Goal: Task Accomplishment & Management: Use online tool/utility

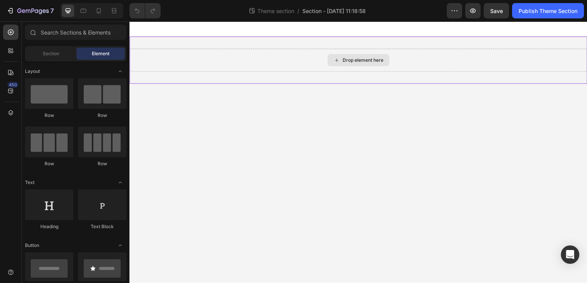
click at [338, 63] on icon at bounding box center [338, 61] width 6 height 7
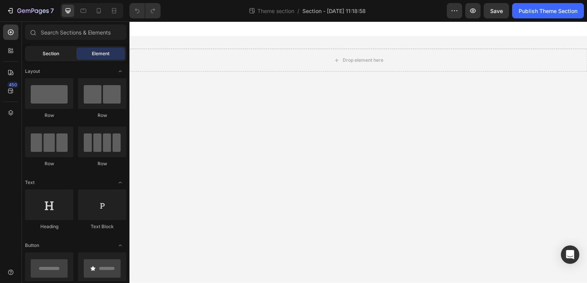
click at [51, 55] on span "Section" at bounding box center [51, 53] width 17 height 7
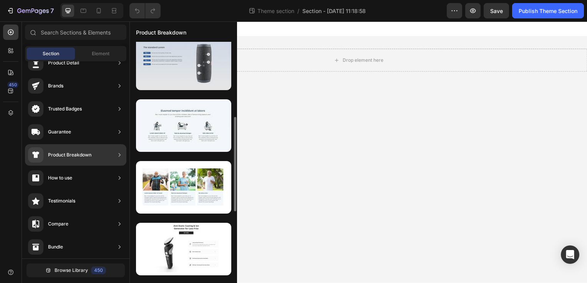
scroll to position [230, 0]
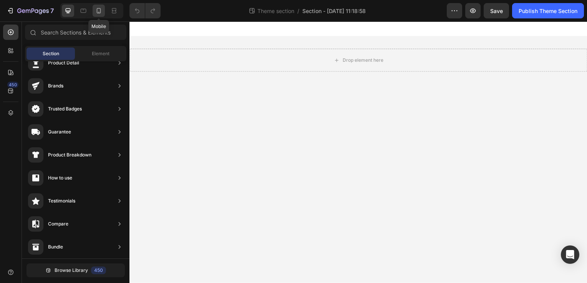
click at [94, 7] on div at bounding box center [99, 11] width 12 height 12
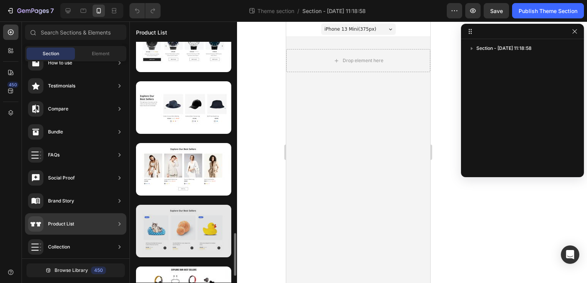
scroll to position [1037, 0]
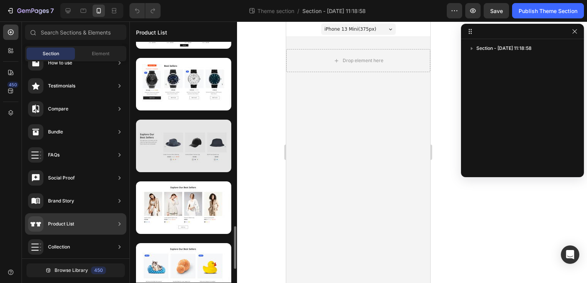
click at [188, 154] on div at bounding box center [183, 146] width 95 height 53
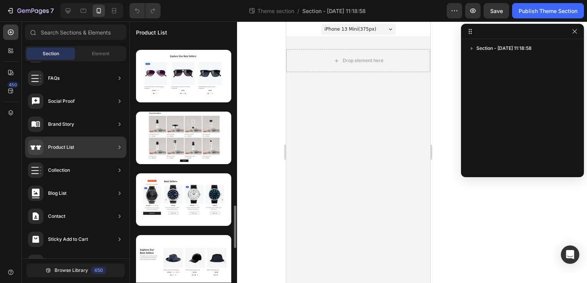
scroll to position [1037, 0]
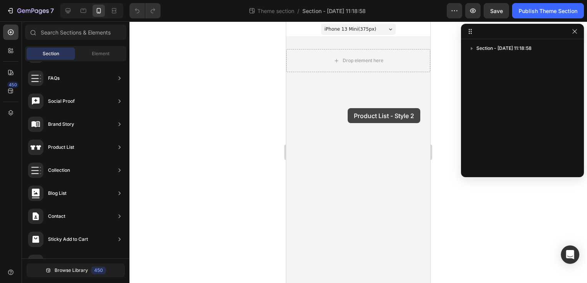
drag, startPoint x: 465, startPoint y: 171, endPoint x: 347, endPoint y: 108, distance: 133.0
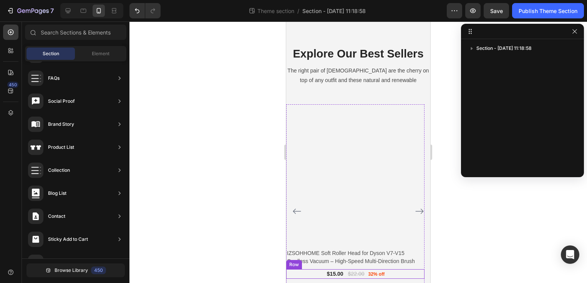
scroll to position [20, 0]
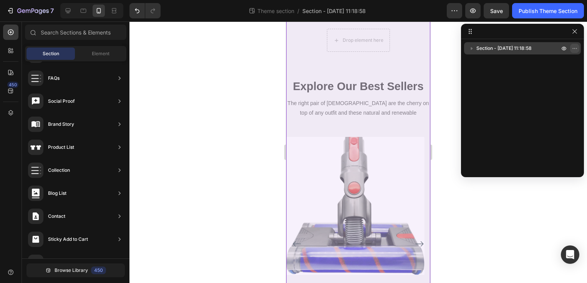
click at [577, 45] on icon "button" at bounding box center [574, 48] width 6 height 6
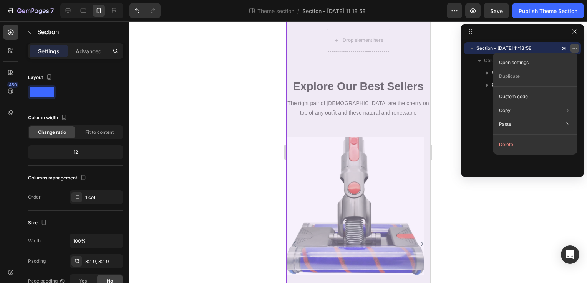
click at [576, 48] on icon "button" at bounding box center [574, 48] width 6 height 6
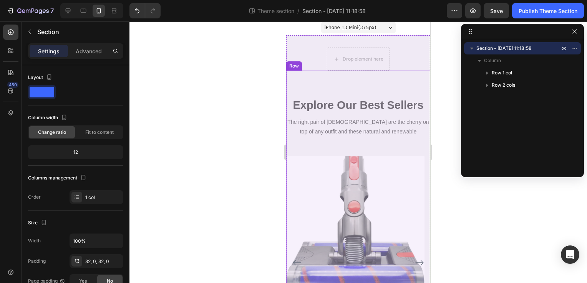
scroll to position [0, 0]
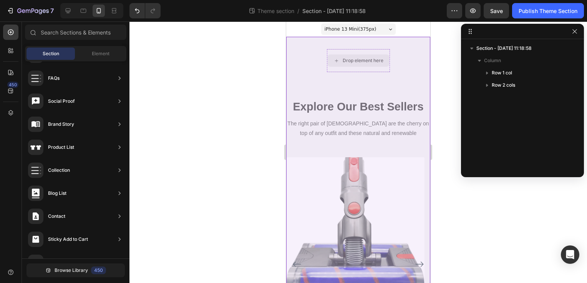
click at [379, 61] on div "Drop element here" at bounding box center [362, 61] width 41 height 6
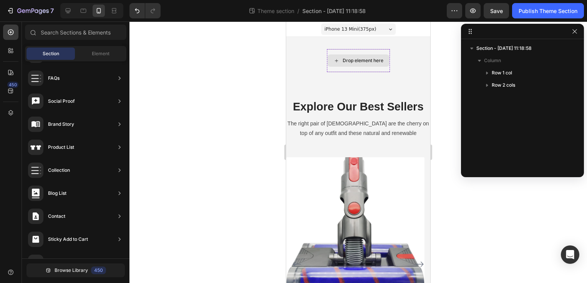
click at [369, 61] on div "Drop element here" at bounding box center [362, 61] width 41 height 6
click at [333, 59] on icon at bounding box center [336, 61] width 6 height 7
click at [389, 26] on div "iPhone 13 Mini ( 375 px)" at bounding box center [358, 29] width 74 height 12
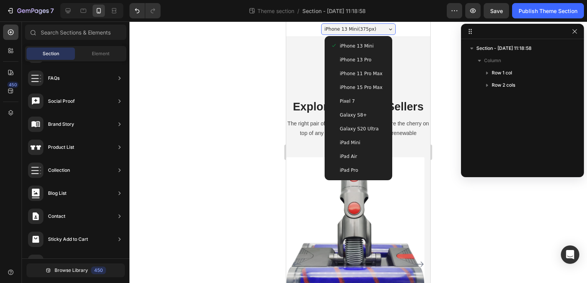
click at [389, 28] on icon at bounding box center [390, 29] width 3 height 2
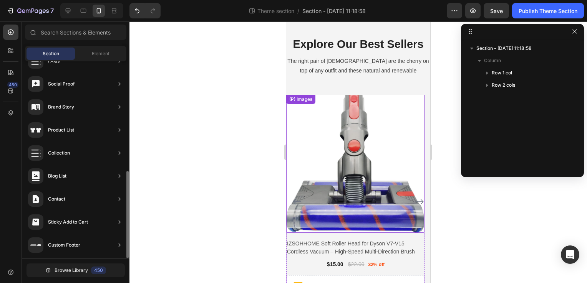
scroll to position [77, 0]
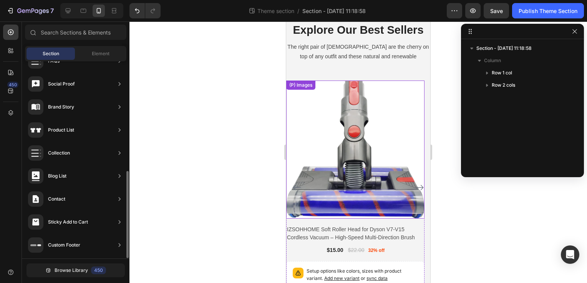
click at [351, 151] on img at bounding box center [355, 150] width 138 height 138
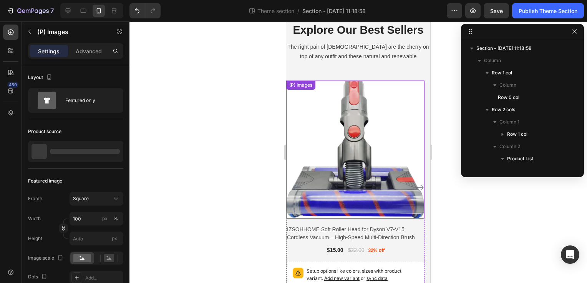
scroll to position [82, 0]
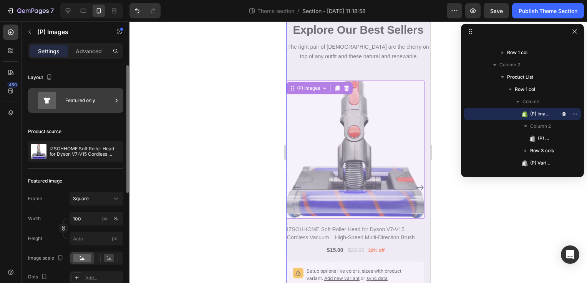
click at [78, 101] on div "Featured only" at bounding box center [88, 101] width 47 height 18
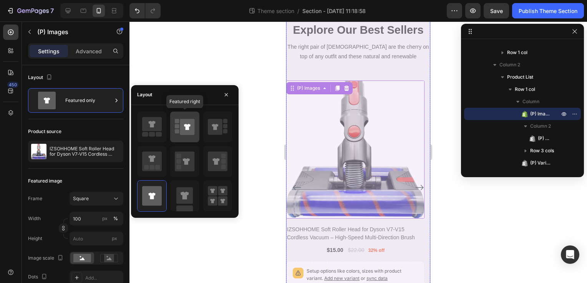
click at [187, 123] on icon at bounding box center [187, 127] width 15 height 16
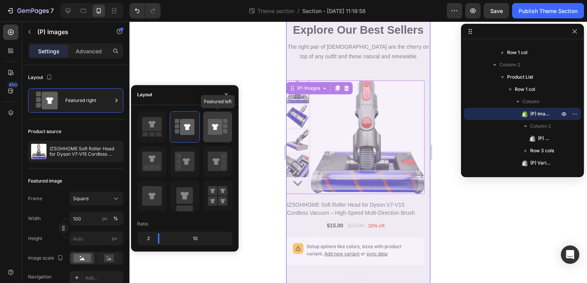
click at [222, 127] on icon at bounding box center [215, 127] width 15 height 16
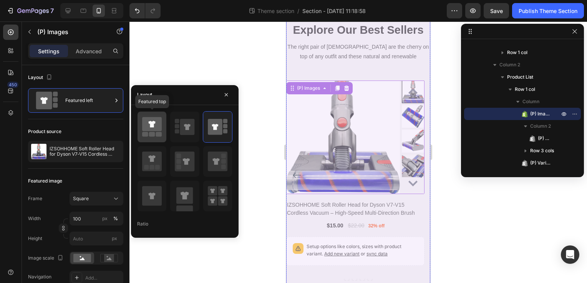
click at [152, 131] on icon at bounding box center [152, 124] width 20 height 14
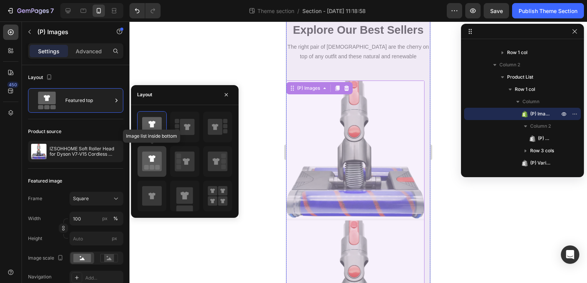
click at [154, 165] on rect at bounding box center [152, 167] width 5 height 5
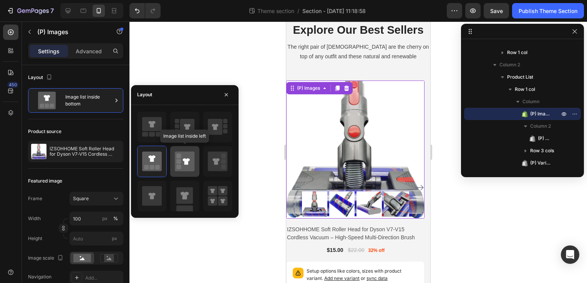
click at [185, 161] on icon at bounding box center [186, 161] width 7 height 7
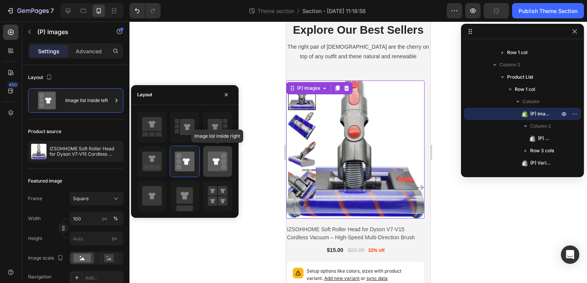
click at [210, 159] on icon at bounding box center [218, 162] width 20 height 20
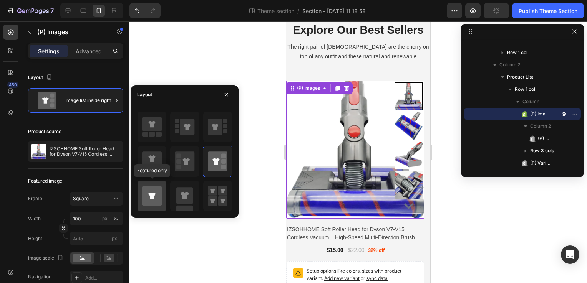
click at [155, 202] on icon at bounding box center [152, 196] width 20 height 20
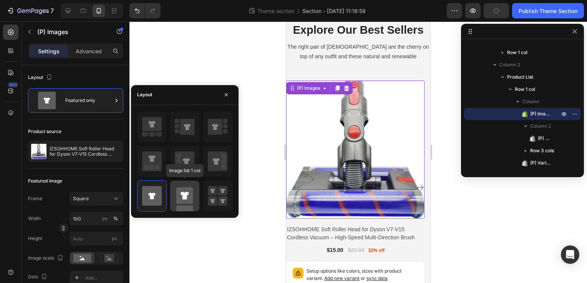
click at [185, 198] on icon at bounding box center [184, 196] width 8 height 8
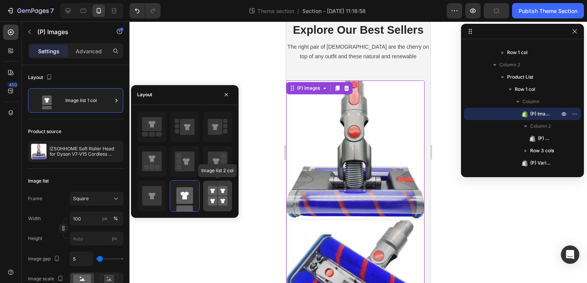
click at [212, 199] on rect at bounding box center [213, 202] width 10 height 10
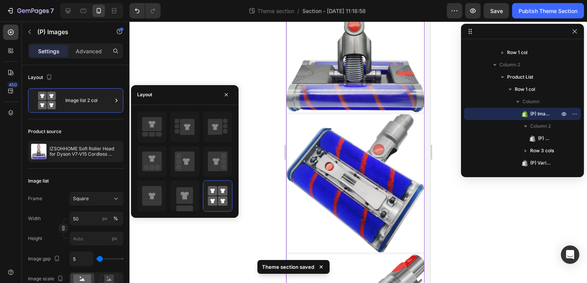
scroll to position [192, 0]
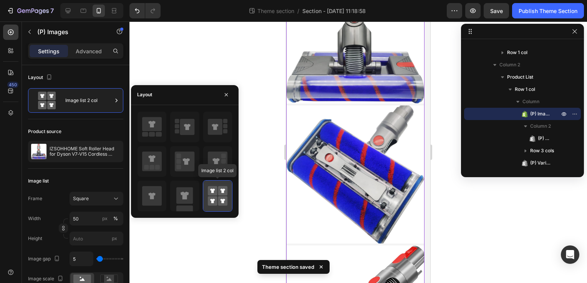
click at [209, 194] on rect at bounding box center [213, 191] width 10 height 10
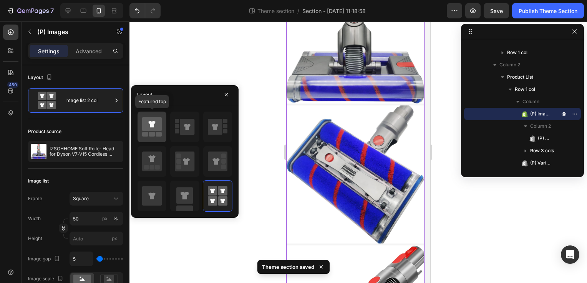
click at [146, 132] on rect at bounding box center [145, 134] width 6 height 5
type input "100"
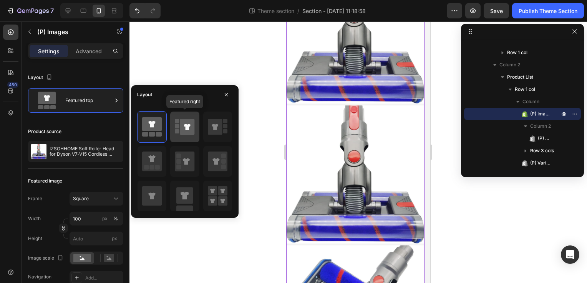
click at [170, 126] on div at bounding box center [184, 127] width 29 height 31
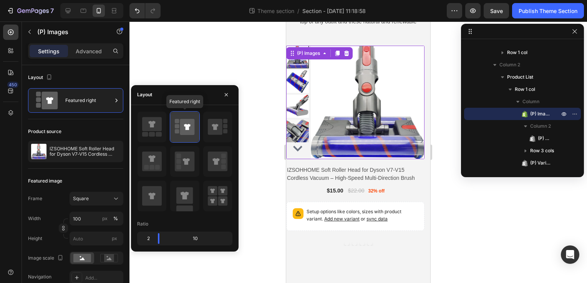
scroll to position [111, 0]
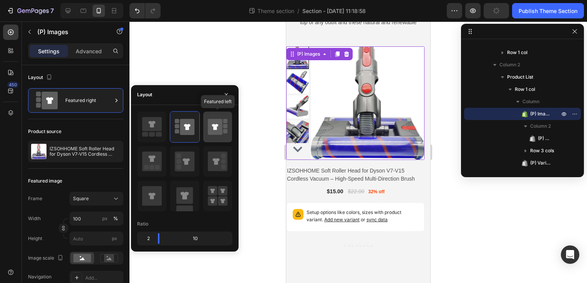
click at [217, 129] on icon at bounding box center [215, 127] width 15 height 16
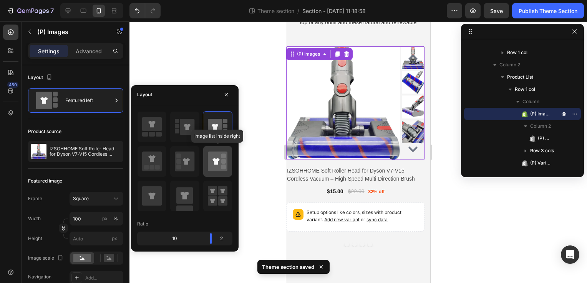
click at [222, 165] on rect at bounding box center [223, 167] width 5 height 5
type input "20"
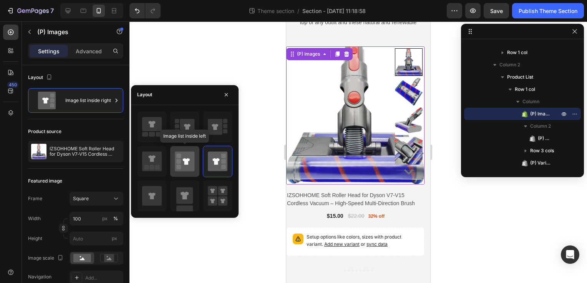
click at [172, 160] on div at bounding box center [184, 161] width 29 height 31
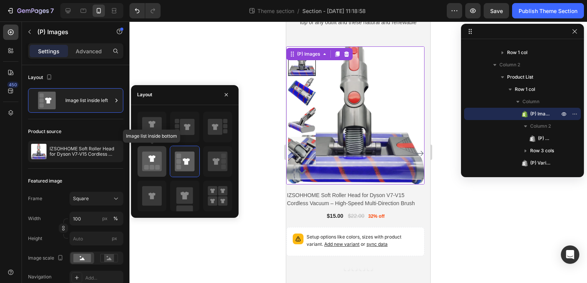
click at [158, 163] on icon at bounding box center [152, 162] width 20 height 20
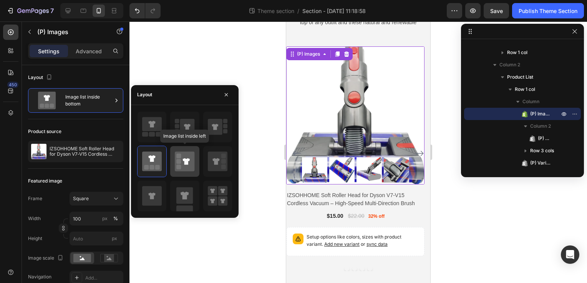
click at [183, 164] on icon at bounding box center [185, 162] width 20 height 20
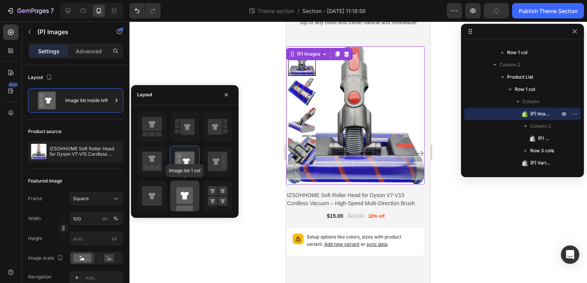
click at [189, 199] on rect at bounding box center [184, 195] width 17 height 17
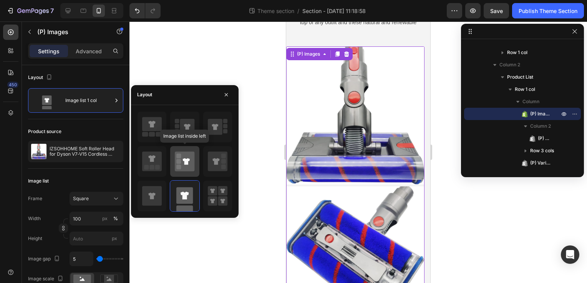
click at [188, 172] on icon at bounding box center [185, 162] width 20 height 22
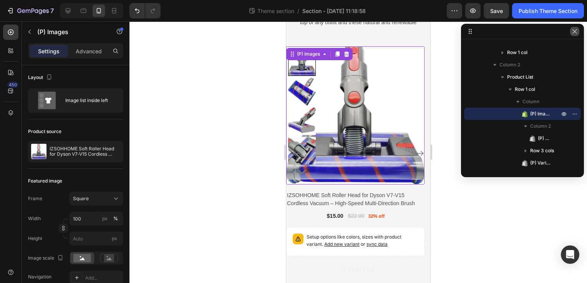
click at [571, 30] on icon "button" at bounding box center [574, 31] width 6 height 6
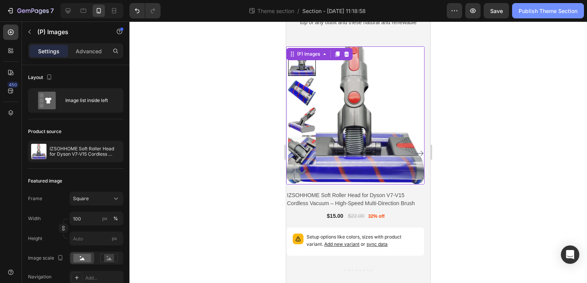
click at [551, 10] on div "Publish Theme Section" at bounding box center [547, 11] width 59 height 8
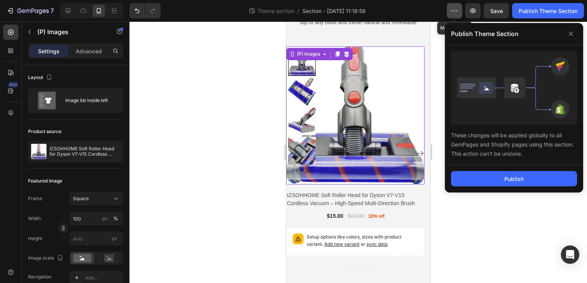
click at [456, 8] on icon "button" at bounding box center [454, 11] width 8 height 8
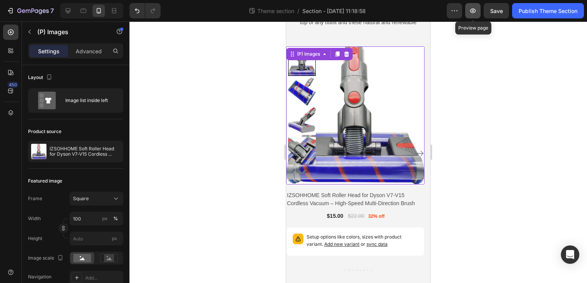
click at [472, 8] on icon "button" at bounding box center [473, 11] width 8 height 8
click at [326, 55] on icon at bounding box center [324, 54] width 6 height 6
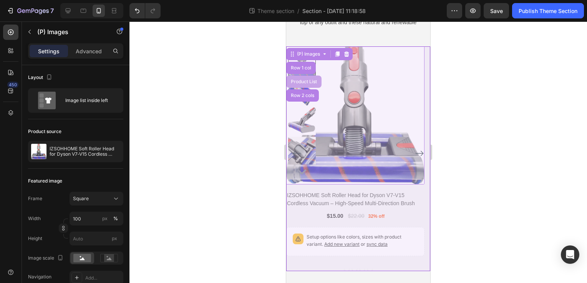
click at [313, 80] on div "Product List" at bounding box center [303, 81] width 29 height 5
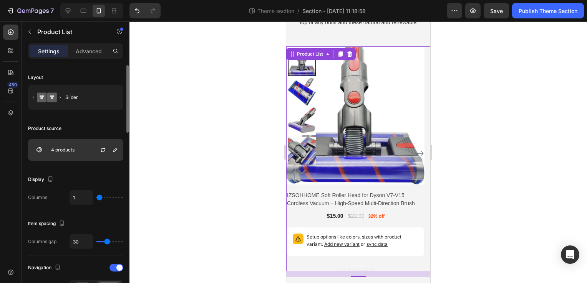
click at [89, 154] on div "4 products" at bounding box center [75, 150] width 95 height 22
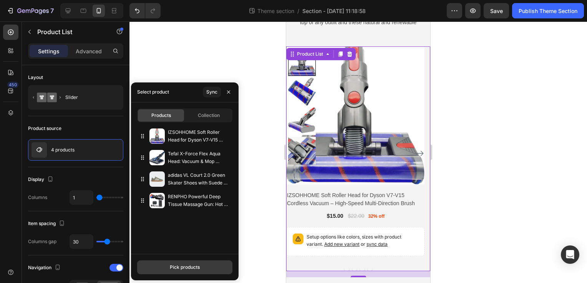
click at [192, 268] on div "Pick products" at bounding box center [185, 267] width 30 height 7
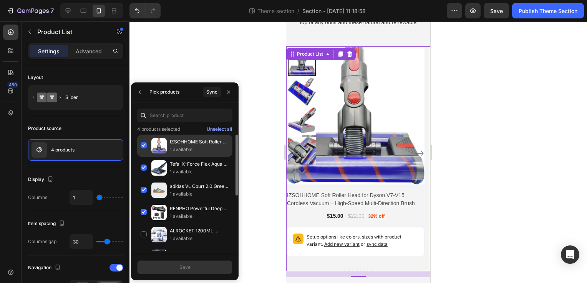
click at [146, 146] on div "IZSOHHOME Soft Roller Head for Dyson V7‑V15 Cordless Vacuum – High‑Speed Multi‑…" at bounding box center [184, 146] width 95 height 22
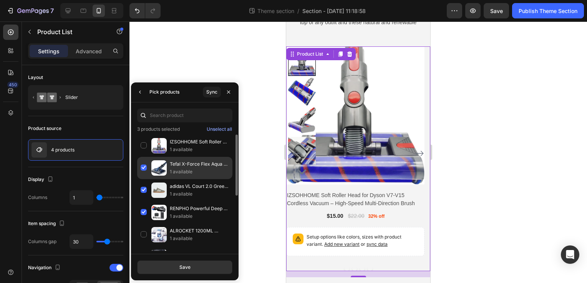
click at [142, 169] on div "Tefal X-Force Flex Aqua Head: Vacuum & Mop Cleaner Attachment for TY96/TY98/TY9…" at bounding box center [184, 168] width 95 height 22
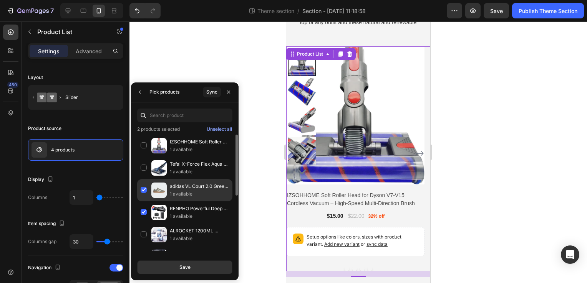
click at [142, 190] on div "adidas VL Court 2.0 Green Skater Shoes with Suede Upper 1 available" at bounding box center [184, 190] width 95 height 22
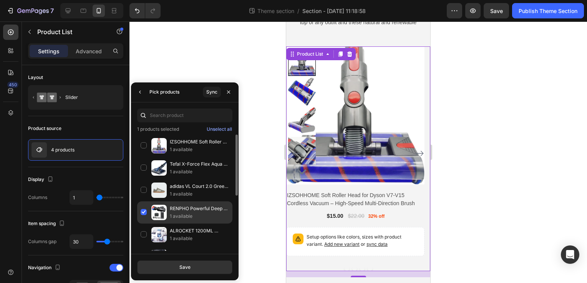
click at [142, 212] on div "RENPHO Powerful Deep Tissue Massage Gun: Hot & Cold Therapy for Athletes 1 avai…" at bounding box center [184, 213] width 95 height 22
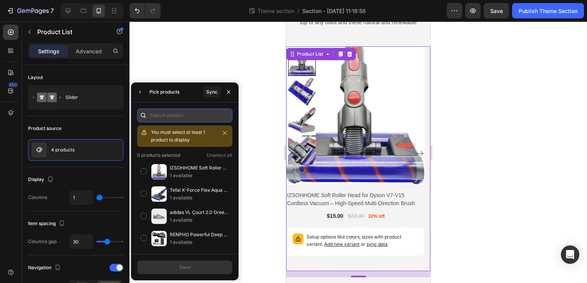
click at [171, 113] on input "text" at bounding box center [184, 116] width 95 height 14
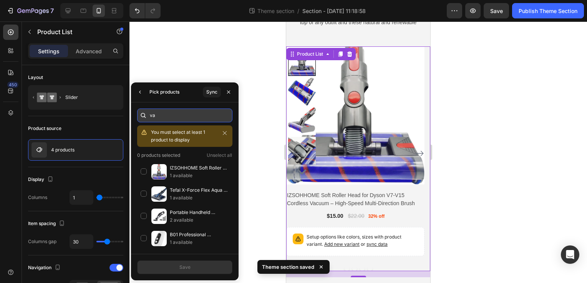
type input "v"
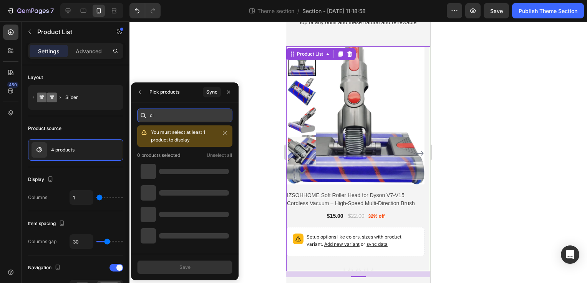
type input "c"
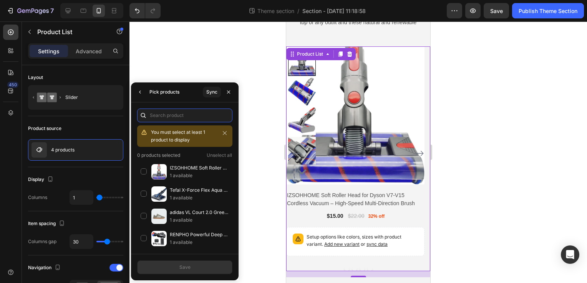
paste input "Avalsor Cordless Vacuum Cleaner: 550W Power, 45Kpa Suction, 65 Mins Runtime"
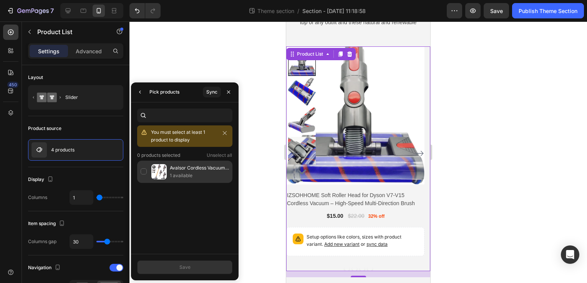
click at [142, 173] on div "Avalsor Cordless Vacuum Cleaner: 550W Power, 45Kpa Suction, 65 Mins Runtime 1 a…" at bounding box center [184, 172] width 95 height 22
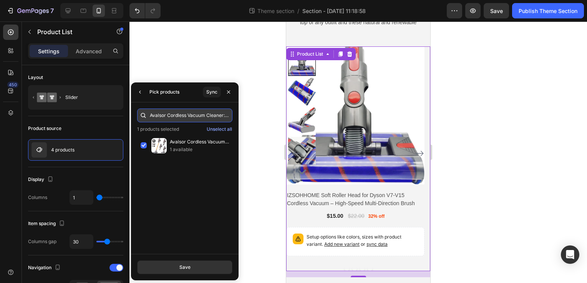
click at [183, 116] on input "Avalsor Cordless Vacuum Cleaner: 550W Power, 45Kpa Suction, 65 Mins Runtime" at bounding box center [184, 116] width 95 height 14
paste input "Dreame D10s Plus Robot Vacuum Mop: Smart Cleaning, Self-Emptying, Powerful Suct…"
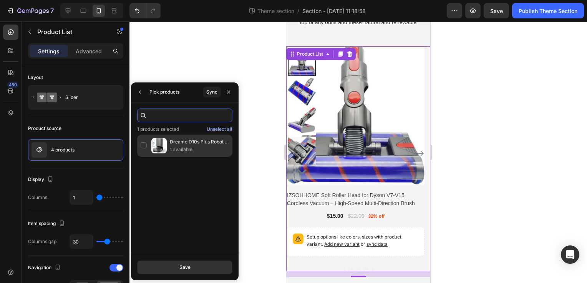
type input "Dreame D10s Plus Robot Vacuum Mop: Smart Cleaning, Self-Emptying, Powerful Suct…"
click at [144, 146] on div "Dreame D10s Plus Robot Vacuum Mop: Smart Cleaning, Self-Emptying, Powerful Suct…" at bounding box center [184, 146] width 95 height 22
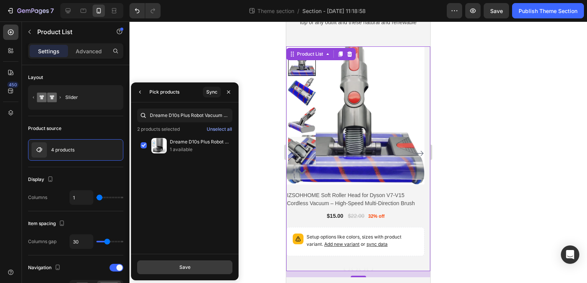
click at [179, 268] on div "Save" at bounding box center [184, 267] width 11 height 7
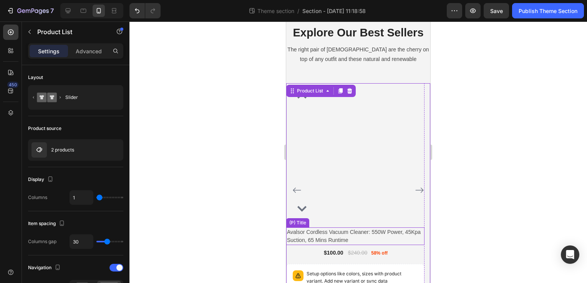
scroll to position [77, 0]
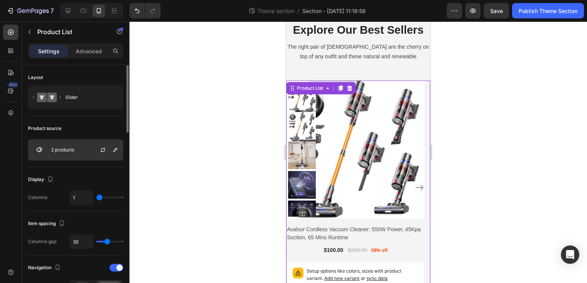
click at [74, 150] on p "2 products" at bounding box center [62, 149] width 23 height 5
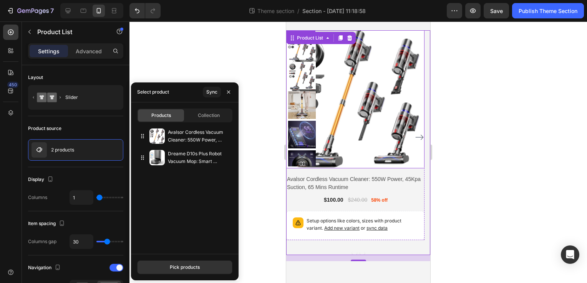
scroll to position [136, 0]
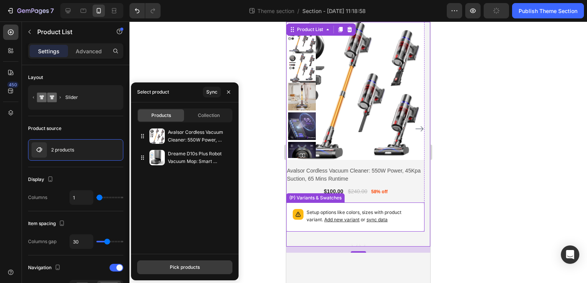
click at [187, 266] on div "Pick products" at bounding box center [185, 267] width 30 height 7
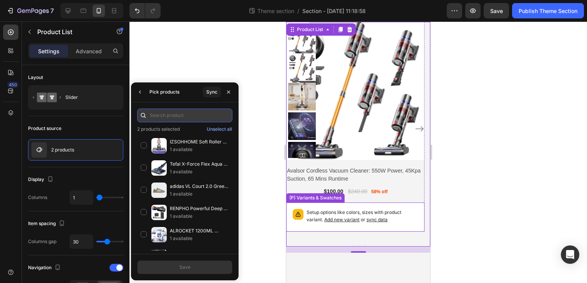
paste input "Bissell SpotClean C3 Portable Carpet & Upholstery Stain Remover"
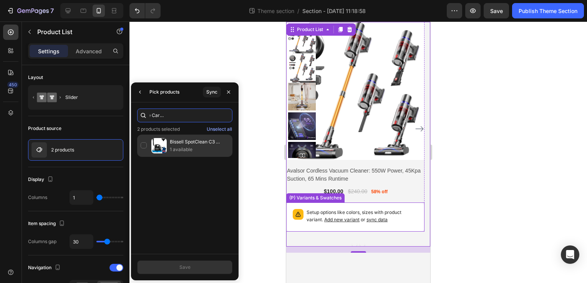
type input "Bissell SpotClean C3 Portable Carpet & Upholstery Stain Remover"
click at [143, 143] on div "Bissell SpotClean C3 Portable Carpet & Upholstery Stain Remover 1 available" at bounding box center [184, 146] width 95 height 22
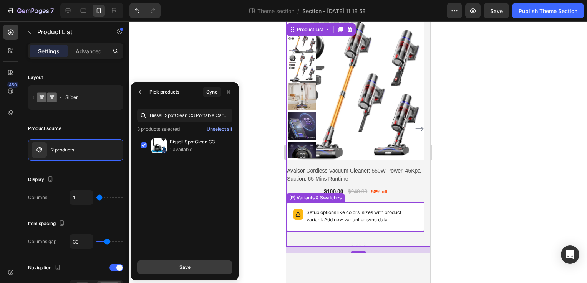
click at [180, 268] on div "Save" at bounding box center [184, 267] width 11 height 7
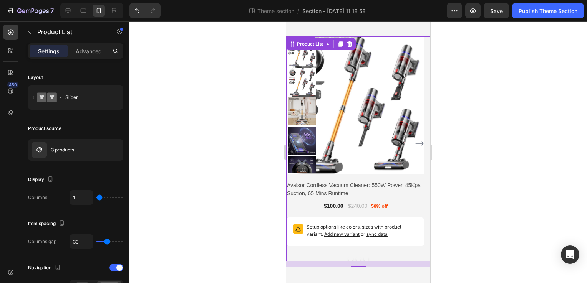
scroll to position [136, 0]
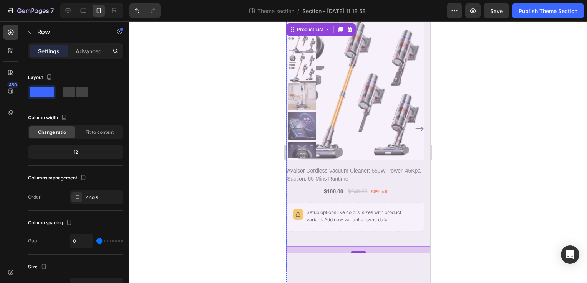
click at [355, 253] on div "Explore Our Best Sellers Heading The right pair of sunnies are the cherry on to…" at bounding box center [358, 104] width 144 height 335
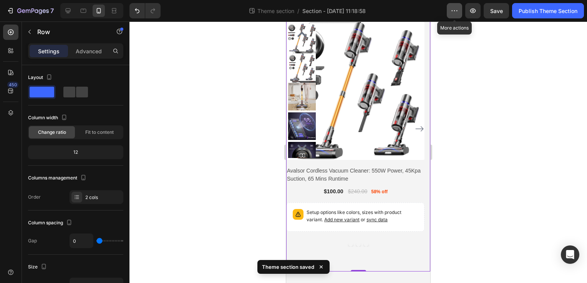
click at [453, 12] on icon "button" at bounding box center [454, 11] width 8 height 8
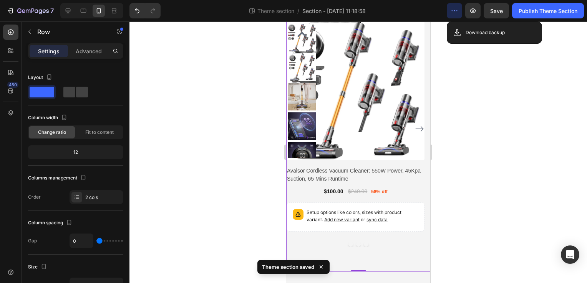
click at [453, 12] on icon "button" at bounding box center [454, 11] width 8 height 8
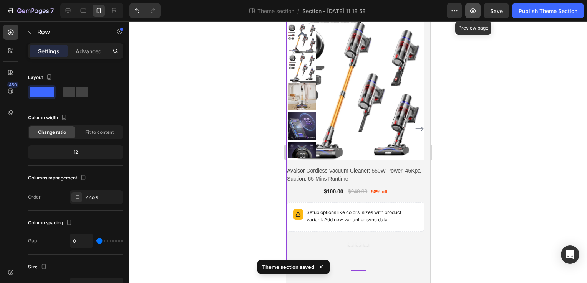
click at [468, 6] on button "button" at bounding box center [472, 10] width 15 height 15
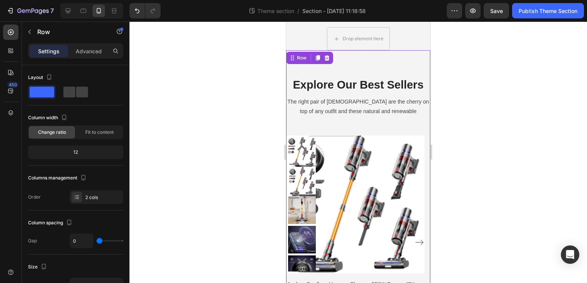
scroll to position [0, 0]
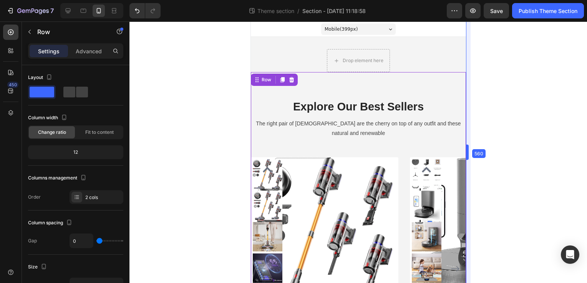
drag, startPoint x: 431, startPoint y: 153, endPoint x: 502, endPoint y: 153, distance: 71.0
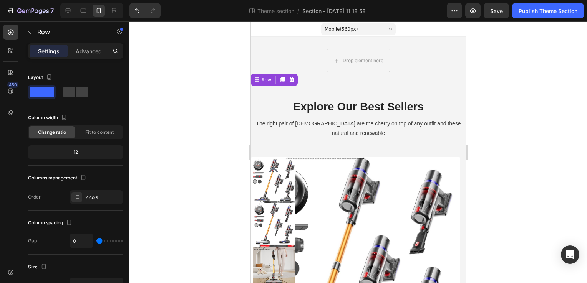
click at [347, 29] on span "Mobile ( 560 px)" at bounding box center [340, 29] width 33 height 8
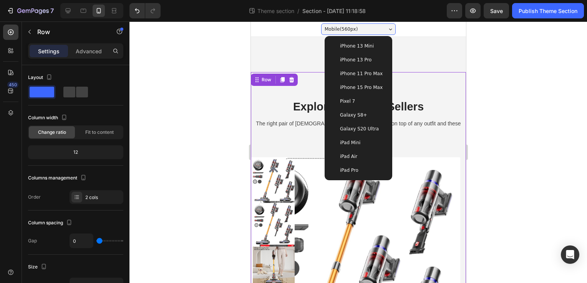
click at [360, 116] on div "Galaxy S8+" at bounding box center [357, 115] width 55 height 8
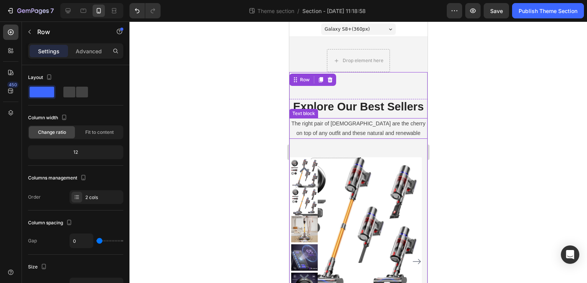
click at [371, 121] on p "The right pair of sunnies are the cherry on top of any outfit and these natural…" at bounding box center [358, 128] width 137 height 19
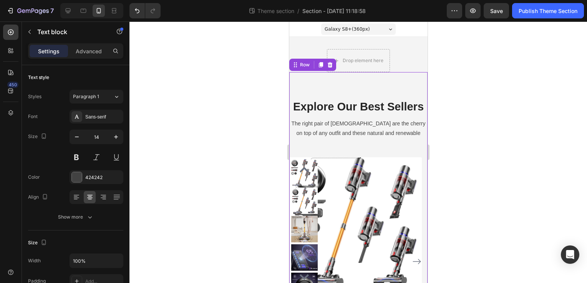
click at [374, 147] on div "Explore Our Best Sellers Heading The right pair of sunnies are the cherry on to…" at bounding box center [358, 128] width 138 height 58
click at [372, 104] on p "Explore Our Best Sellers" at bounding box center [358, 107] width 137 height 15
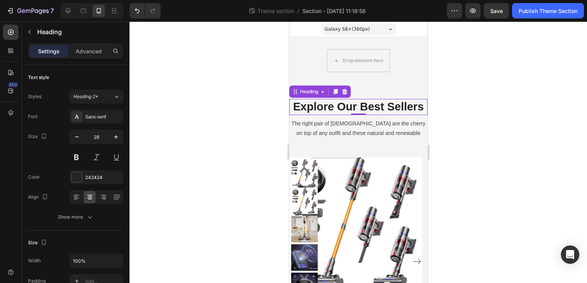
click at [372, 104] on p "Explore Our Best Sellers" at bounding box center [358, 107] width 137 height 15
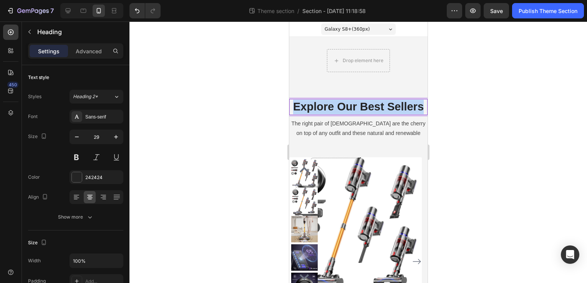
click at [372, 104] on p "Explore Our Best Sellers" at bounding box center [358, 107] width 137 height 15
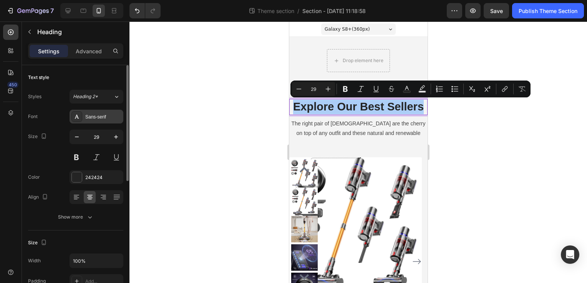
click at [106, 114] on div "Sans-serif" at bounding box center [103, 117] width 36 height 7
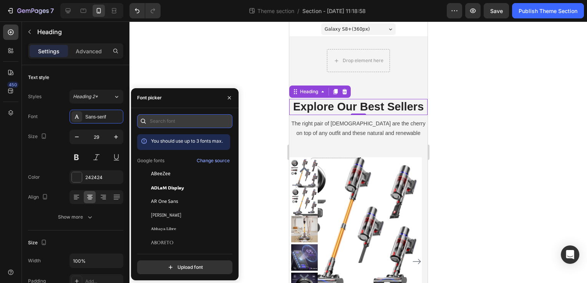
click at [158, 117] on input "text" at bounding box center [184, 121] width 95 height 14
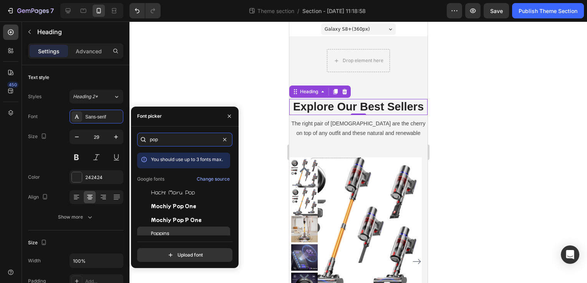
type input "pop"
click at [161, 233] on span "Poppins" at bounding box center [160, 233] width 18 height 7
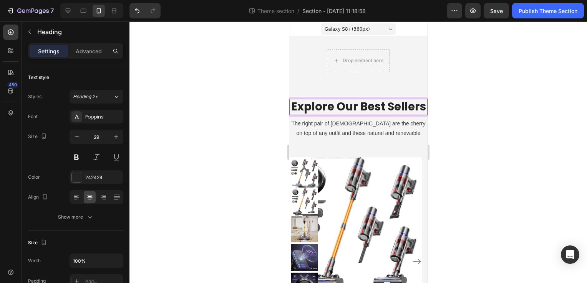
click at [355, 112] on h2 "Explore Our Best Sellers" at bounding box center [358, 107] width 138 height 16
click at [355, 112] on p "Explore Our Best Sellers" at bounding box center [358, 107] width 137 height 15
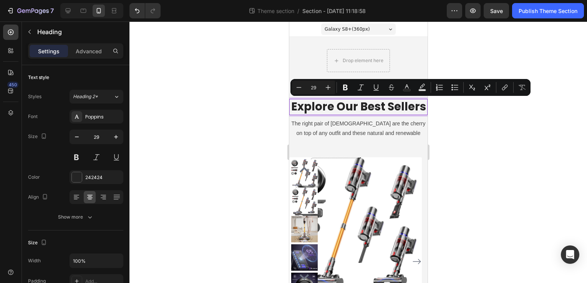
click at [370, 114] on p "Explore Our Best Sellers" at bounding box center [358, 107] width 137 height 15
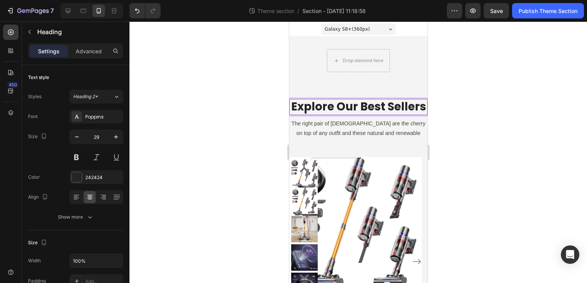
click at [371, 114] on p "Explore Our Best Sellers" at bounding box center [358, 107] width 137 height 15
click at [373, 114] on p "Explore Our Best Sellers" at bounding box center [358, 107] width 137 height 15
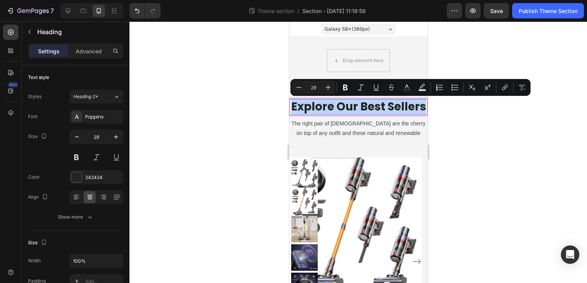
drag, startPoint x: 373, startPoint y: 122, endPoint x: 334, endPoint y: 119, distance: 39.0
click at [334, 114] on p "Explore Our Best Sellers" at bounding box center [358, 107] width 137 height 15
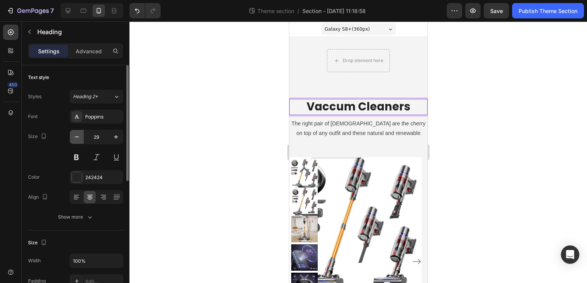
click at [76, 139] on icon "button" at bounding box center [77, 137] width 8 height 8
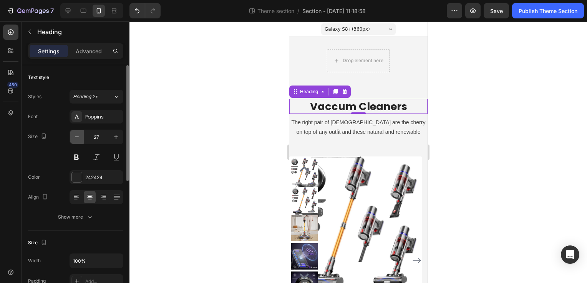
click at [76, 139] on icon "button" at bounding box center [77, 137] width 8 height 8
type input "25"
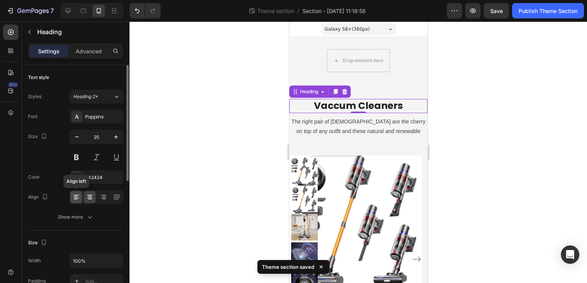
click at [74, 200] on icon at bounding box center [77, 198] width 8 height 8
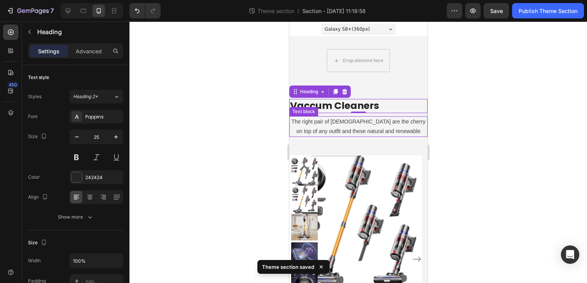
click at [351, 132] on p "The right pair of sunnies are the cherry on top of any outfit and these natural…" at bounding box center [358, 126] width 137 height 19
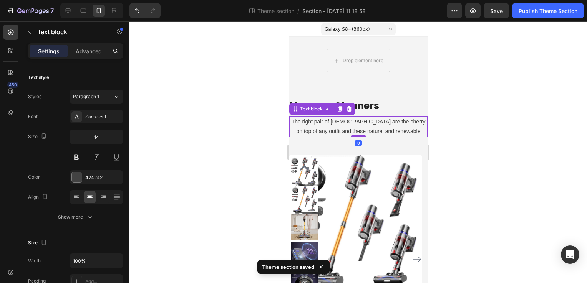
click at [351, 132] on p "The right pair of sunnies are the cherry on top of any outfit and these natural…" at bounding box center [358, 126] width 137 height 19
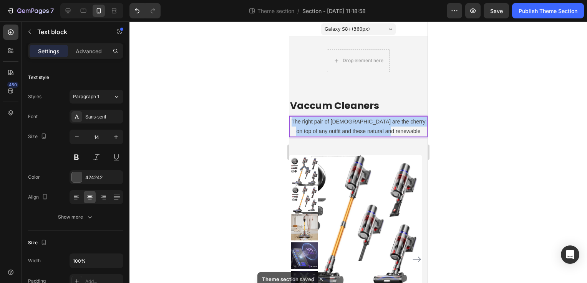
click at [351, 132] on p "The right pair of sunnies are the cherry on top of any outfit and these natural…" at bounding box center [358, 126] width 137 height 19
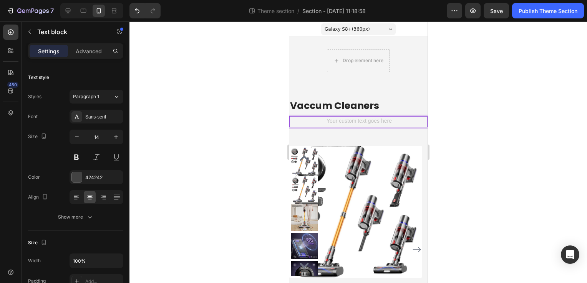
click at [351, 132] on div "Vaccum Cleaners Heading Text block 0 Row" at bounding box center [358, 122] width 138 height 47
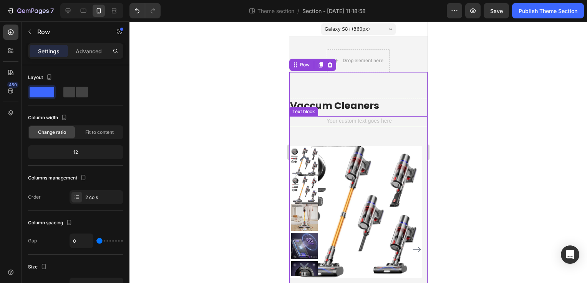
click at [364, 121] on div "Rich Text Editor. Editing area: main" at bounding box center [358, 121] width 138 height 11
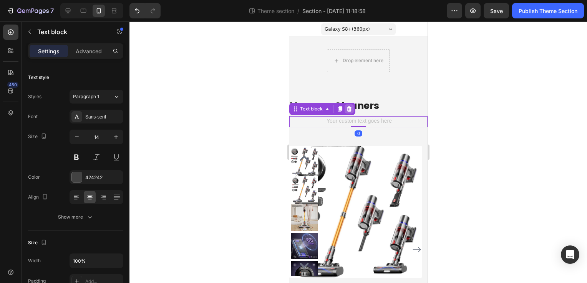
click at [346, 107] on icon at bounding box center [349, 109] width 6 height 6
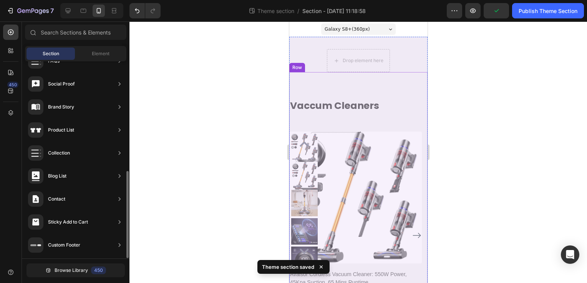
click at [369, 128] on div "Vaccum Cleaners Heading Row" at bounding box center [358, 115] width 138 height 33
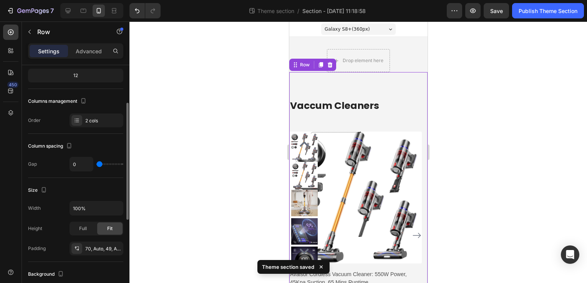
scroll to position [154, 0]
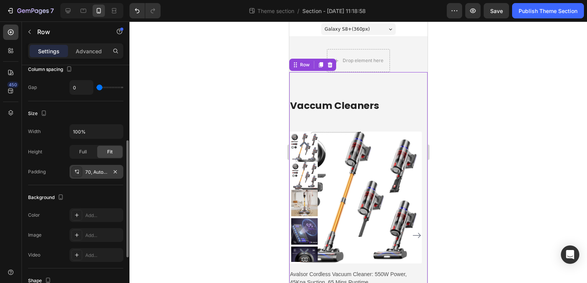
click at [105, 176] on div "70, Auto, 49, Auto" at bounding box center [96, 172] width 54 height 14
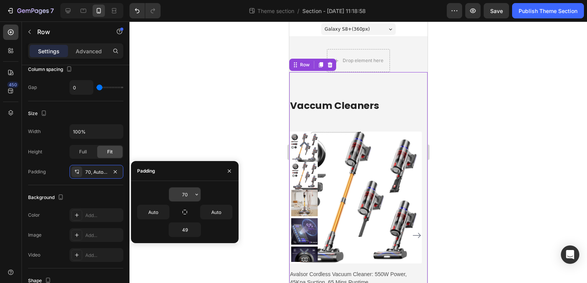
click at [195, 196] on icon "button" at bounding box center [197, 195] width 6 height 6
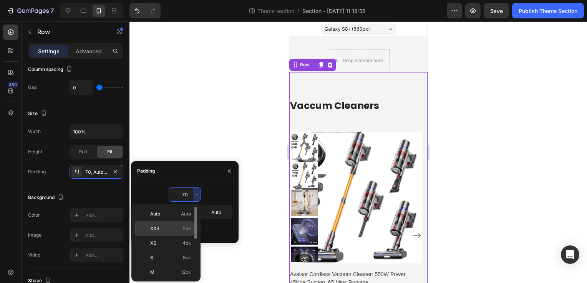
click at [179, 230] on p "XXS 2px" at bounding box center [170, 228] width 41 height 7
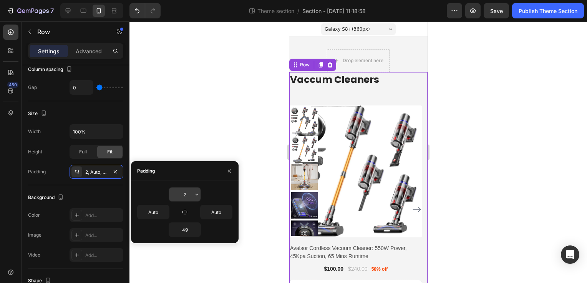
click at [193, 197] on button "button" at bounding box center [197, 195] width 8 height 14
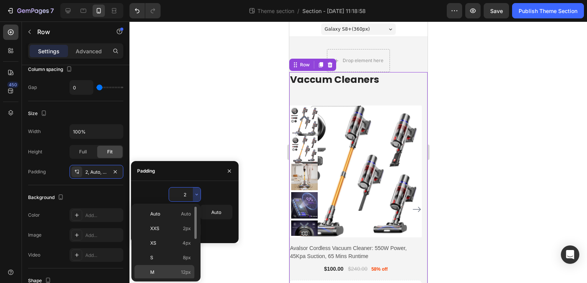
click at [185, 273] on span "12px" at bounding box center [186, 272] width 10 height 7
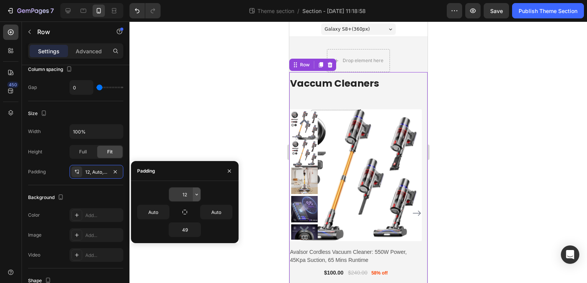
click at [193, 194] on button "button" at bounding box center [197, 195] width 8 height 14
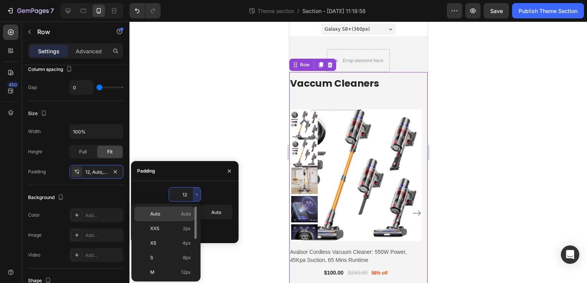
click at [187, 213] on span "Auto" at bounding box center [186, 214] width 10 height 7
type input "Auto"
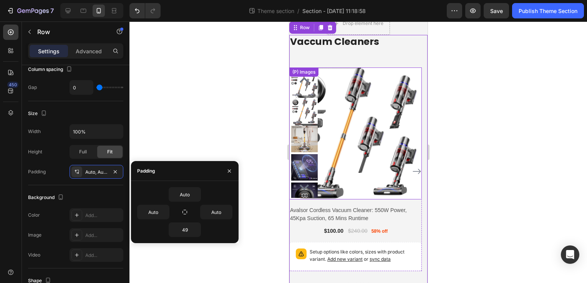
scroll to position [38, 0]
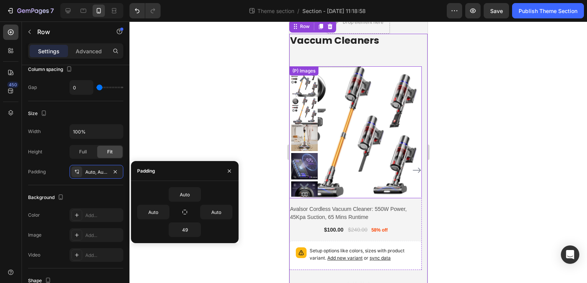
click at [363, 128] on img at bounding box center [355, 132] width 132 height 132
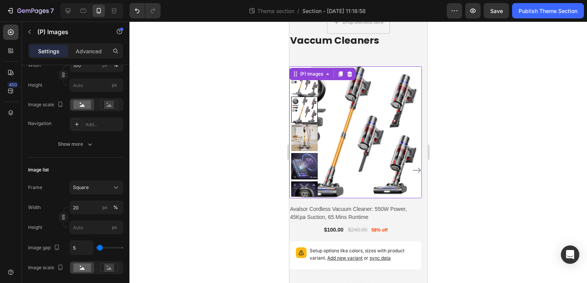
scroll to position [0, 0]
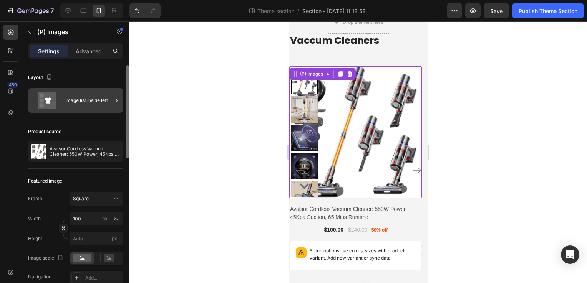
click at [94, 104] on div "Image list inside left" at bounding box center [88, 101] width 47 height 18
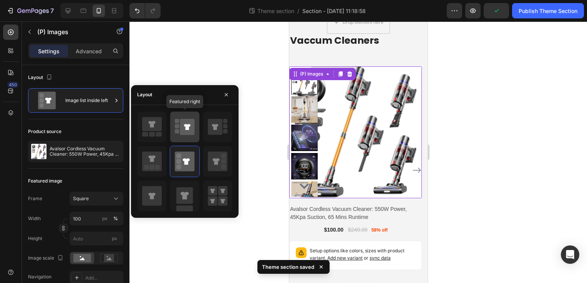
click at [194, 123] on icon at bounding box center [187, 127] width 15 height 16
type input "100"
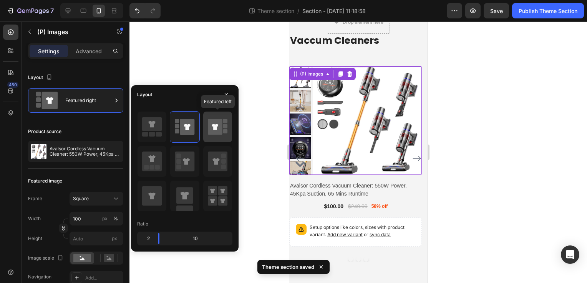
click at [217, 124] on icon at bounding box center [215, 127] width 7 height 6
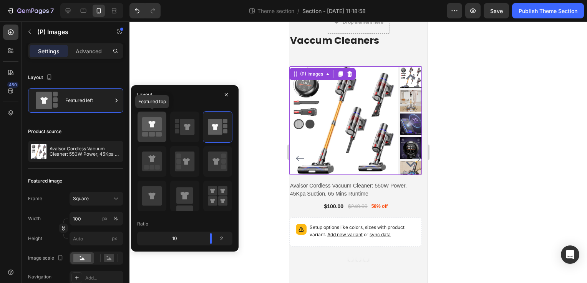
click at [154, 129] on icon at bounding box center [152, 124] width 20 height 14
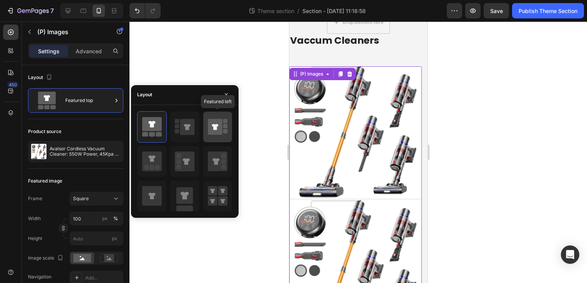
click at [218, 127] on icon at bounding box center [215, 127] width 15 height 16
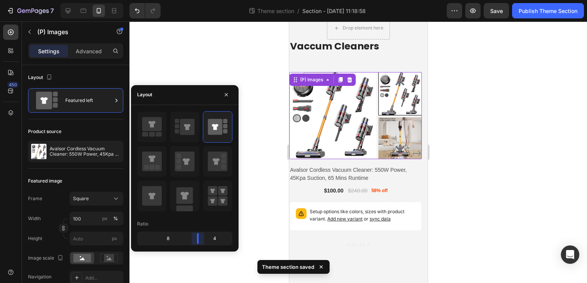
scroll to position [32, 0]
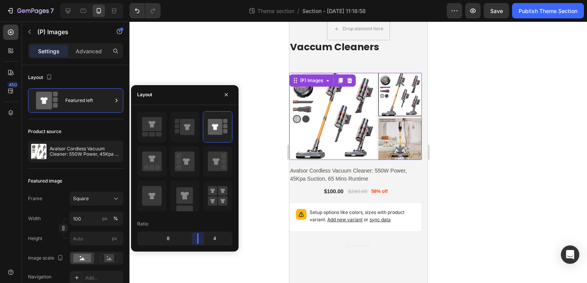
drag, startPoint x: 209, startPoint y: 242, endPoint x: 201, endPoint y: 235, distance: 10.1
click at [201, 0] on body "7 Theme section / Section - Sep 27 11:18:58 Preview Save Publish Theme Section …" at bounding box center [293, 0] width 587 height 0
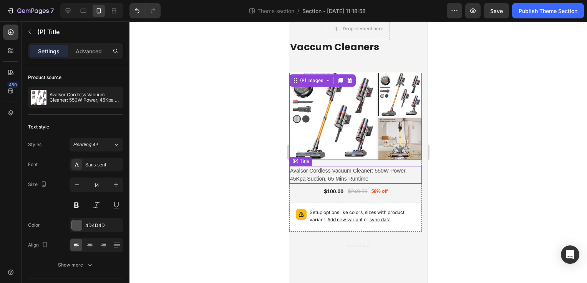
click at [408, 178] on h2 "Avalsor Cordless Vacuum Cleaner: 550W Power, 45Kpa Suction, 65 Mins Runtime" at bounding box center [355, 175] width 132 height 18
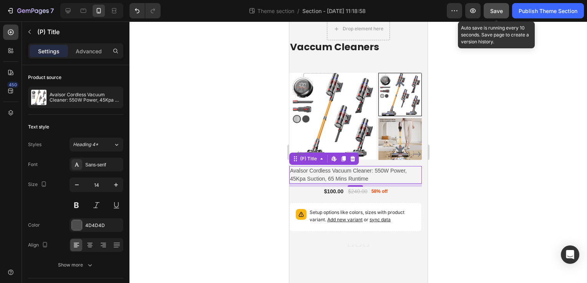
click at [493, 10] on span "Save" at bounding box center [496, 11] width 13 height 7
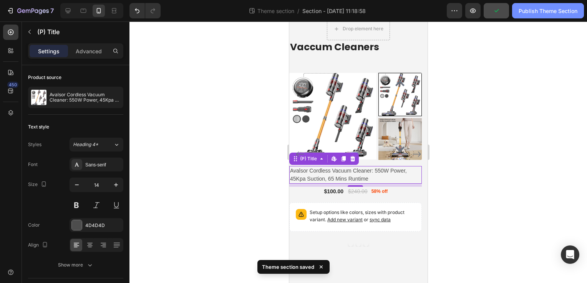
click at [538, 9] on div "Publish Theme Section" at bounding box center [547, 11] width 59 height 8
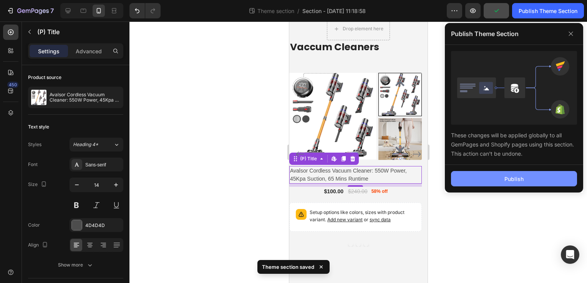
click at [525, 177] on button "Publish" at bounding box center [514, 178] width 126 height 15
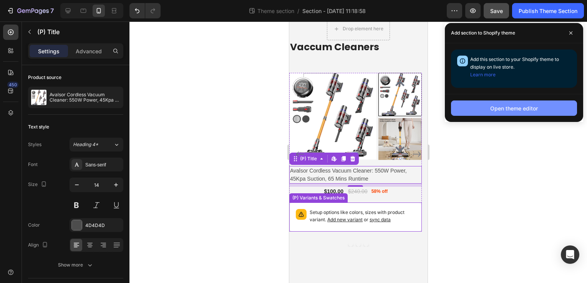
click at [524, 110] on div "Open theme editor" at bounding box center [514, 108] width 48 height 8
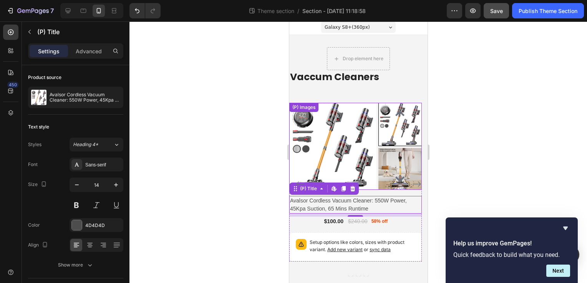
scroll to position [0, 0]
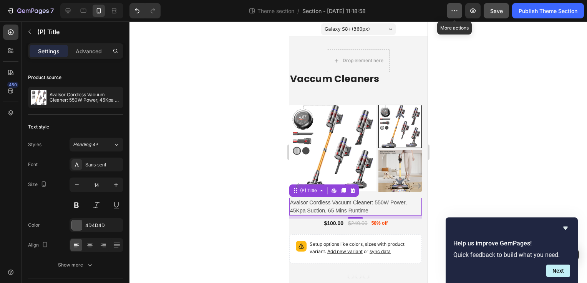
click at [457, 13] on icon "button" at bounding box center [454, 11] width 8 height 8
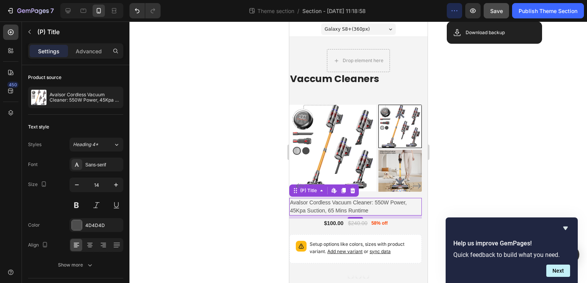
click at [457, 13] on icon "button" at bounding box center [454, 11] width 8 height 8
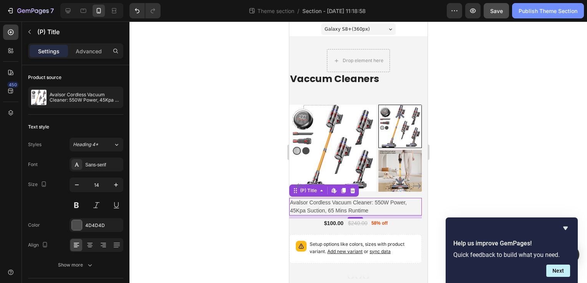
click at [549, 8] on div "Publish Theme Section" at bounding box center [547, 11] width 59 height 8
click at [505, 199] on div at bounding box center [357, 153] width 457 height 262
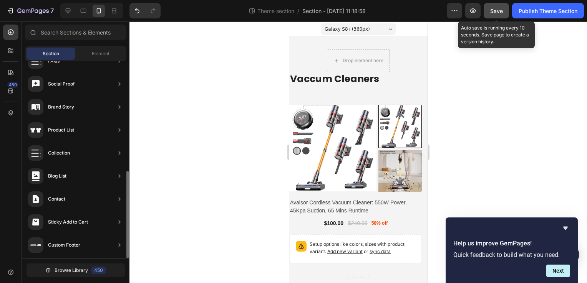
click at [497, 8] on span "Save" at bounding box center [496, 11] width 13 height 7
click at [501, 13] on span "Save" at bounding box center [496, 11] width 13 height 7
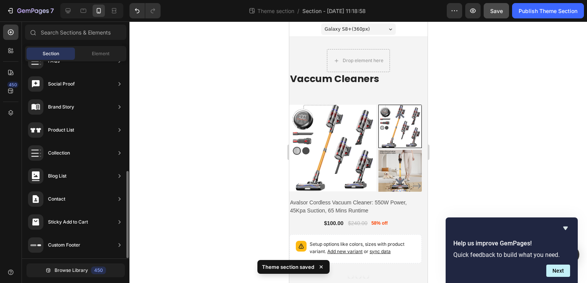
click at [334, 25] on div "Galaxy S8+ ( 360 px)" at bounding box center [358, 29] width 74 height 12
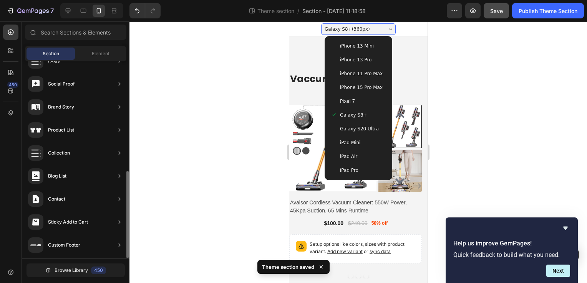
click at [344, 45] on span "iPhone 13 Mini" at bounding box center [356, 46] width 34 height 8
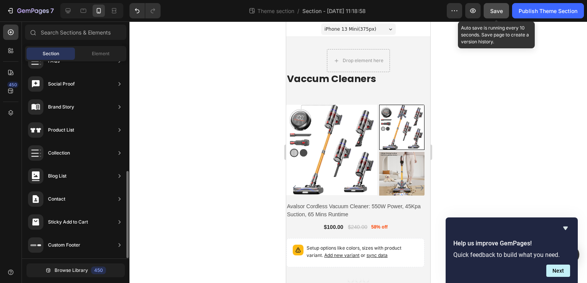
click at [495, 8] on span "Save" at bounding box center [496, 11] width 13 height 7
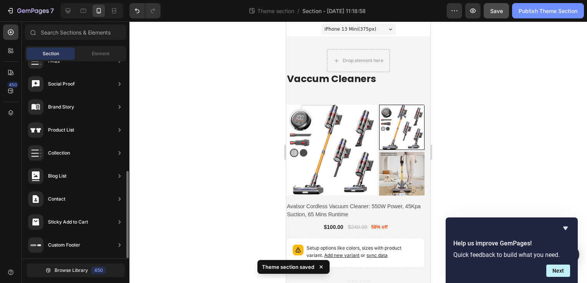
click at [529, 9] on div "Publish Theme Section" at bounding box center [547, 11] width 59 height 8
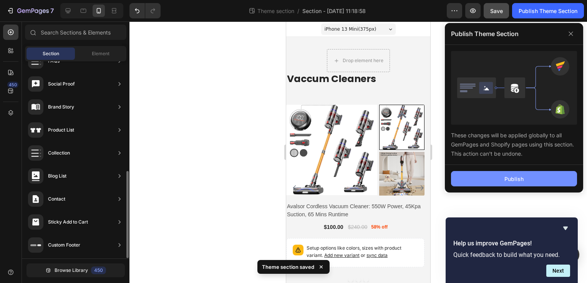
click at [516, 179] on div "Publish" at bounding box center [513, 179] width 19 height 8
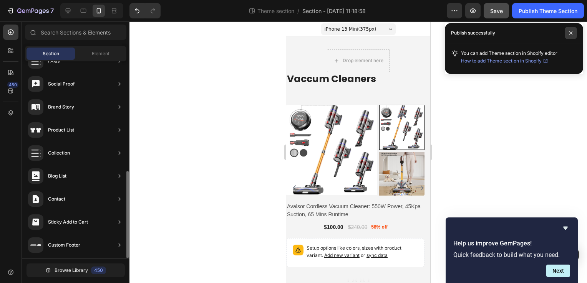
click at [567, 33] on span at bounding box center [570, 33] width 12 height 12
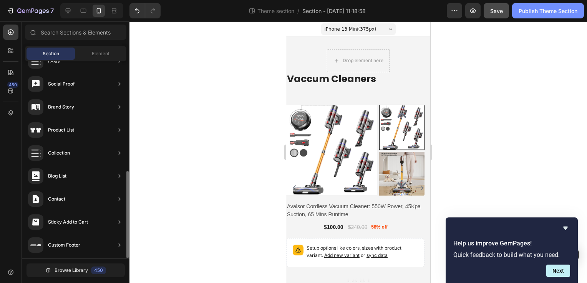
click at [531, 15] on button "Publish Theme Section" at bounding box center [548, 10] width 72 height 15
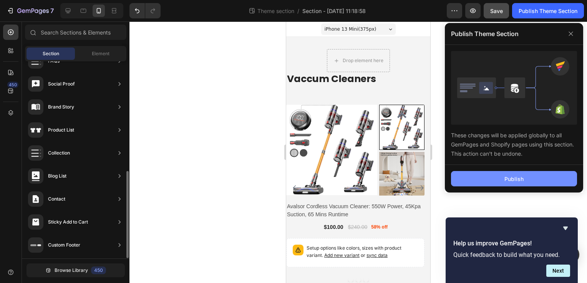
click at [513, 179] on div "Publish" at bounding box center [513, 179] width 19 height 8
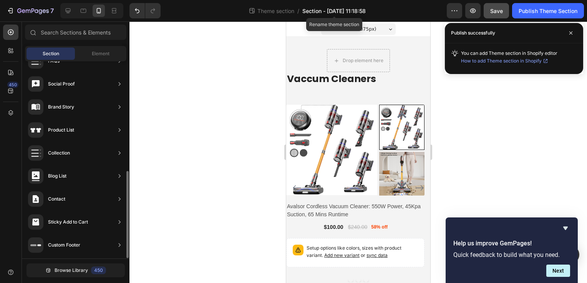
click at [353, 12] on span "Section - Sep 27 11:18:58" at bounding box center [333, 11] width 63 height 8
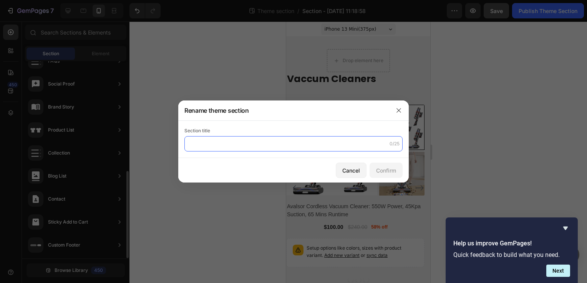
click at [267, 141] on input "text" at bounding box center [293, 143] width 218 height 15
type input "vacuum"
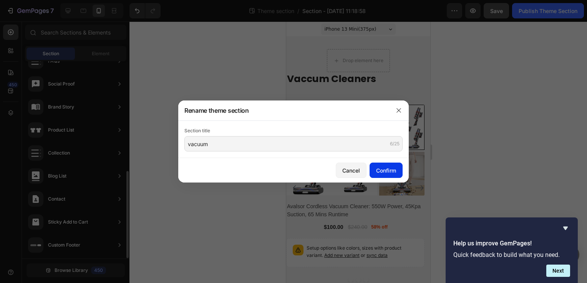
click at [388, 170] on div "Confirm" at bounding box center [386, 171] width 20 height 8
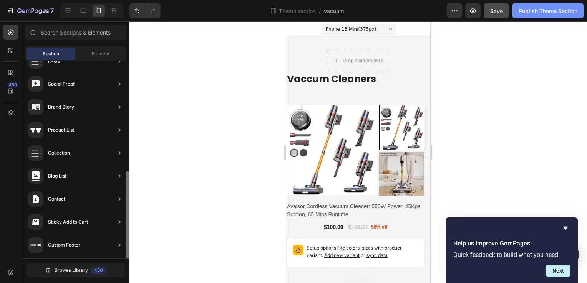
click at [531, 10] on div "Publish Theme Section" at bounding box center [547, 11] width 59 height 8
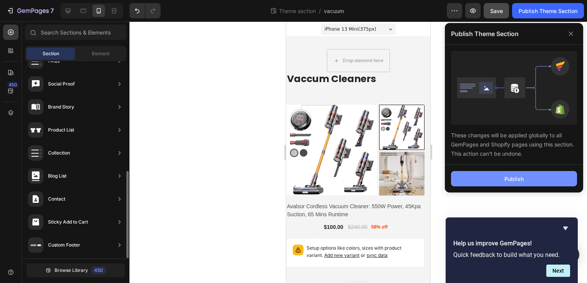
click at [516, 181] on div "Publish" at bounding box center [513, 179] width 19 height 8
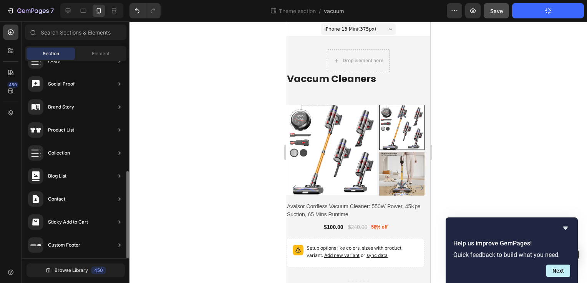
click at [528, 16] on button "Publish Theme Section" at bounding box center [548, 10] width 72 height 15
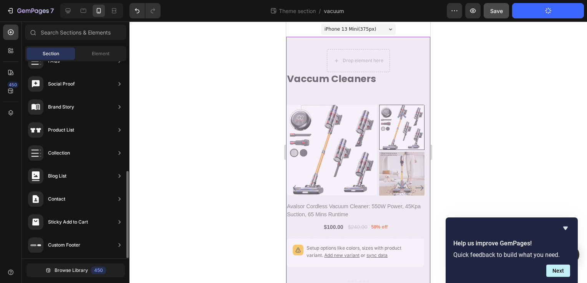
click at [547, 9] on icon "button" at bounding box center [547, 10] width 7 height 7
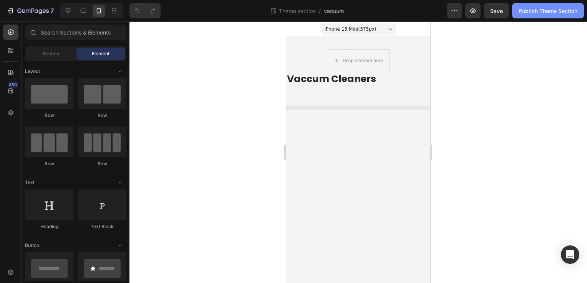
click at [538, 16] on button "Publish Theme Section" at bounding box center [548, 10] width 72 height 15
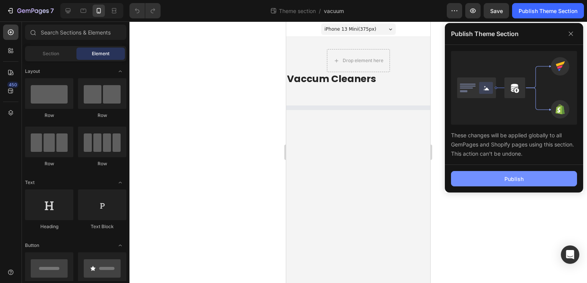
click at [519, 177] on div "Publish" at bounding box center [513, 179] width 19 height 8
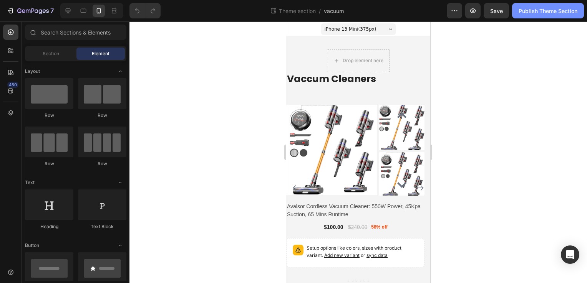
click at [546, 8] on div "Publish Theme Section" at bounding box center [547, 11] width 59 height 8
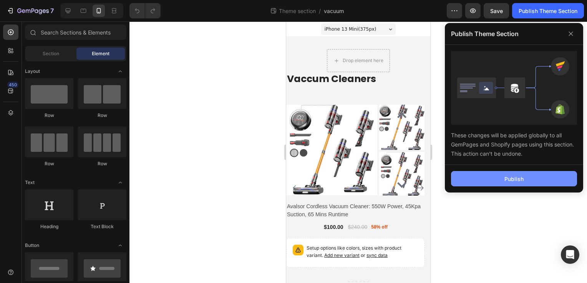
click at [532, 180] on button "Publish" at bounding box center [514, 178] width 126 height 15
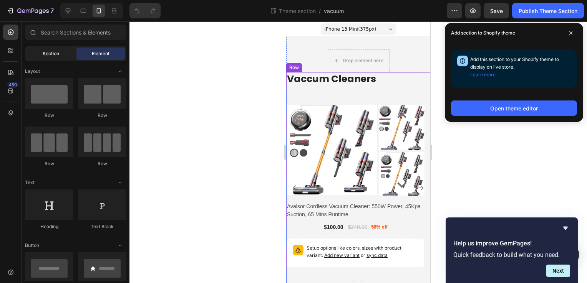
click at [56, 55] on span "Section" at bounding box center [51, 53] width 17 height 7
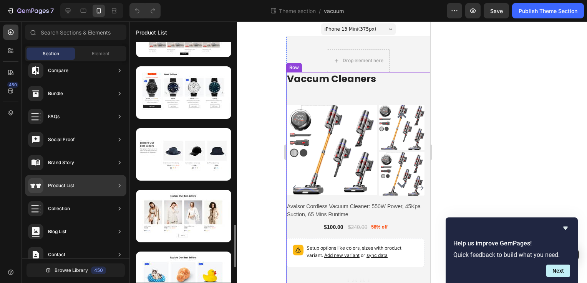
scroll to position [1105, 0]
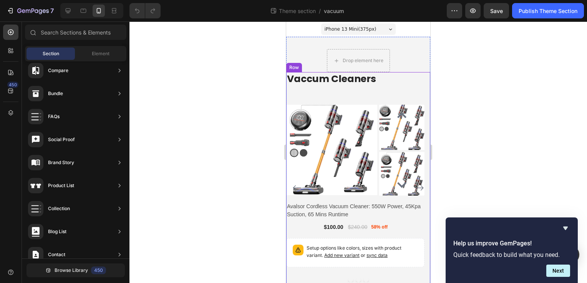
click at [392, 98] on div "Vaccum Cleaners Heading Row" at bounding box center [358, 88] width 144 height 33
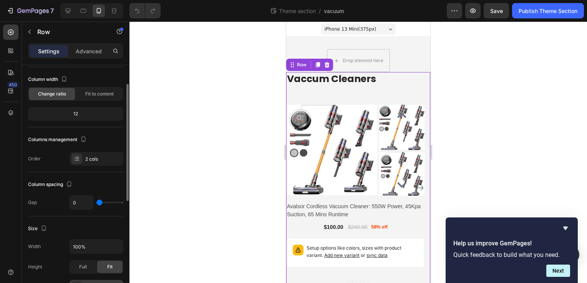
scroll to position [0, 0]
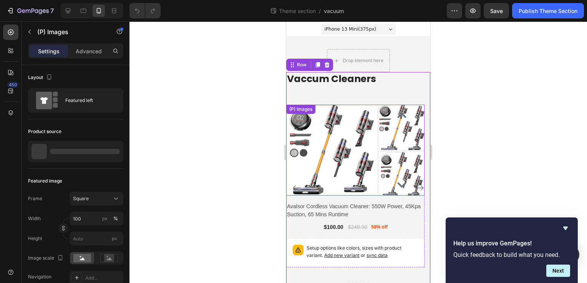
click at [364, 117] on img at bounding box center [331, 150] width 91 height 91
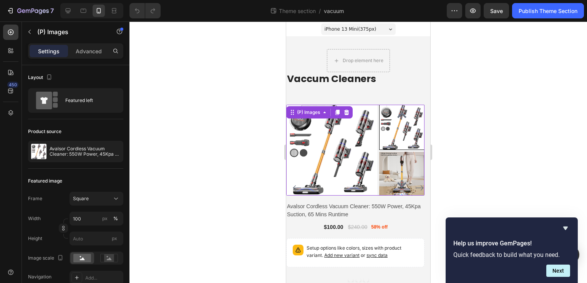
click at [46, 53] on p "Settings" at bounding box center [49, 51] width 22 height 8
click at [251, 74] on div at bounding box center [357, 153] width 457 height 262
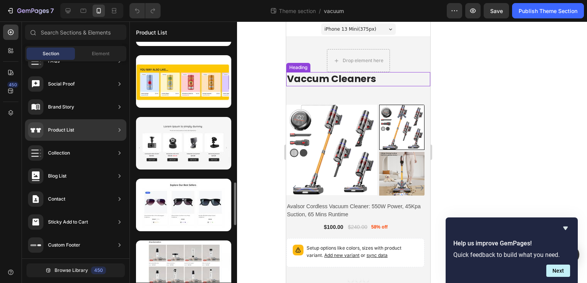
scroll to position [1023, 0]
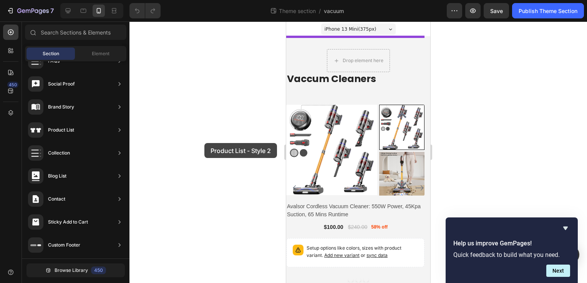
drag, startPoint x: 186, startPoint y: 161, endPoint x: 204, endPoint y: 143, distance: 25.5
click at [204, 0] on div "7 Theme section / vacuum Preview Save Publish Theme Section 450 Sections(18) El…" at bounding box center [293, 0] width 587 height 0
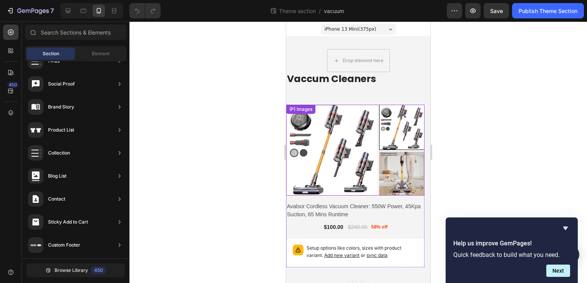
click at [342, 137] on img at bounding box center [331, 150] width 91 height 91
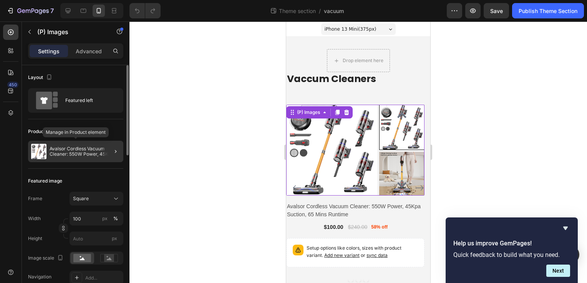
click at [81, 154] on p "Avalsor Cordless Vacuum Cleaner: 550W Power, 45Kpa Suction, 65 Mins Runtime" at bounding box center [85, 151] width 71 height 11
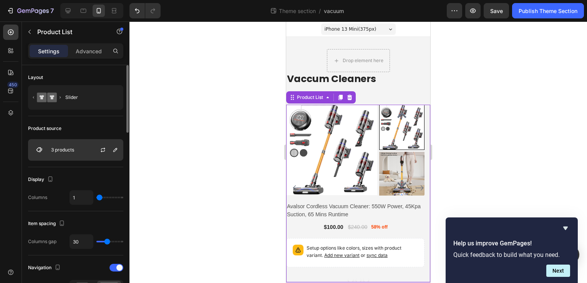
click at [88, 150] on div "3 products" at bounding box center [75, 150] width 95 height 22
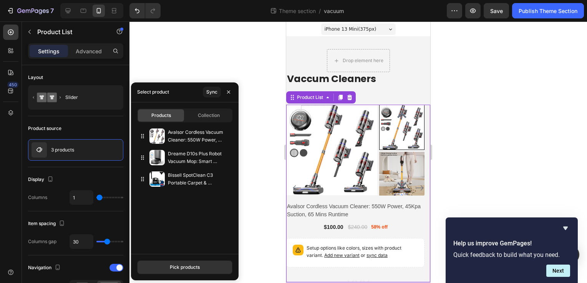
click at [183, 275] on div "Pick products" at bounding box center [185, 267] width 108 height 26
click at [184, 270] on div "Pick products" at bounding box center [185, 267] width 30 height 7
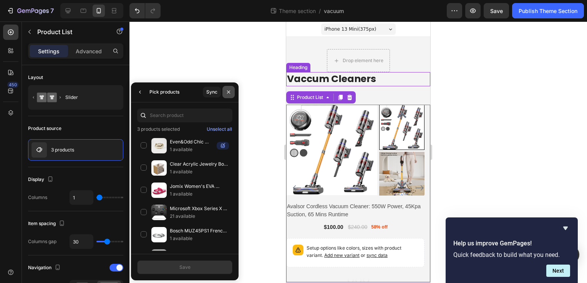
click at [226, 94] on icon "button" at bounding box center [228, 92] width 6 height 6
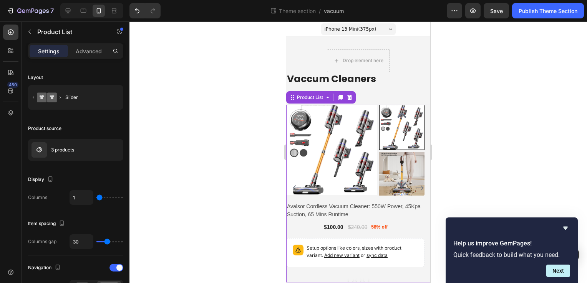
click at [251, 74] on div at bounding box center [357, 153] width 457 height 262
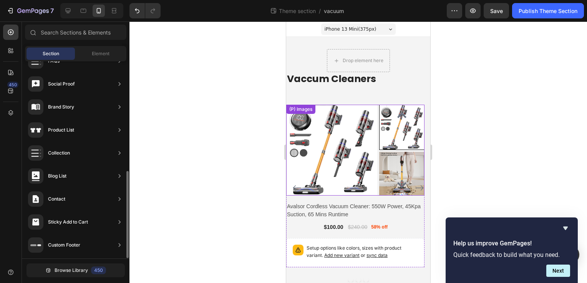
scroll to position [0, 0]
click at [317, 149] on img at bounding box center [331, 150] width 91 height 91
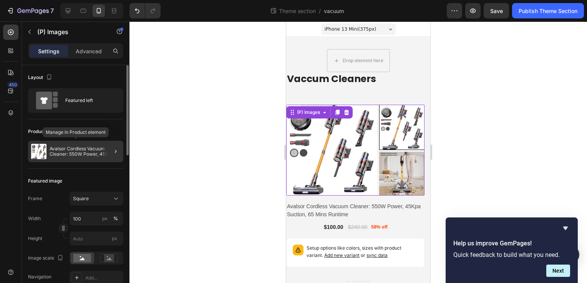
click at [81, 148] on p "Avalsor Cordless Vacuum Cleaner: 550W Power, 45Kpa Suction, 65 Mins Runtime" at bounding box center [85, 151] width 71 height 11
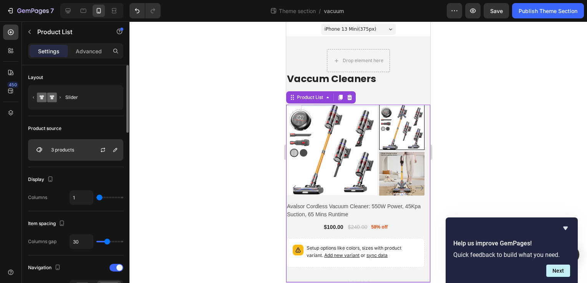
click at [81, 154] on div "3 products" at bounding box center [75, 150] width 95 height 22
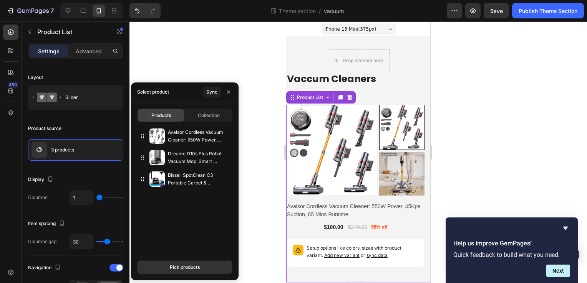
click at [181, 276] on div "Pick products" at bounding box center [185, 267] width 108 height 26
click at [183, 271] on button "Pick products" at bounding box center [184, 268] width 95 height 14
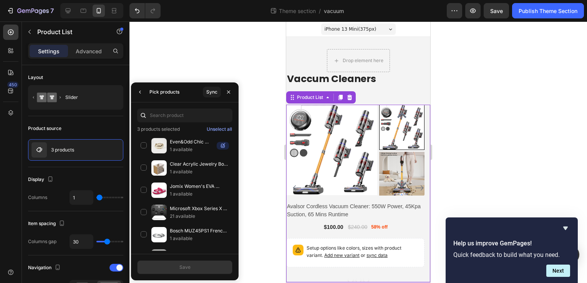
click at [266, 146] on div at bounding box center [357, 153] width 457 height 262
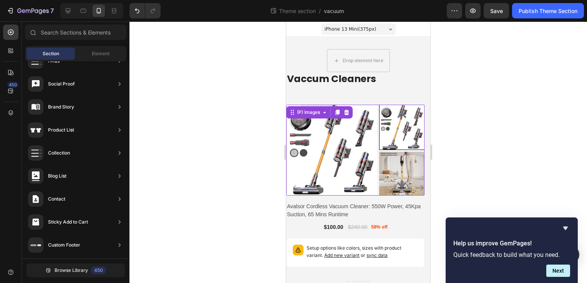
click at [371, 153] on img at bounding box center [331, 150] width 91 height 91
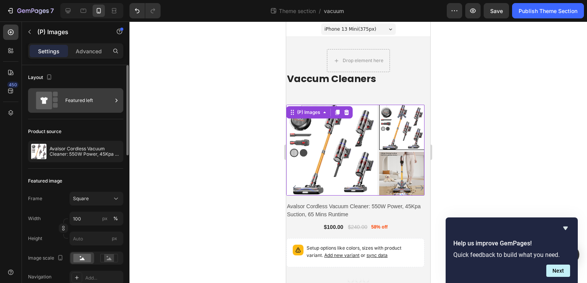
click at [79, 99] on div "Featured left" at bounding box center [88, 101] width 47 height 18
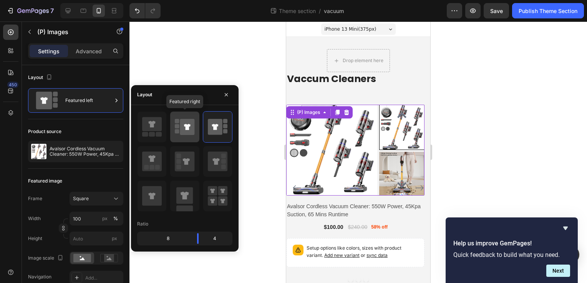
click at [189, 133] on icon at bounding box center [187, 127] width 15 height 16
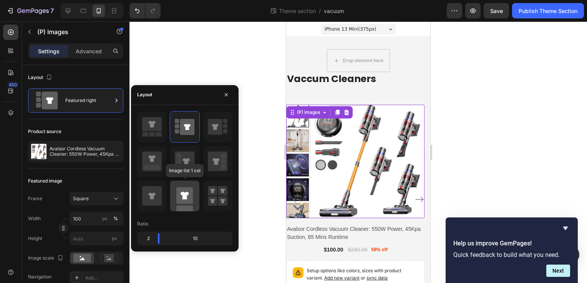
click at [184, 196] on icon at bounding box center [184, 196] width 8 height 8
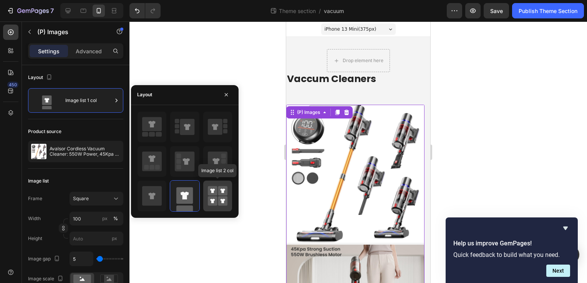
click at [221, 199] on icon at bounding box center [222, 201] width 5 height 5
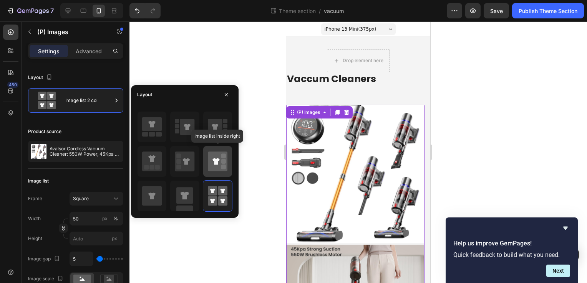
click at [221, 157] on icon at bounding box center [218, 162] width 20 height 20
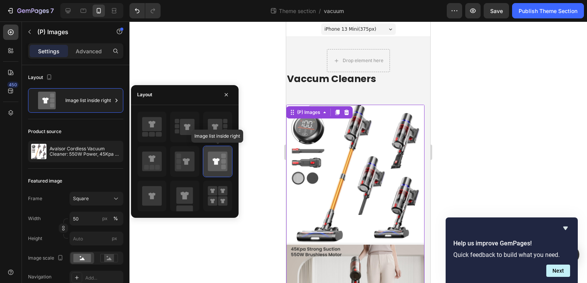
type input "100"
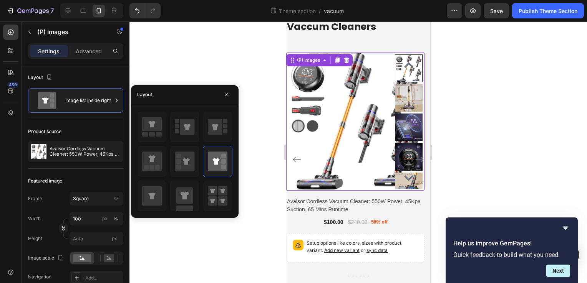
scroll to position [77, 0]
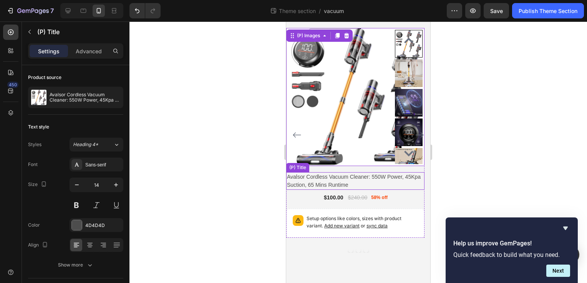
click at [316, 181] on h2 "Avalsor Cordless Vacuum Cleaner: 550W Power, 45Kpa Suction, 65 Mins Runtime" at bounding box center [355, 181] width 138 height 18
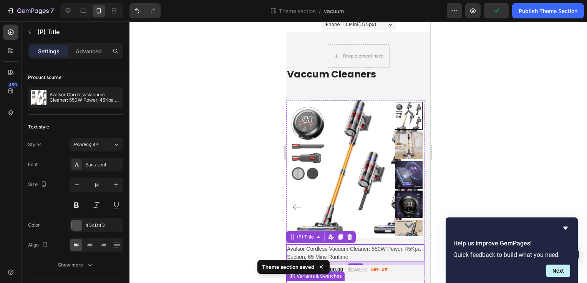
scroll to position [0, 0]
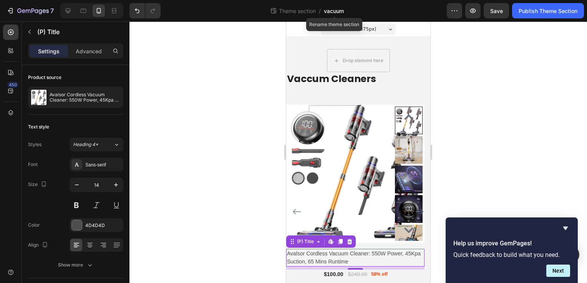
click at [331, 12] on span "vacuum" at bounding box center [334, 11] width 20 height 8
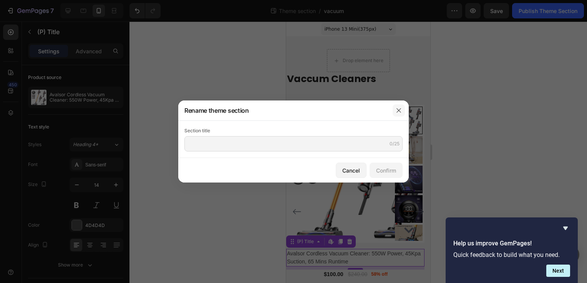
click at [400, 112] on icon "button" at bounding box center [398, 110] width 4 height 4
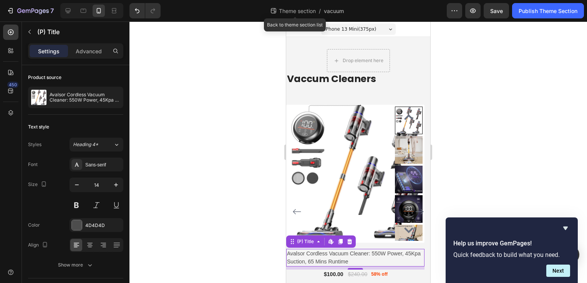
click at [302, 10] on span "Theme section" at bounding box center [297, 11] width 40 height 8
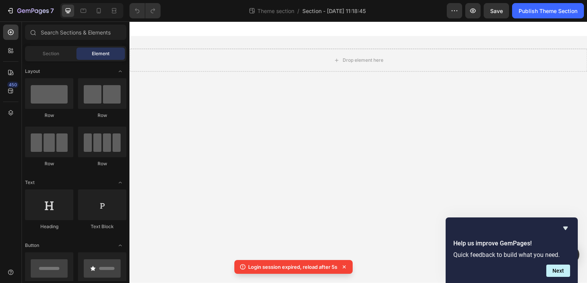
click at [344, 269] on icon at bounding box center [344, 267] width 8 height 8
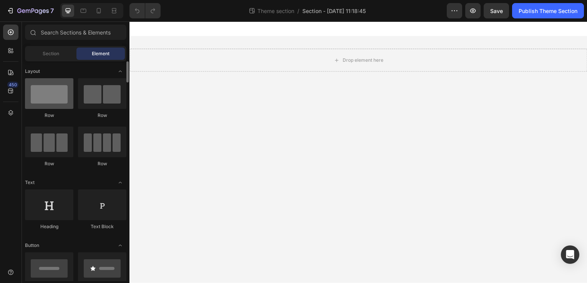
click at [55, 100] on div at bounding box center [49, 93] width 48 height 31
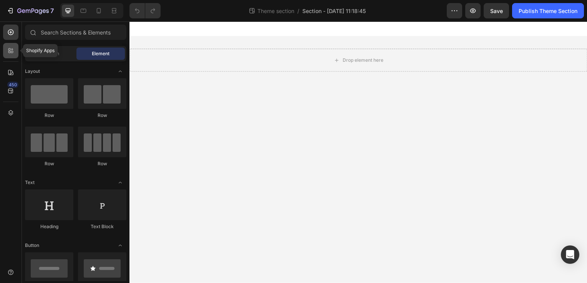
click at [9, 50] on icon at bounding box center [11, 51] width 8 height 8
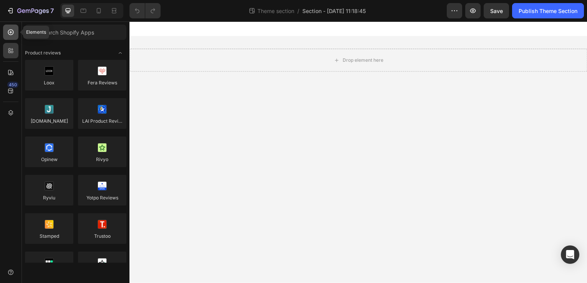
click at [12, 37] on div at bounding box center [10, 32] width 15 height 15
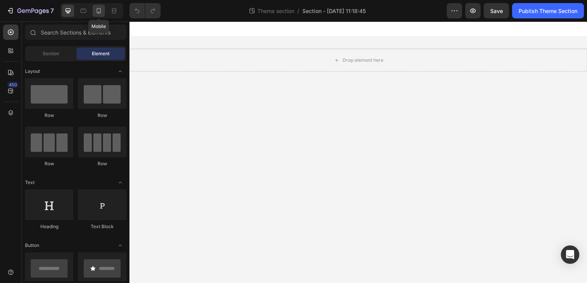
click at [94, 10] on div at bounding box center [99, 11] width 12 height 12
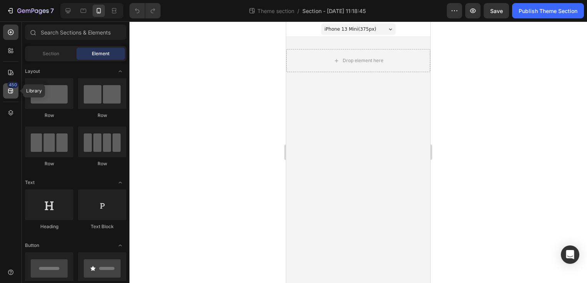
click at [13, 90] on icon at bounding box center [10, 91] width 5 height 5
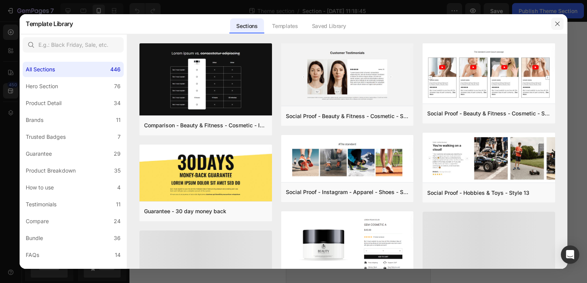
click at [560, 24] on icon "button" at bounding box center [557, 24] width 6 height 6
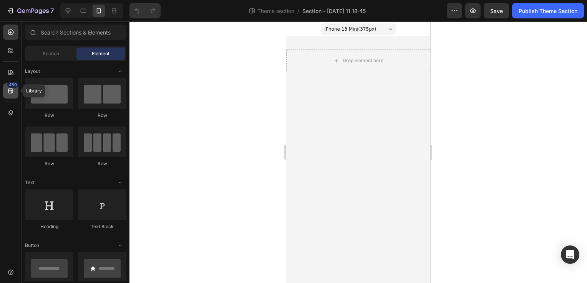
click at [7, 93] on icon at bounding box center [11, 91] width 8 height 8
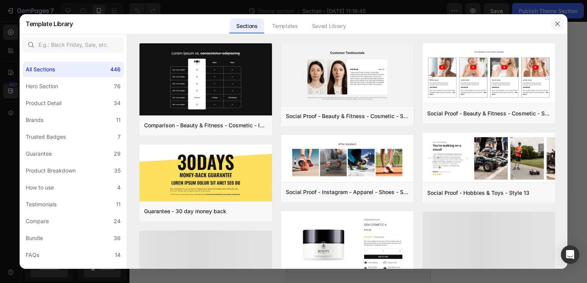
click at [553, 23] on button "button" at bounding box center [557, 24] width 12 height 12
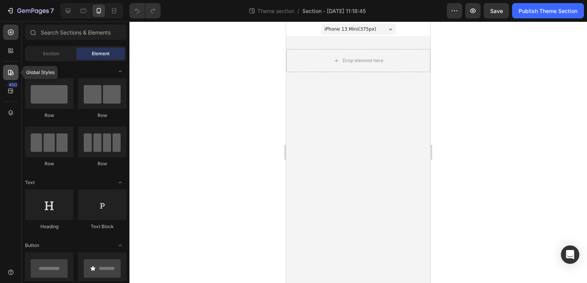
click at [10, 72] on icon at bounding box center [10, 72] width 5 height 5
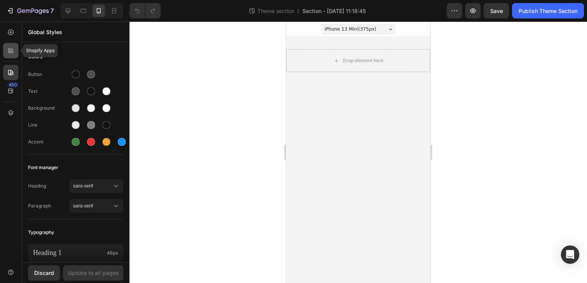
click at [13, 50] on icon at bounding box center [11, 51] width 8 height 8
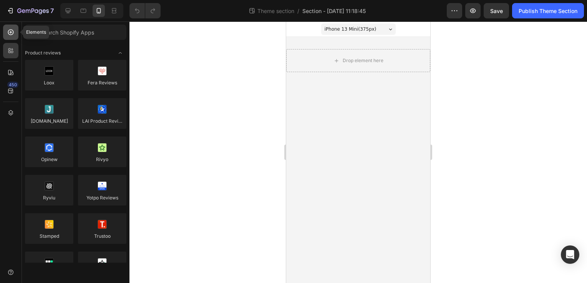
click at [11, 34] on icon at bounding box center [11, 32] width 8 height 8
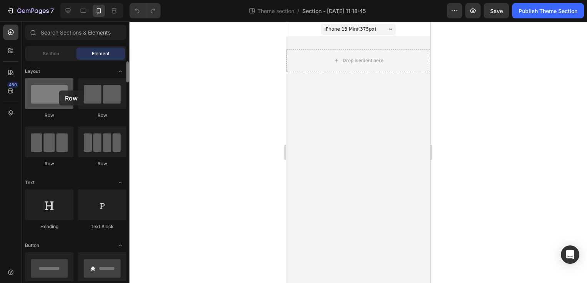
click at [59, 91] on div at bounding box center [49, 93] width 48 height 31
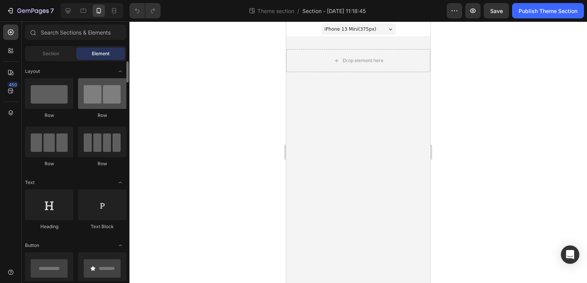
click at [86, 99] on div at bounding box center [102, 93] width 48 height 31
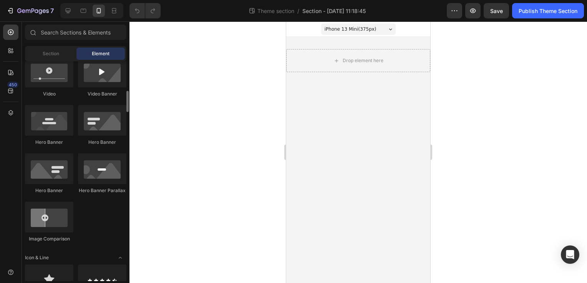
scroll to position [115, 0]
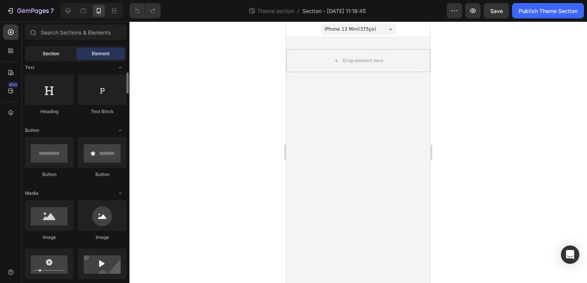
click at [48, 51] on span "Section" at bounding box center [51, 53] width 17 height 7
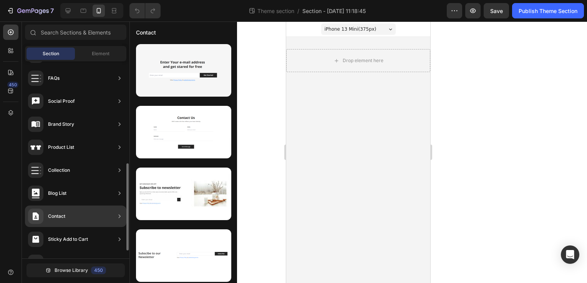
scroll to position [248, 0]
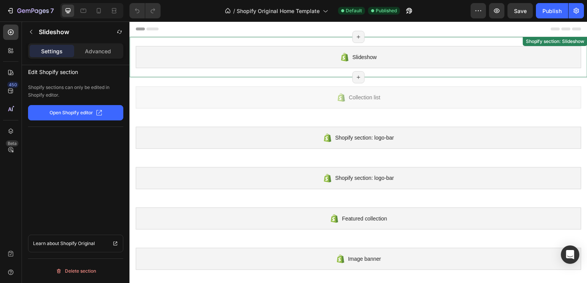
click at [368, 59] on span "Slideshow" at bounding box center [366, 57] width 25 height 9
click at [95, 110] on button "Open Shopify editor" at bounding box center [75, 112] width 95 height 15
click at [536, 48] on div "Shopify section: Slideshow" at bounding box center [538, 44] width 62 height 7
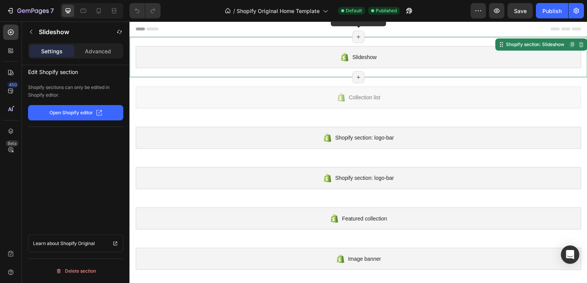
click at [357, 36] on icon at bounding box center [360, 37] width 6 height 6
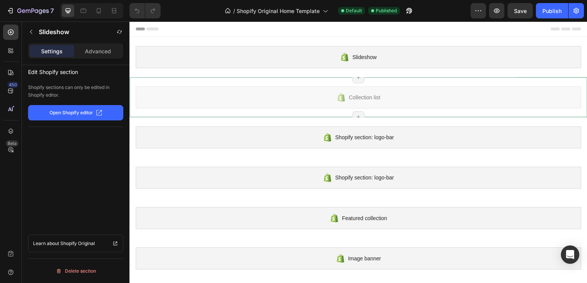
click at [357, 79] on icon at bounding box center [360, 78] width 6 height 6
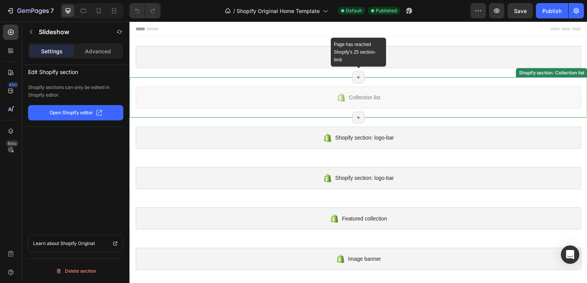
click at [357, 76] on icon at bounding box center [360, 78] width 6 height 6
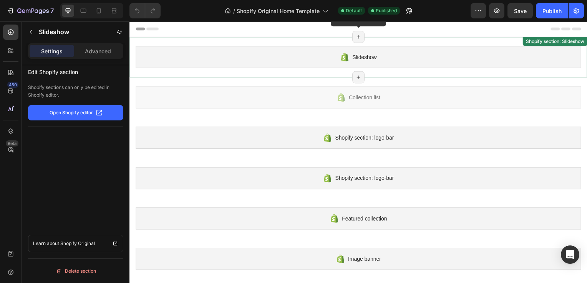
click at [359, 38] on icon at bounding box center [360, 37] width 6 height 6
click at [362, 56] on span "Slideshow" at bounding box center [366, 57] width 25 height 9
click at [361, 59] on span "Slideshow" at bounding box center [366, 57] width 25 height 9
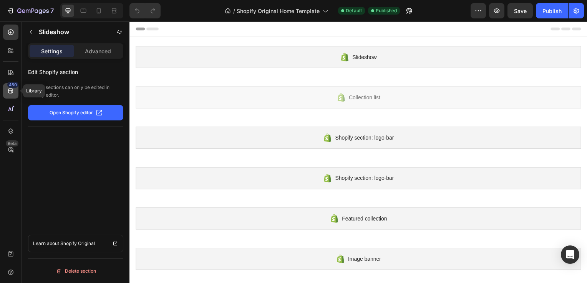
click at [8, 93] on icon at bounding box center [10, 91] width 5 height 5
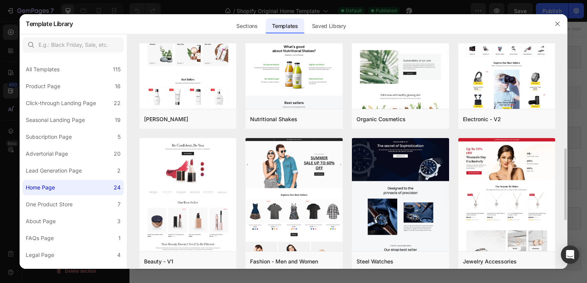
scroll to position [447, 0]
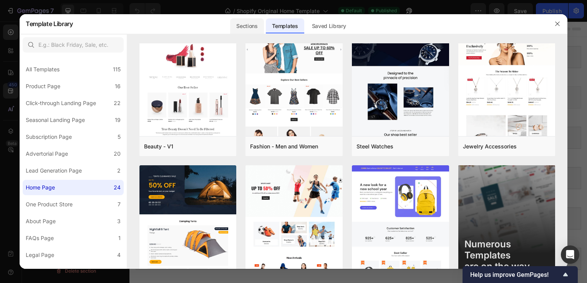
click at [247, 23] on div "Sections" at bounding box center [246, 25] width 33 height 15
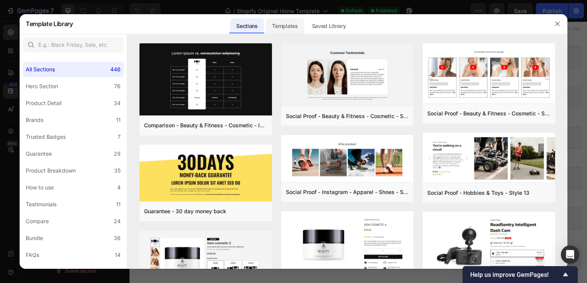
click at [278, 26] on div "Templates" at bounding box center [285, 25] width 38 height 15
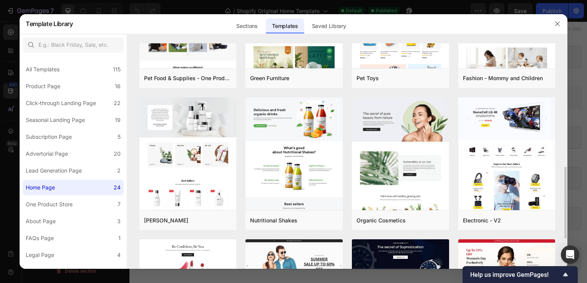
scroll to position [307, 0]
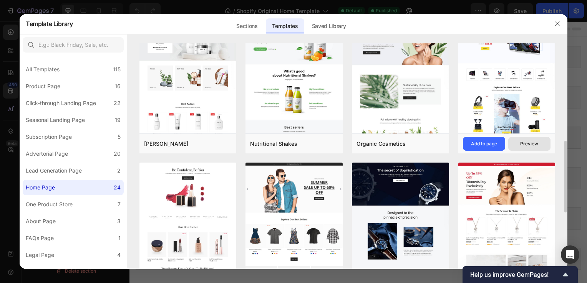
click at [534, 144] on div "Preview" at bounding box center [529, 144] width 18 height 7
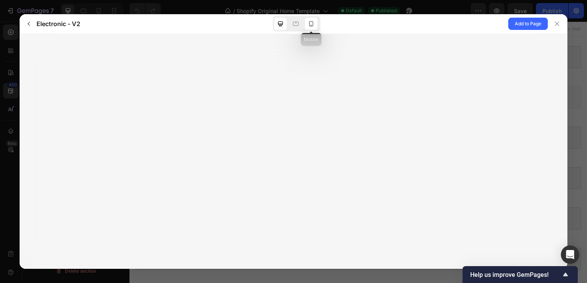
click at [313, 21] on icon at bounding box center [311, 24] width 8 height 8
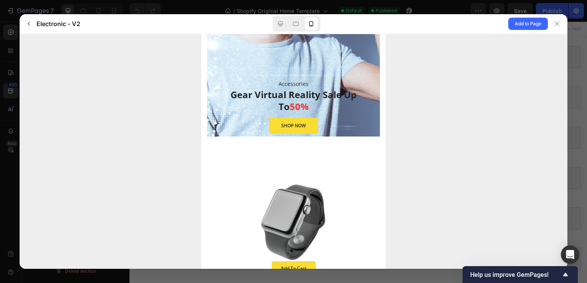
scroll to position [1075, 0]
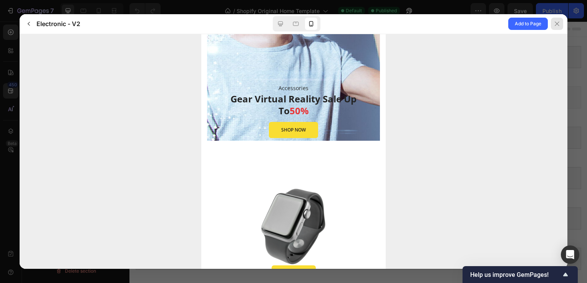
click at [555, 24] on icon at bounding box center [557, 24] width 6 height 6
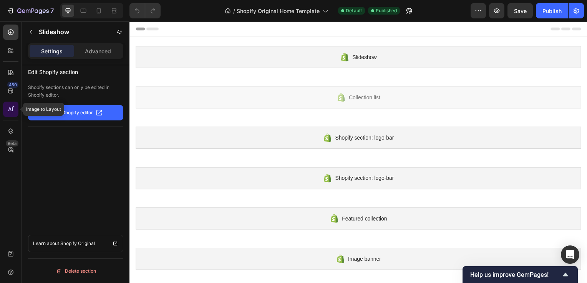
click at [11, 107] on icon at bounding box center [11, 110] width 8 height 8
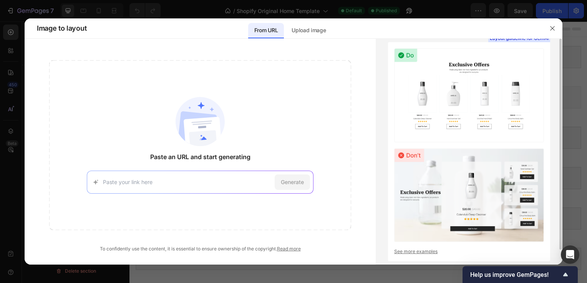
scroll to position [16, 0]
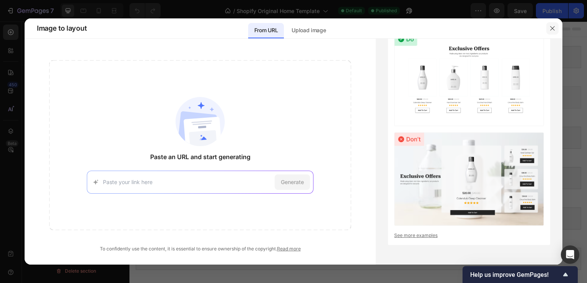
click at [552, 26] on icon "button" at bounding box center [552, 28] width 6 height 6
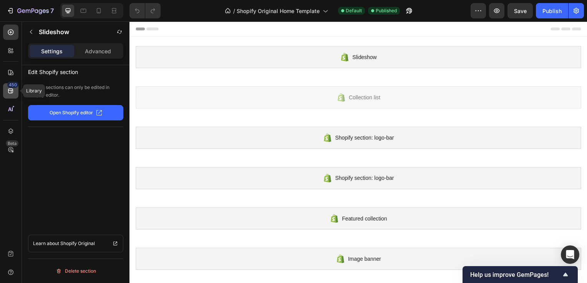
click at [10, 91] on icon at bounding box center [11, 91] width 8 height 8
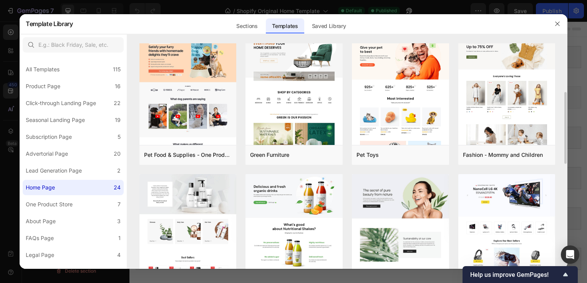
scroll to position [230, 0]
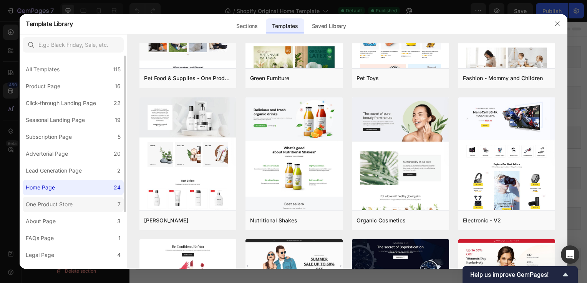
click at [82, 208] on label "One Product Store 7" at bounding box center [73, 204] width 101 height 15
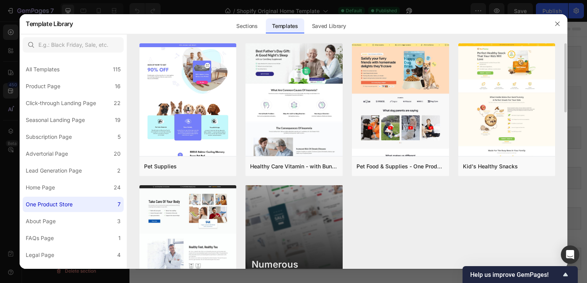
scroll to position [58, 0]
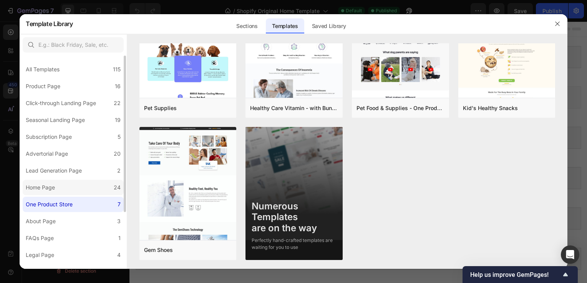
click at [67, 186] on label "Home Page 24" at bounding box center [73, 187] width 101 height 15
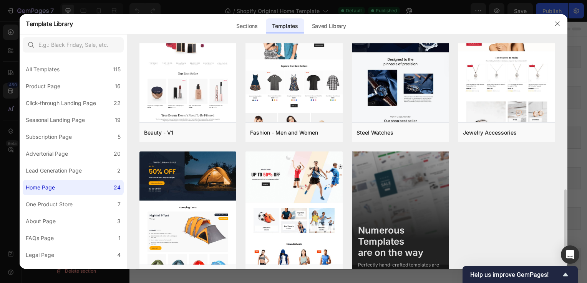
scroll to position [485, 0]
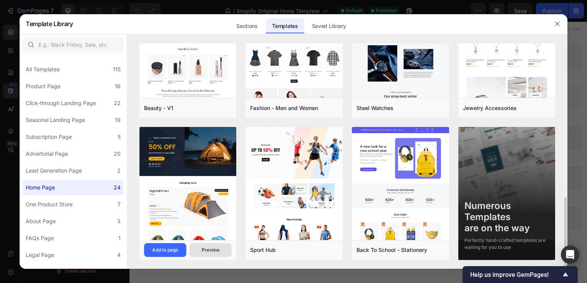
click at [210, 251] on div "Preview" at bounding box center [211, 250] width 18 height 7
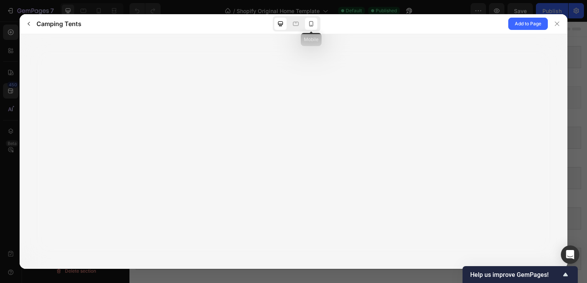
click at [311, 28] on icon at bounding box center [311, 24] width 8 height 8
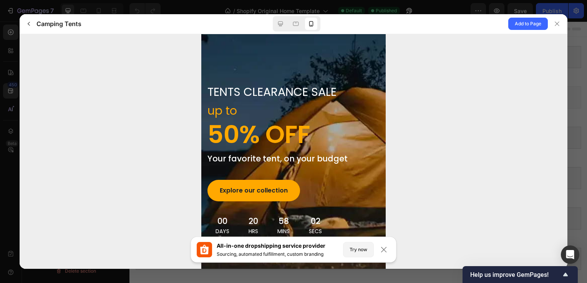
scroll to position [0, 0]
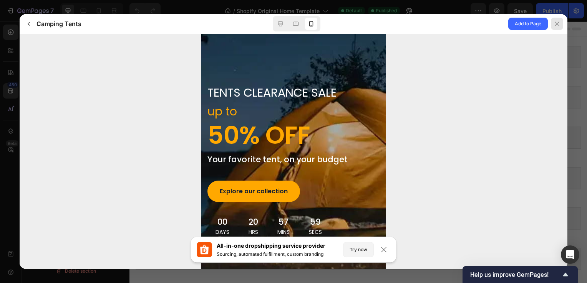
click at [558, 27] on icon at bounding box center [557, 24] width 6 height 6
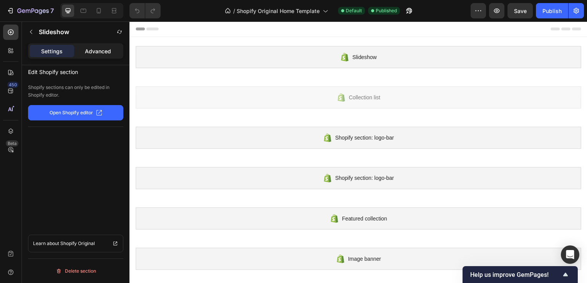
click at [99, 49] on p "Advanced" at bounding box center [98, 51] width 26 height 8
click at [101, 51] on p "Advanced" at bounding box center [98, 51] width 26 height 8
click at [51, 49] on p "Settings" at bounding box center [52, 51] width 22 height 8
click at [83, 49] on div "Advanced" at bounding box center [98, 51] width 45 height 12
click at [57, 53] on p "Settings" at bounding box center [52, 51] width 22 height 8
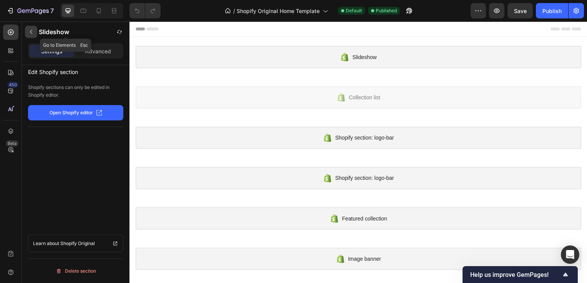
click at [33, 31] on icon "button" at bounding box center [31, 32] width 6 height 6
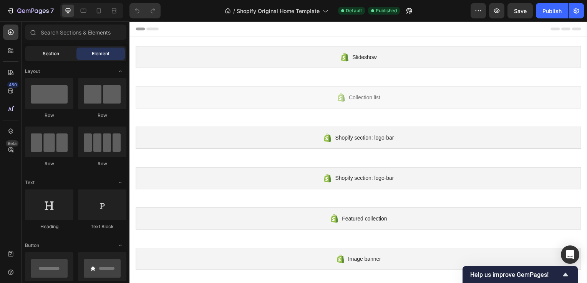
click at [61, 55] on div "Section" at bounding box center [50, 54] width 48 height 12
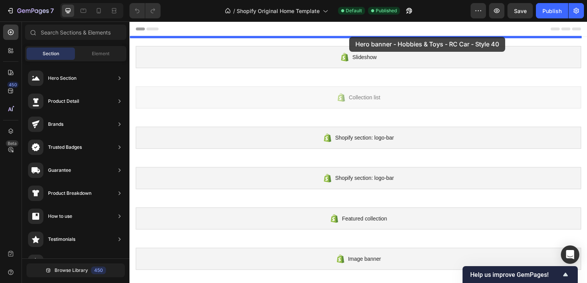
drag, startPoint x: 318, startPoint y: 90, endPoint x: 351, endPoint y: 37, distance: 62.0
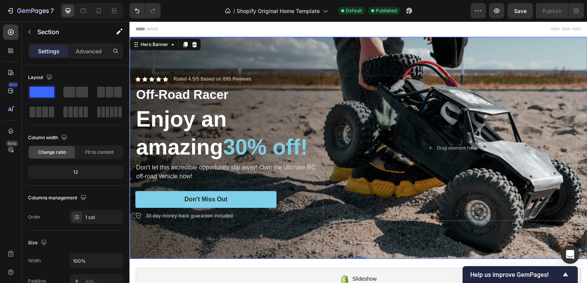
click at [432, 60] on div "Background Image" at bounding box center [359, 149] width 461 height 224
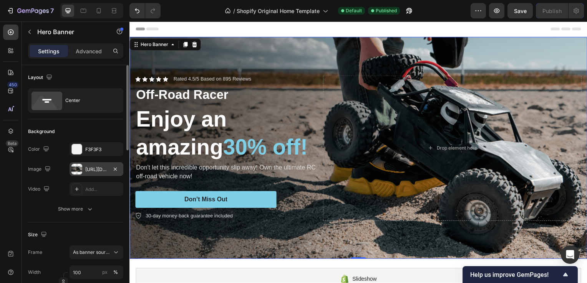
click at [94, 167] on div "[URL][DOMAIN_NAME]" at bounding box center [96, 169] width 22 height 7
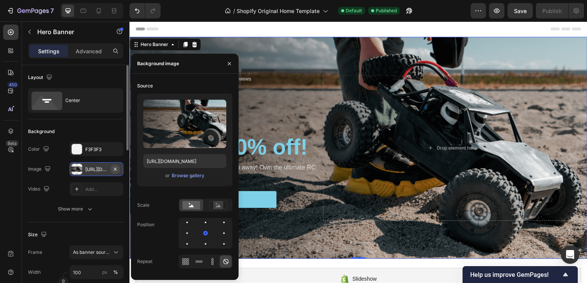
click at [115, 167] on icon "button" at bounding box center [115, 169] width 6 height 6
type input "Auto"
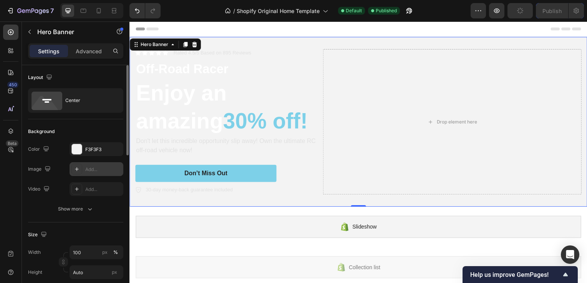
click at [88, 170] on div "Add..." at bounding box center [103, 169] width 36 height 7
type input "[URL][DOMAIN_NAME]"
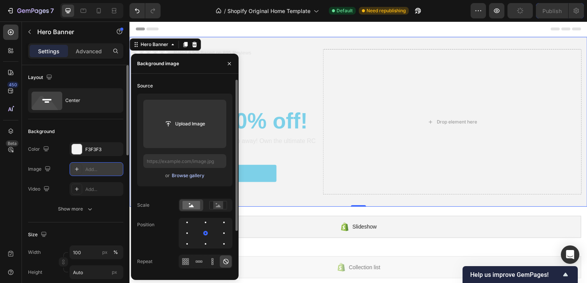
click at [190, 177] on div "Browse gallery" at bounding box center [188, 175] width 33 height 7
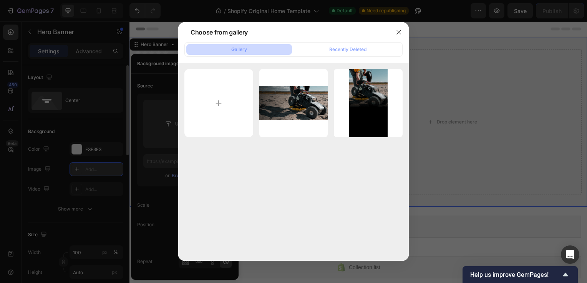
click at [231, 51] on div "Gallery" at bounding box center [239, 49] width 16 height 7
click at [217, 119] on input "file" at bounding box center [218, 103] width 69 height 69
type input "C:\fakepath\ChatGPT Image [DATE], 03_37_23 PM2.png"
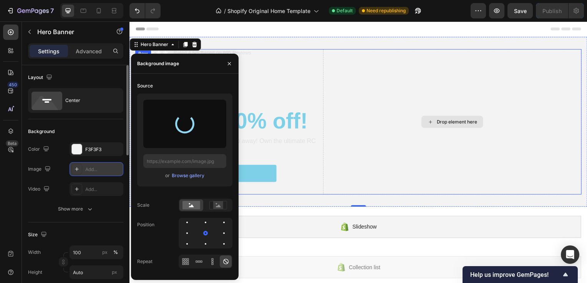
type input "[URL][DOMAIN_NAME]"
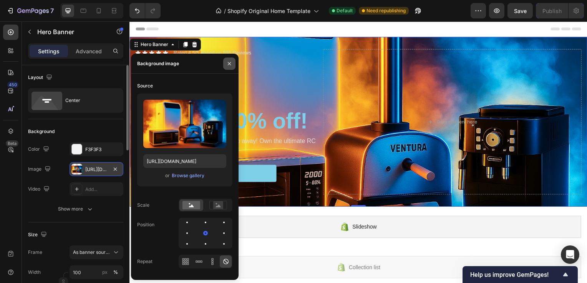
click at [227, 65] on icon "button" at bounding box center [229, 64] width 6 height 6
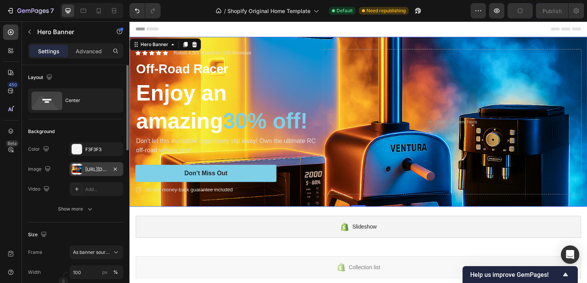
click at [94, 171] on div "[URL][DOMAIN_NAME]" at bounding box center [96, 169] width 22 height 7
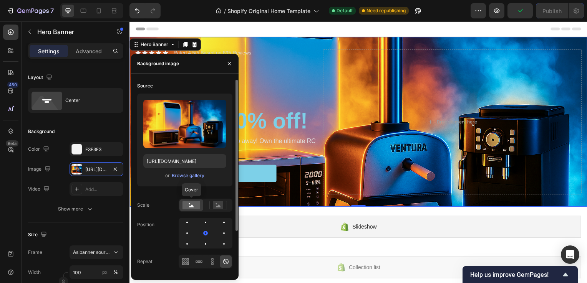
scroll to position [38, 0]
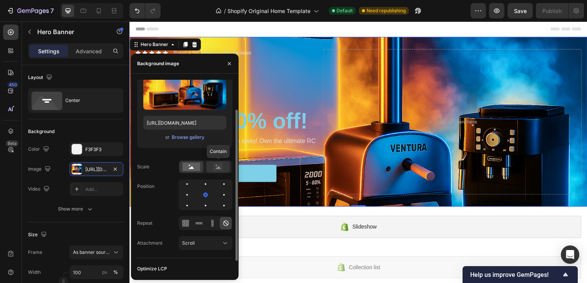
click at [218, 166] on rect at bounding box center [218, 167] width 10 height 8
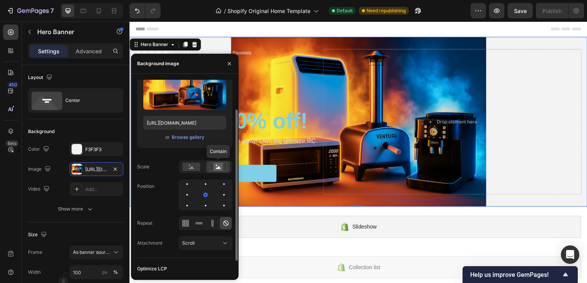
click at [219, 166] on rect at bounding box center [218, 167] width 10 height 8
click at [192, 169] on rect at bounding box center [191, 167] width 18 height 8
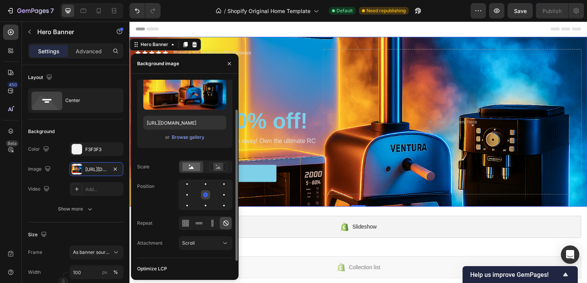
click at [205, 196] on div at bounding box center [205, 195] width 5 height 5
click at [221, 197] on div at bounding box center [223, 194] width 9 height 9
click at [208, 197] on div at bounding box center [205, 194] width 9 height 9
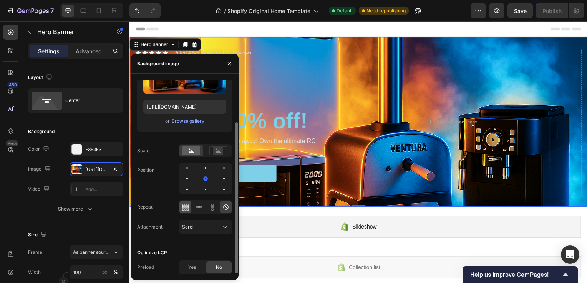
click at [190, 210] on div at bounding box center [185, 207] width 12 height 12
click at [222, 208] on icon at bounding box center [226, 208] width 8 height 8
click at [201, 222] on button "Scroll" at bounding box center [206, 227] width 54 height 14
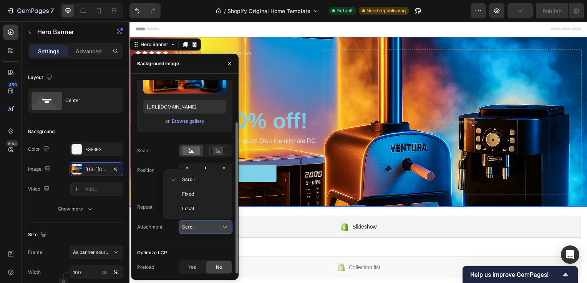
click at [202, 224] on div "Scroll" at bounding box center [201, 227] width 39 height 7
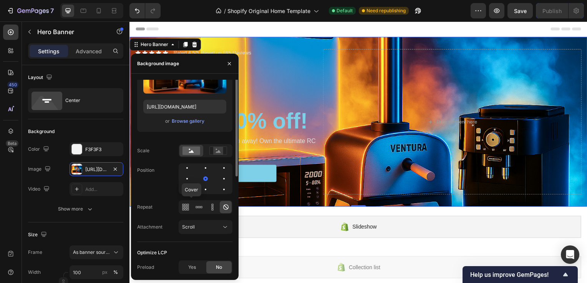
scroll to position [0, 0]
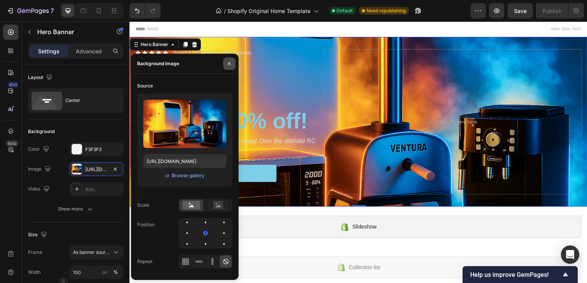
click at [228, 63] on icon "button" at bounding box center [229, 64] width 6 height 6
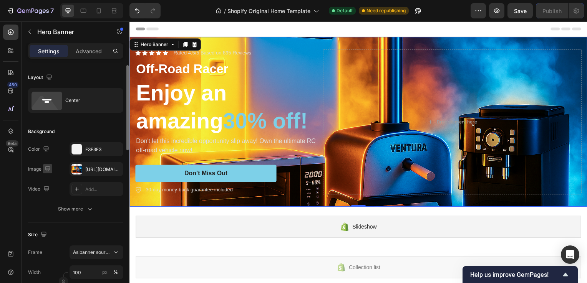
click at [48, 167] on icon "button" at bounding box center [48, 169] width 8 height 8
click at [48, 207] on icon "button" at bounding box center [49, 208] width 4 height 5
type input "100%"
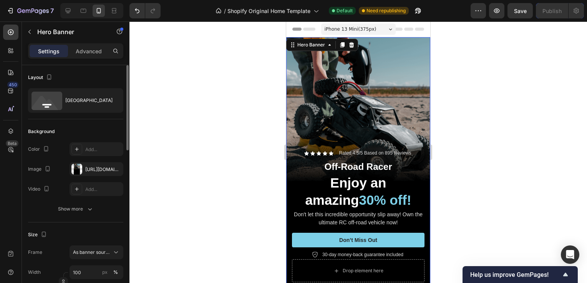
click at [398, 96] on div "Background Image" at bounding box center [358, 165] width 144 height 256
click at [84, 208] on div "Show more" at bounding box center [76, 209] width 36 height 8
click at [71, 227] on div "Show less" at bounding box center [76, 229] width 33 height 8
click at [50, 165] on icon "button" at bounding box center [48, 169] width 8 height 8
click at [48, 184] on icon "button" at bounding box center [49, 181] width 8 height 8
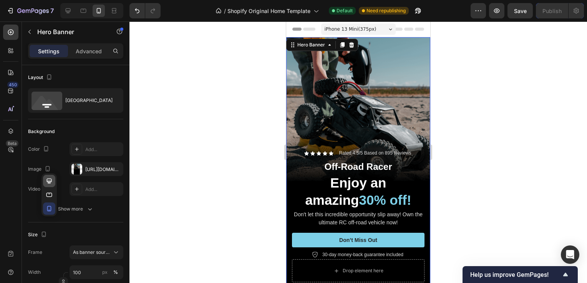
type input "Auto"
type input "1200"
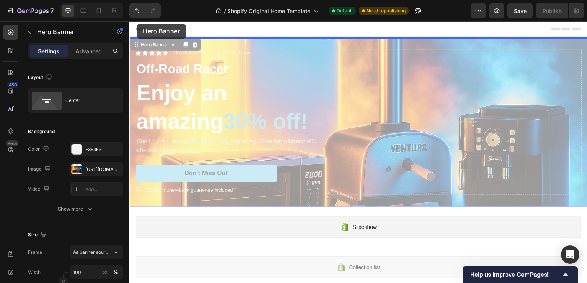
drag, startPoint x: 136, startPoint y: 45, endPoint x: 137, endPoint y: 23, distance: 21.1
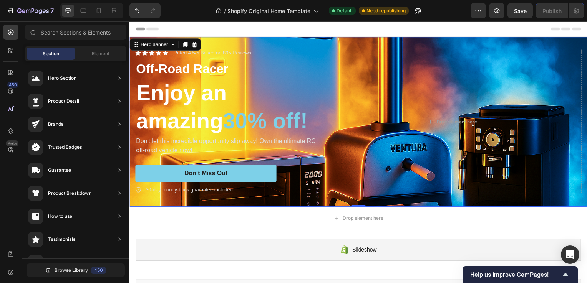
click at [140, 29] on icon at bounding box center [140, 29] width 9 height 3
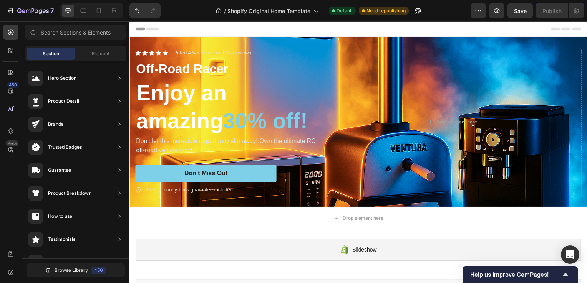
click at [157, 29] on icon at bounding box center [152, 29] width 12 height 3
click at [8, 93] on icon at bounding box center [11, 91] width 8 height 8
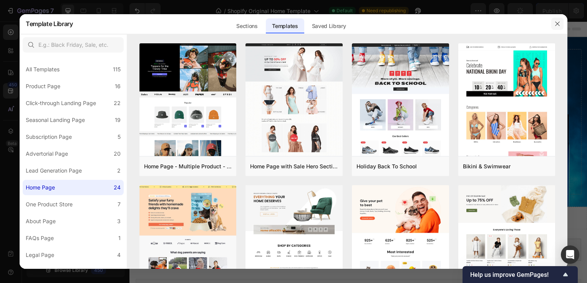
click at [559, 25] on icon "button" at bounding box center [557, 24] width 6 height 6
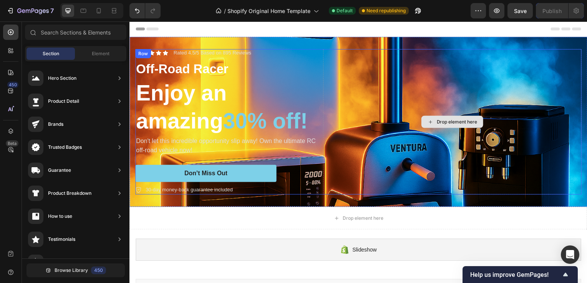
click at [334, 93] on div "Drop element here" at bounding box center [454, 123] width 260 height 147
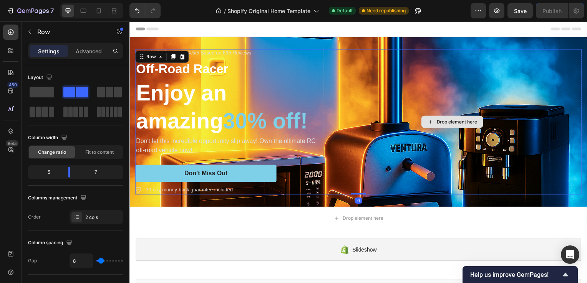
click at [331, 63] on div "Drop element here" at bounding box center [454, 123] width 260 height 147
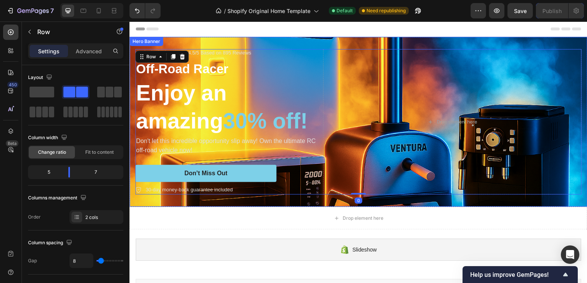
click at [317, 43] on div "Icon Icon Icon Icon Icon Icon List Rated 4.5/5 Based on 895 Reviews Text Block …" at bounding box center [359, 122] width 461 height 171
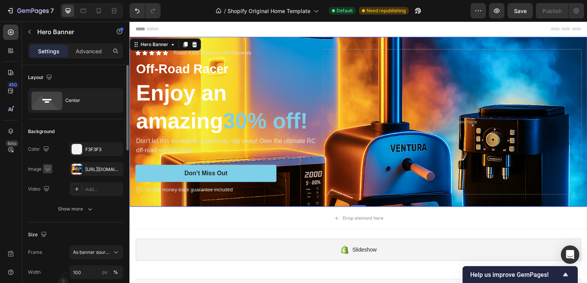
click at [45, 168] on icon "button" at bounding box center [48, 169] width 8 height 8
click at [85, 169] on div "[URL][DOMAIN_NAME]" at bounding box center [96, 169] width 22 height 7
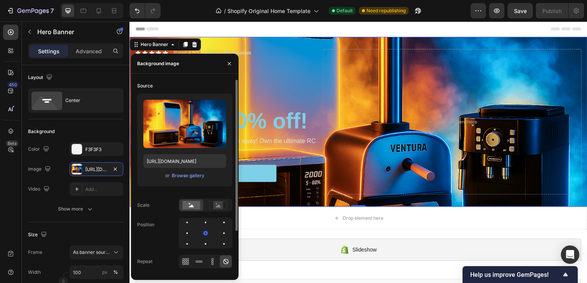
scroll to position [38, 0]
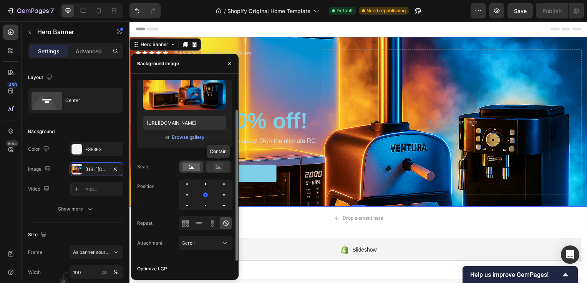
click at [214, 166] on rect at bounding box center [218, 167] width 10 height 8
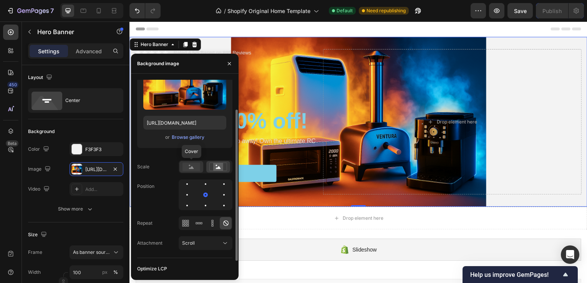
click at [185, 167] on rect at bounding box center [191, 167] width 18 height 8
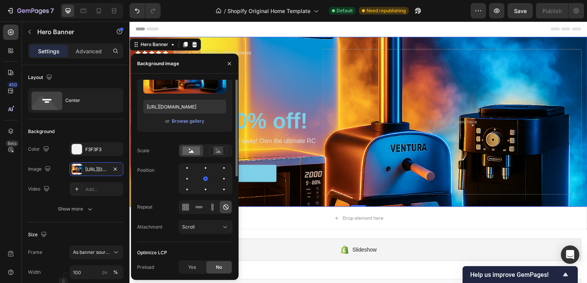
scroll to position [0, 0]
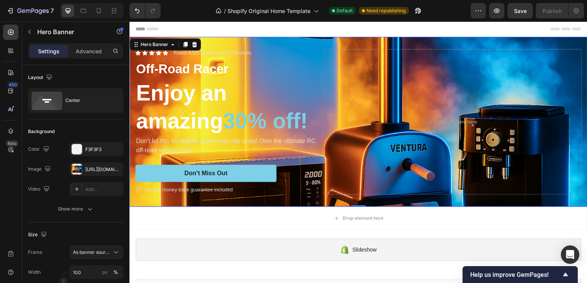
click at [549, 41] on div "Icon Icon Icon Icon Icon Icon List Rated 4.5/5 Based on 895 Reviews Text Block …" at bounding box center [359, 122] width 461 height 171
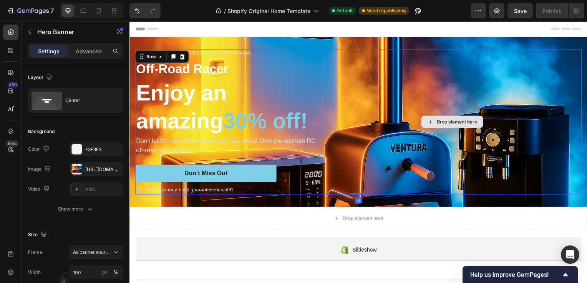
click at [349, 82] on div "Drop element here" at bounding box center [454, 123] width 260 height 147
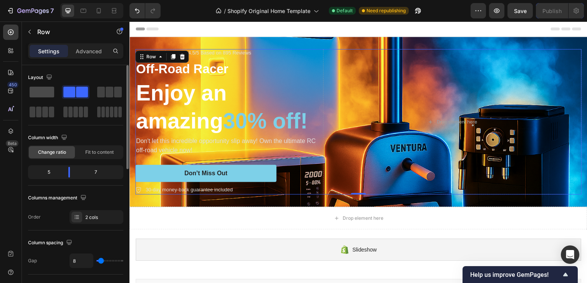
click at [39, 93] on span at bounding box center [42, 92] width 25 height 11
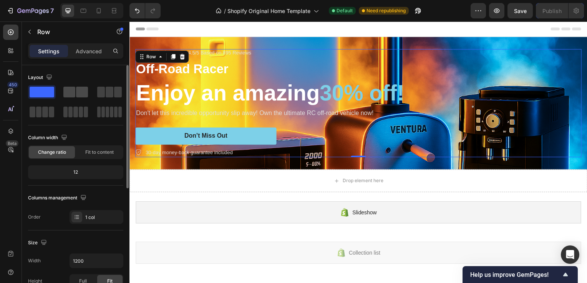
click at [70, 91] on span at bounding box center [69, 92] width 12 height 11
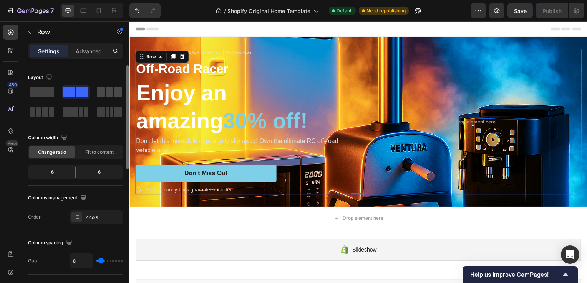
click at [107, 90] on span at bounding box center [110, 92] width 8 height 11
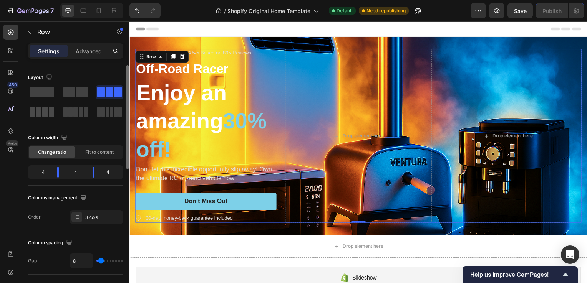
click at [41, 114] on div at bounding box center [42, 112] width 25 height 11
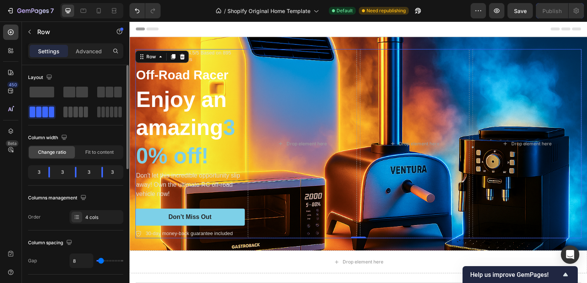
click at [66, 113] on span at bounding box center [65, 112] width 4 height 11
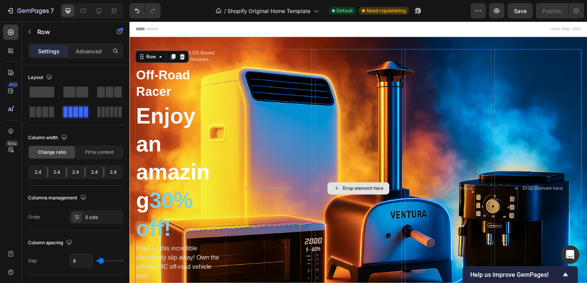
click at [349, 117] on div "Drop element here" at bounding box center [360, 190] width 88 height 281
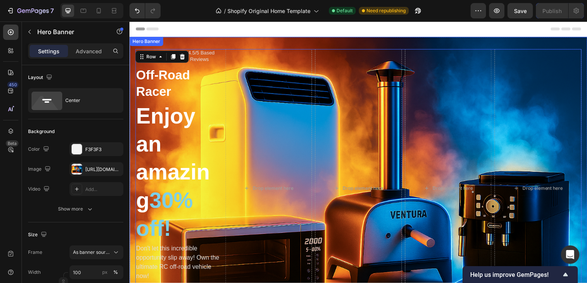
click at [321, 40] on div "Icon Icon Icon Icon Icon Icon List Rated 4.5/5 Based on 895 Reviews Text Block …" at bounding box center [359, 190] width 461 height 306
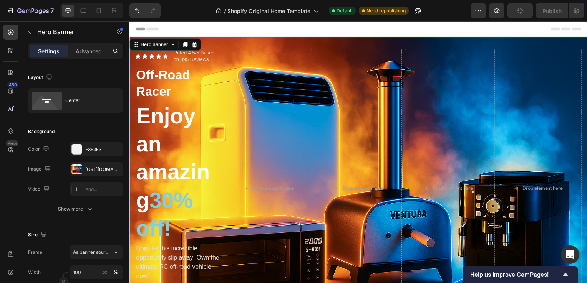
click at [303, 41] on div "Icon Icon Icon Icon Icon Icon List Rated 4.5/5 Based on 895 Reviews Text Block …" at bounding box center [359, 190] width 461 height 306
click at [304, 46] on div "Icon Icon Icon Icon Icon Icon List Rated 4.5/5 Based on 895 Reviews Text Block …" at bounding box center [359, 190] width 461 height 306
click at [48, 171] on icon "button" at bounding box center [48, 169] width 8 height 8
click at [49, 206] on icon "button" at bounding box center [49, 208] width 4 height 5
type input "100%"
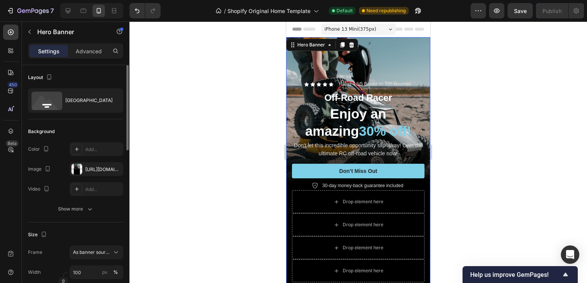
click at [391, 70] on div "Icon Icon Icon Icon Icon Icon List Rated 4.5/5 Based on 895 Reviews Text Block …" at bounding box center [358, 181] width 144 height 223
click at [386, 70] on div "Icon Icon Icon Icon Icon Icon List Rated 4.5/5 Based on 895 Reviews Text Block …" at bounding box center [358, 181] width 144 height 223
click at [387, 48] on div "Background Image" at bounding box center [358, 165] width 144 height 256
click at [117, 167] on icon "button" at bounding box center [115, 169] width 6 height 6
type input "Auto"
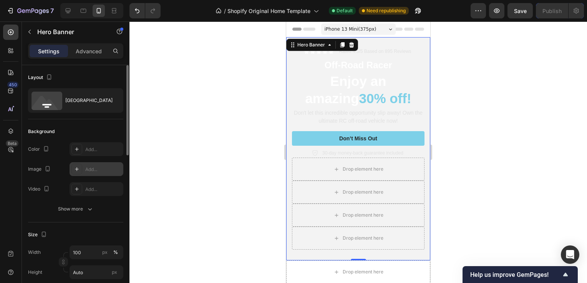
click at [94, 168] on div "Add..." at bounding box center [103, 169] width 36 height 7
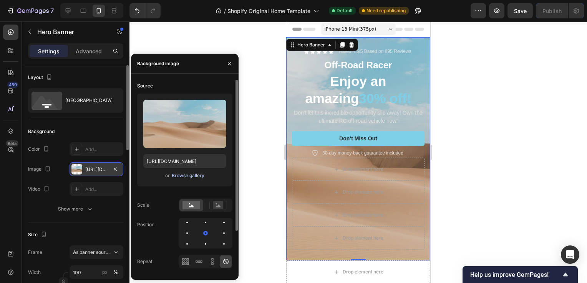
click at [192, 175] on div "Browse gallery" at bounding box center [188, 175] width 33 height 7
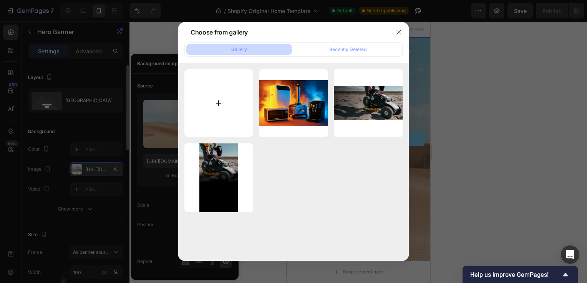
click at [237, 84] on input "file" at bounding box center [218, 103] width 69 height 69
type input "C:\fakepath\ChatGPT Image [DATE], 03_37_23 PM2.jpg"
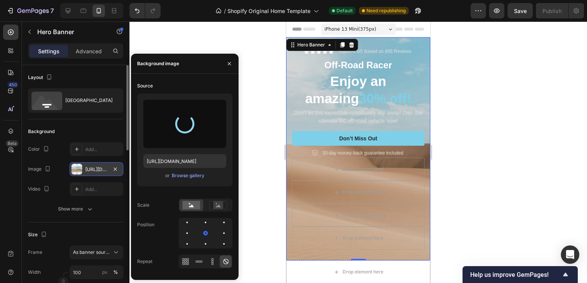
type input "[URL][DOMAIN_NAME]"
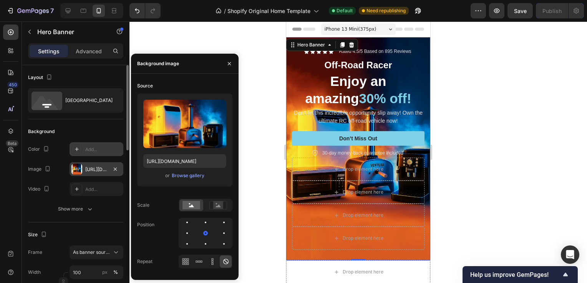
click at [74, 150] on icon at bounding box center [77, 149] width 6 height 6
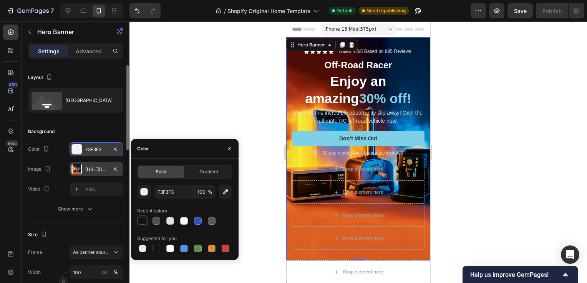
click at [140, 223] on div at bounding box center [143, 221] width 8 height 8
type input "121212"
click at [113, 149] on icon "button" at bounding box center [115, 149] width 6 height 6
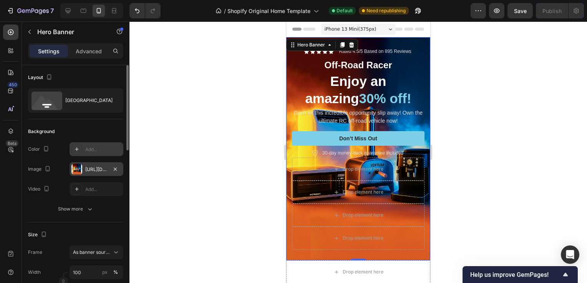
click at [97, 170] on div "[URL][DOMAIN_NAME]" at bounding box center [96, 169] width 22 height 7
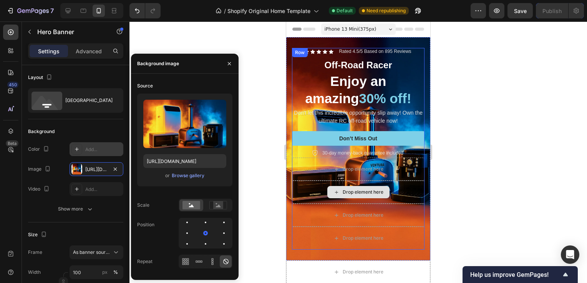
click at [379, 188] on div "Drop element here" at bounding box center [358, 192] width 62 height 12
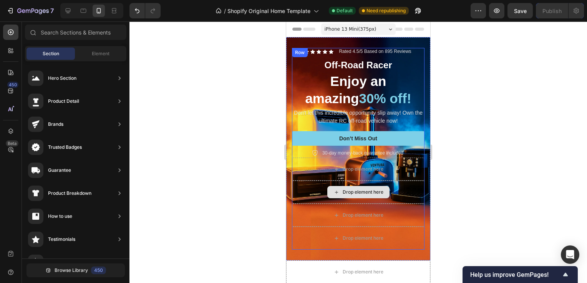
click at [357, 191] on div "Drop element here" at bounding box center [362, 192] width 41 height 6
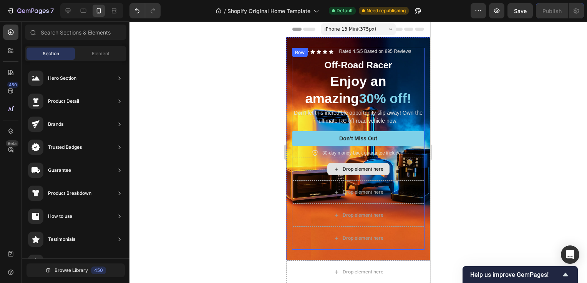
click at [355, 172] on div "Drop element here" at bounding box center [358, 169] width 62 height 12
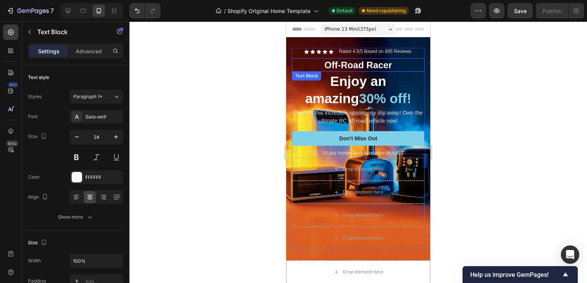
click at [341, 64] on p "Off-Road Racer" at bounding box center [358, 65] width 131 height 12
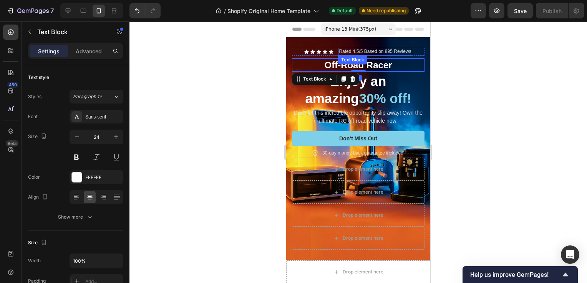
click at [341, 53] on p "Rated 4.5/5 Based on 895 Reviews" at bounding box center [375, 52] width 72 height 6
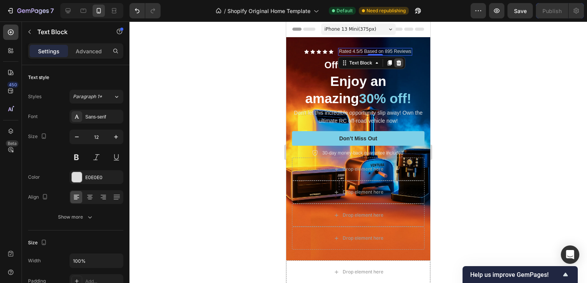
click at [398, 62] on icon at bounding box center [398, 63] width 6 height 6
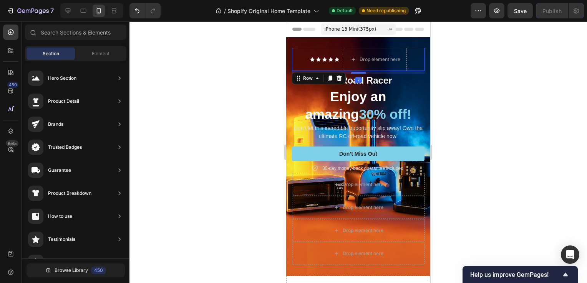
click at [323, 62] on div "Icon Icon Icon Icon Icon Icon List" at bounding box center [324, 59] width 29 height 23
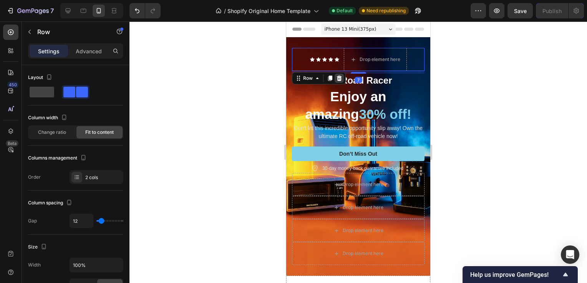
click at [339, 79] on icon at bounding box center [339, 78] width 5 height 5
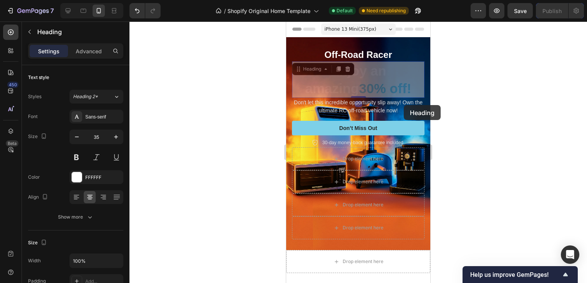
drag, startPoint x: 402, startPoint y: 79, endPoint x: 404, endPoint y: 105, distance: 26.2
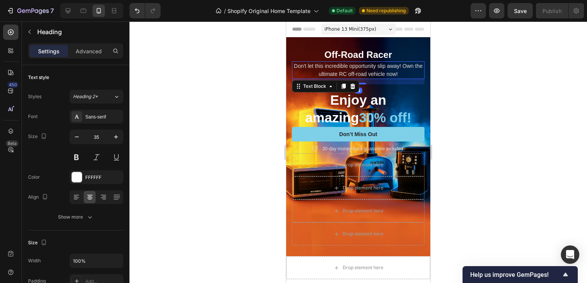
click at [370, 76] on p "Don't let this incredible opportunity slip away! Own the ultimate RC off-road v…" at bounding box center [358, 70] width 131 height 16
click at [353, 85] on icon at bounding box center [352, 86] width 5 height 5
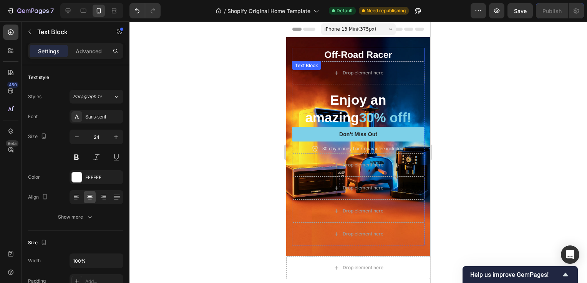
click at [368, 52] on p "Off-Road Racer" at bounding box center [358, 55] width 131 height 12
click at [354, 68] on icon at bounding box center [352, 69] width 6 height 6
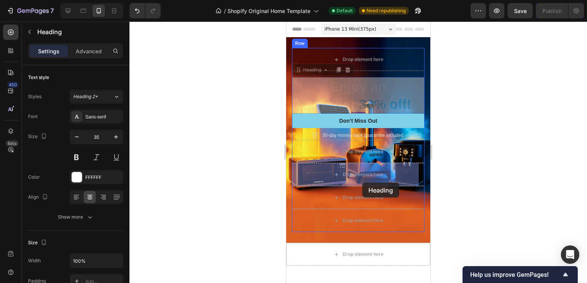
drag, startPoint x: 364, startPoint y: 91, endPoint x: 362, endPoint y: 183, distance: 91.4
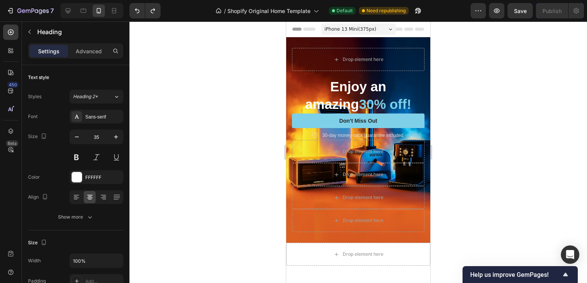
click at [361, 92] on h2 "Enjoy an amazing 30% off!" at bounding box center [358, 95] width 132 height 36
click at [296, 79] on p "Enjoy an amazing 30% off!" at bounding box center [358, 95] width 131 height 35
drag, startPoint x: 313, startPoint y: 98, endPoint x: 313, endPoint y: 119, distance: 20.7
click at [313, 99] on p "Enjoy an amazing 30% off!" at bounding box center [358, 95] width 131 height 35
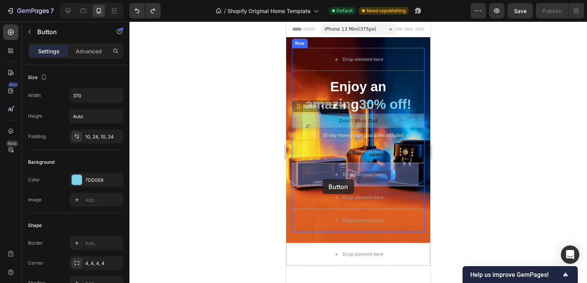
drag, startPoint x: 323, startPoint y: 122, endPoint x: 322, endPoint y: 179, distance: 56.8
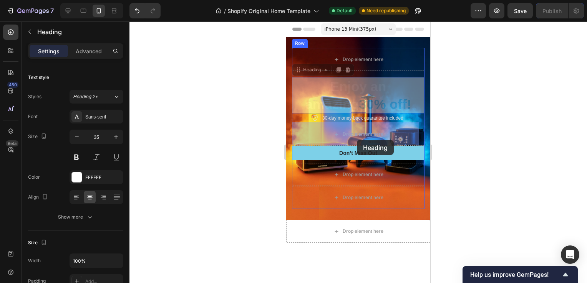
drag, startPoint x: 359, startPoint y: 103, endPoint x: 357, endPoint y: 140, distance: 36.9
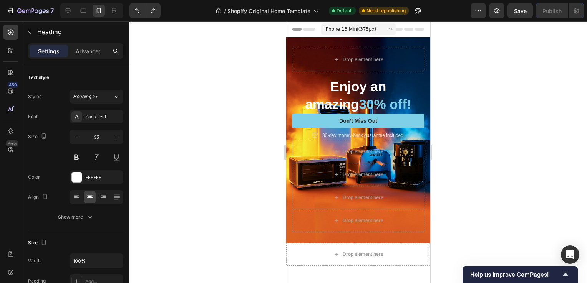
click at [362, 92] on h2 "Enjoy an amazing 30% off!" at bounding box center [358, 95] width 132 height 36
click at [356, 86] on p "Enjoy an amazing 30% off!" at bounding box center [358, 95] width 131 height 35
click at [359, 108] on span "30% off!" at bounding box center [385, 104] width 52 height 15
click at [390, 103] on p "Enjoy an amazing 30% off!" at bounding box center [358, 95] width 131 height 35
click at [398, 64] on div "Drop element here" at bounding box center [358, 59] width 132 height 23
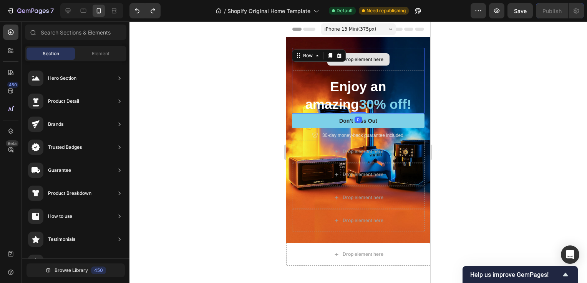
click at [364, 60] on div "Drop element here" at bounding box center [362, 59] width 41 height 6
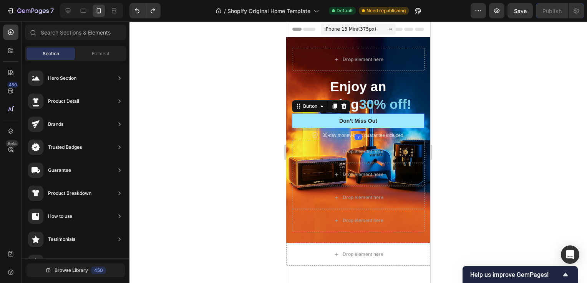
click at [322, 119] on button "Don’t Miss Out" at bounding box center [358, 121] width 132 height 15
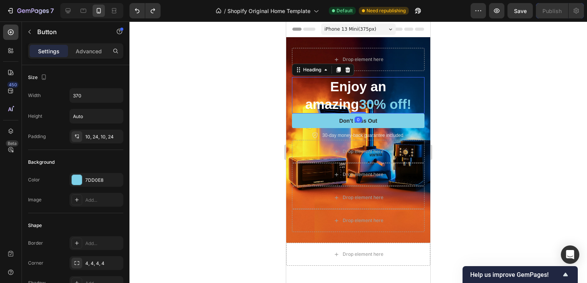
click at [375, 101] on span "30% off!" at bounding box center [385, 104] width 52 height 15
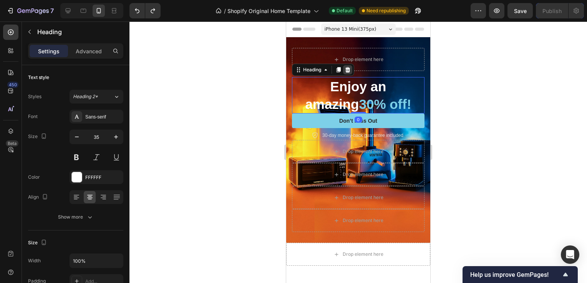
click at [345, 71] on icon at bounding box center [347, 70] width 6 height 6
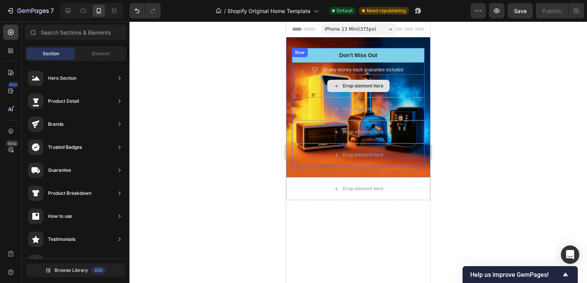
click at [344, 86] on div "Drop element here" at bounding box center [362, 86] width 41 height 6
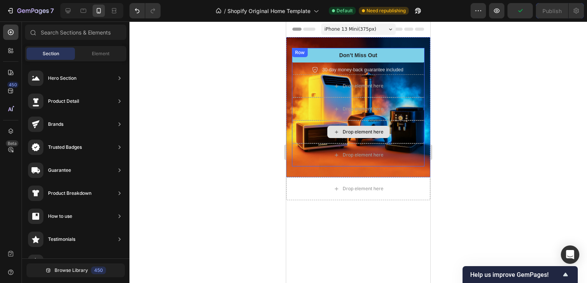
click at [362, 134] on div "Drop element here" at bounding box center [362, 132] width 41 height 6
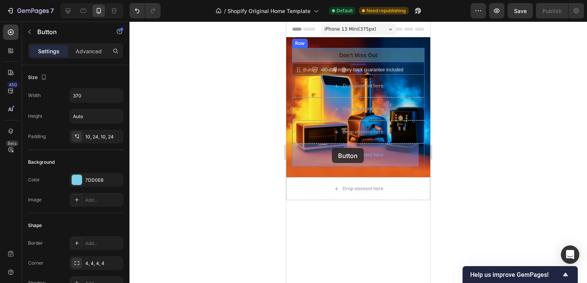
drag, startPoint x: 333, startPoint y: 56, endPoint x: 332, endPoint y: 149, distance: 92.9
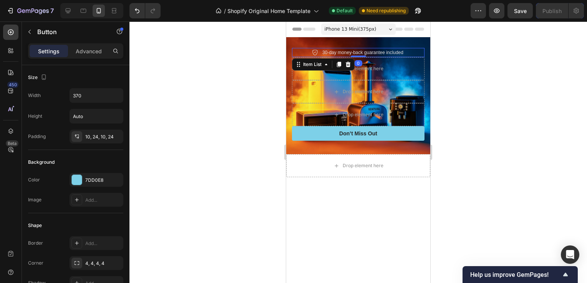
click at [335, 49] on p "30-day money-back guarantee included" at bounding box center [362, 52] width 81 height 7
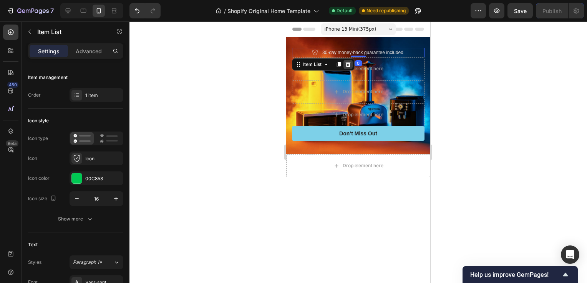
click at [351, 64] on icon at bounding box center [348, 64] width 6 height 6
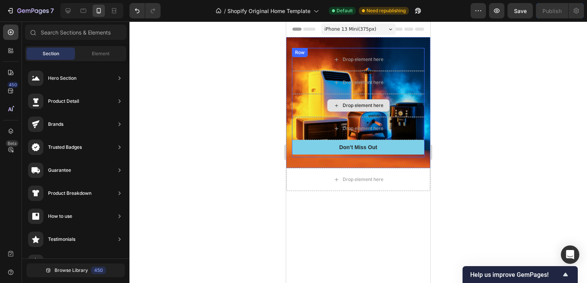
click at [353, 104] on div "Drop element here" at bounding box center [362, 106] width 41 height 6
click at [333, 101] on div "Drop element here" at bounding box center [358, 105] width 62 height 12
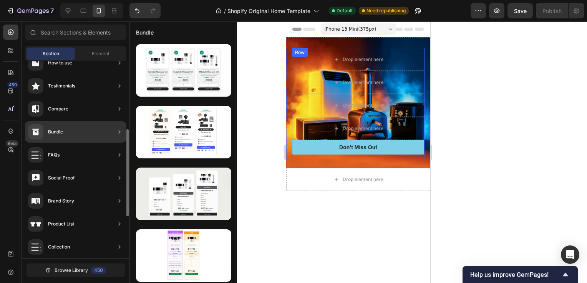
scroll to position [248, 0]
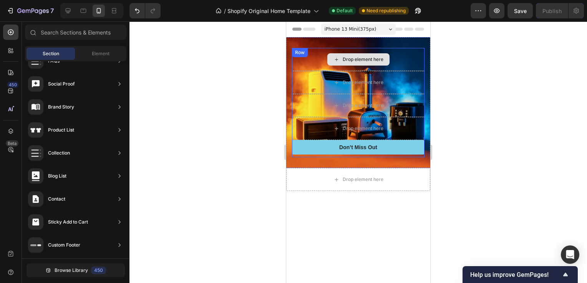
click at [383, 58] on div "Drop element here" at bounding box center [358, 59] width 62 height 12
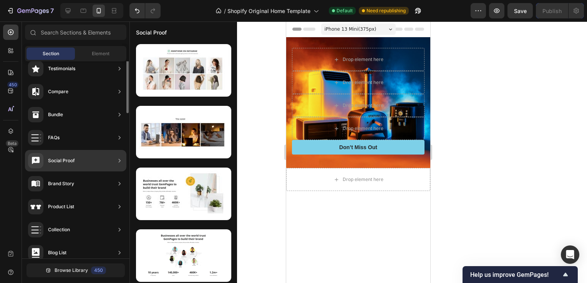
scroll to position [94, 0]
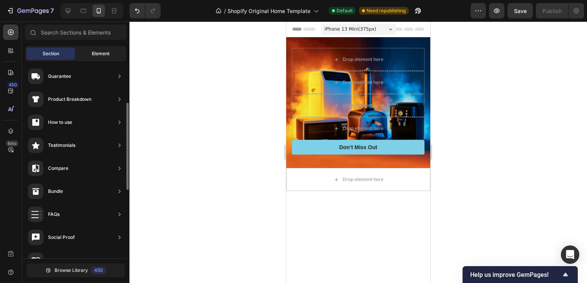
click at [97, 53] on span "Element" at bounding box center [101, 53] width 18 height 7
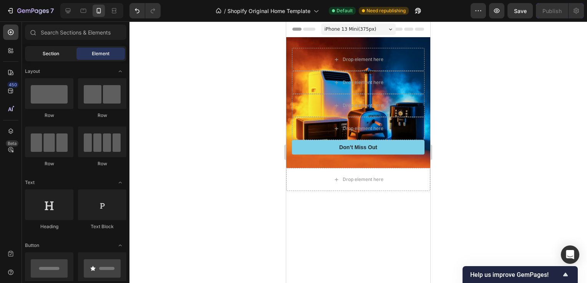
click at [44, 55] on span "Section" at bounding box center [51, 53] width 17 height 7
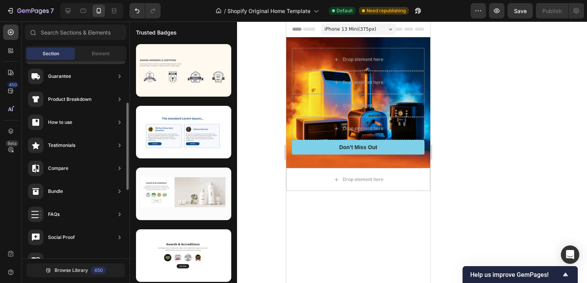
scroll to position [0, 0]
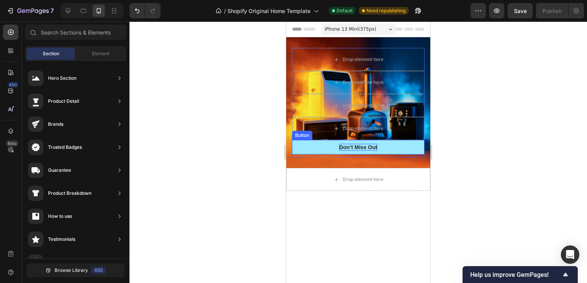
click at [367, 147] on div "Don’t Miss Out" at bounding box center [358, 147] width 38 height 7
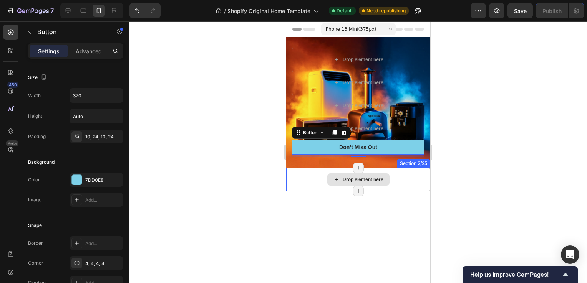
click at [358, 182] on div "Drop element here" at bounding box center [362, 180] width 41 height 6
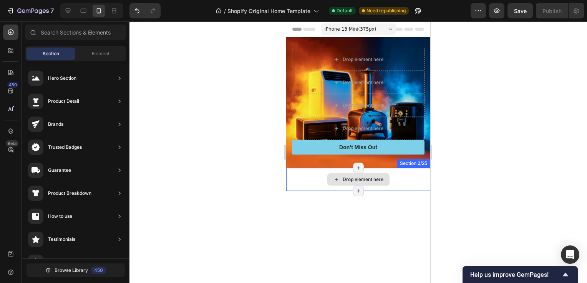
click at [358, 182] on div "Drop element here" at bounding box center [362, 180] width 41 height 6
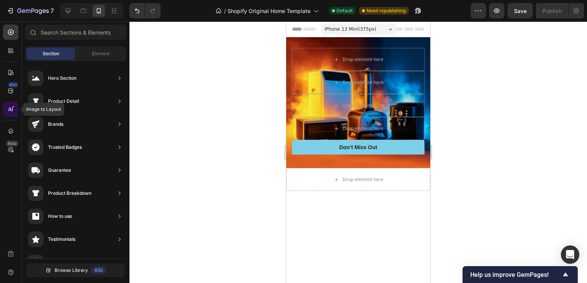
click at [15, 106] on div at bounding box center [10, 109] width 15 height 15
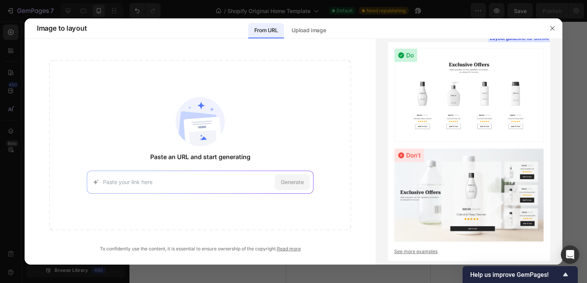
click at [148, 187] on div "Generate" at bounding box center [200, 182] width 227 height 23
click at [313, 27] on p "Upload image" at bounding box center [308, 30] width 34 height 9
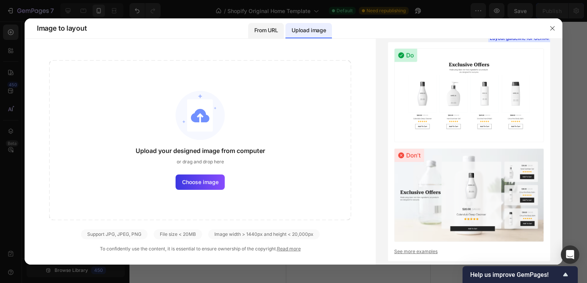
click at [268, 28] on p "From URL" at bounding box center [265, 30] width 23 height 9
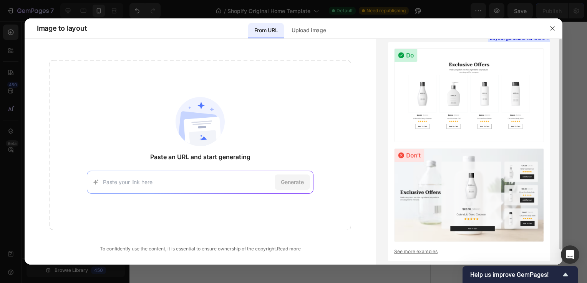
click at [405, 250] on link "See more examples" at bounding box center [469, 251] width 150 height 7
click at [548, 25] on button "button" at bounding box center [552, 28] width 12 height 12
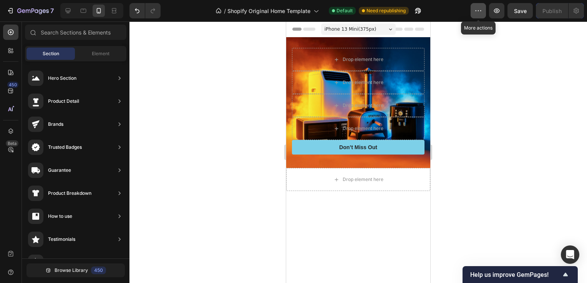
click at [480, 14] on icon "button" at bounding box center [478, 11] width 8 height 8
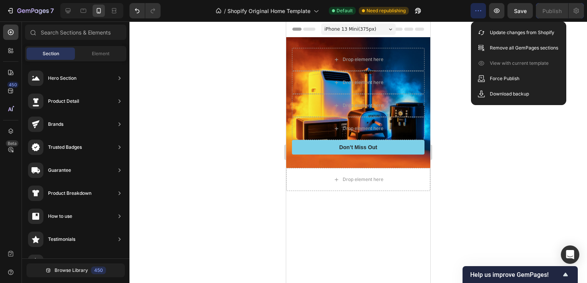
click at [480, 14] on icon "button" at bounding box center [478, 11] width 8 height 8
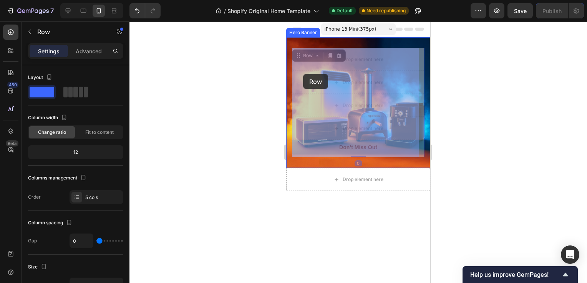
drag, startPoint x: 300, startPoint y: 55, endPoint x: 303, endPoint y: 74, distance: 19.4
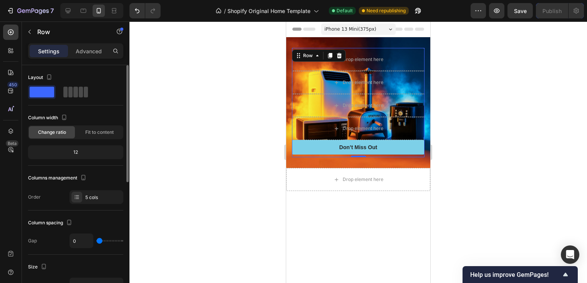
click at [74, 90] on span at bounding box center [75, 92] width 4 height 11
type input "8"
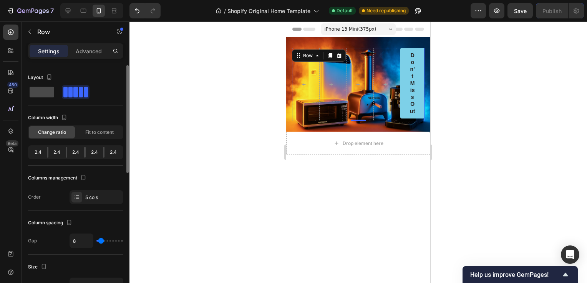
click at [43, 96] on span at bounding box center [42, 92] width 25 height 11
type input "0"
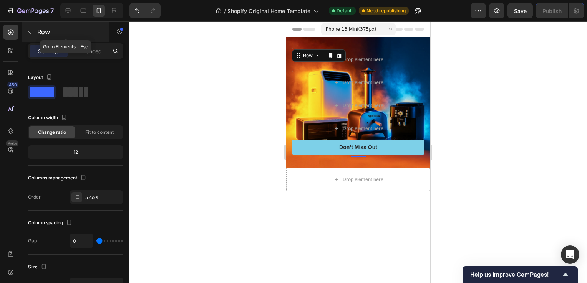
click at [31, 29] on icon "button" at bounding box center [29, 32] width 6 height 6
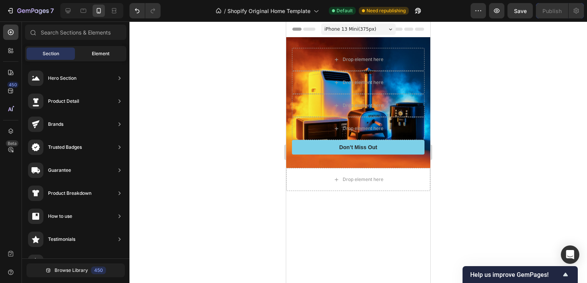
click at [83, 55] on div "Element" at bounding box center [100, 54] width 48 height 12
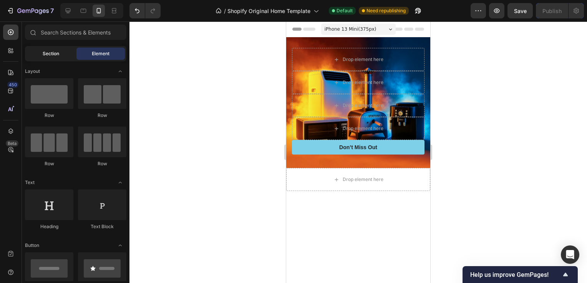
click at [60, 56] on div "Section" at bounding box center [50, 54] width 48 height 12
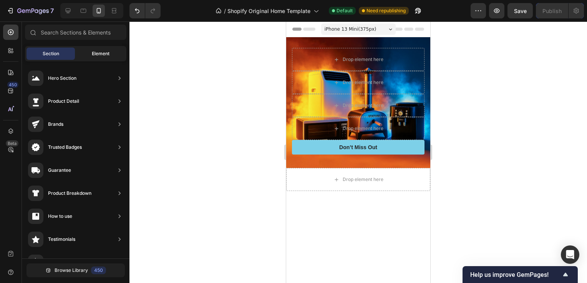
click at [99, 54] on span "Element" at bounding box center [101, 53] width 18 height 7
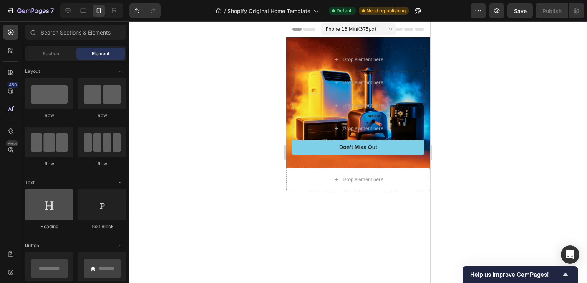
click at [46, 212] on div at bounding box center [49, 205] width 48 height 31
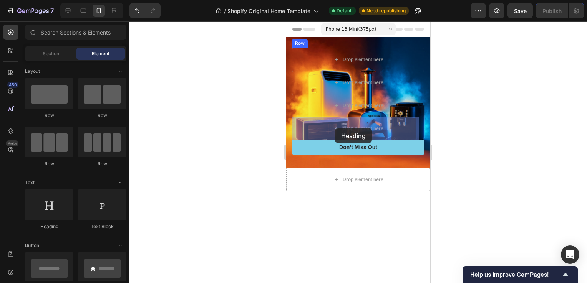
drag, startPoint x: 341, startPoint y: 231, endPoint x: 335, endPoint y: 128, distance: 103.1
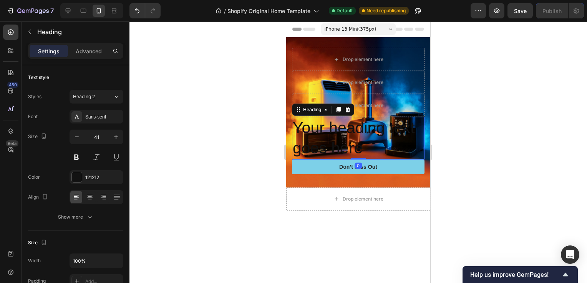
click at [362, 150] on h2 "Your heading text goes here" at bounding box center [358, 138] width 132 height 43
click at [362, 150] on p "Your heading text goes here" at bounding box center [358, 138] width 131 height 41
click at [362, 147] on p "Your heading text goes here" at bounding box center [358, 138] width 131 height 41
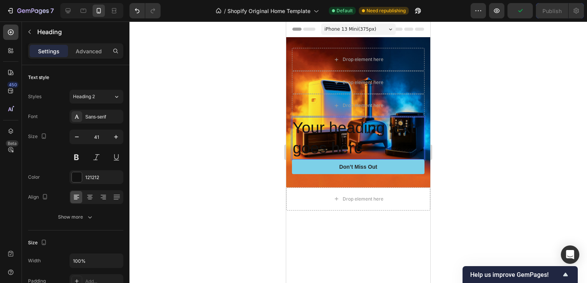
click at [362, 147] on p "Your heading text goes here" at bounding box center [358, 138] width 131 height 41
click at [361, 147] on p "Your heading text goes here" at bounding box center [358, 138] width 131 height 41
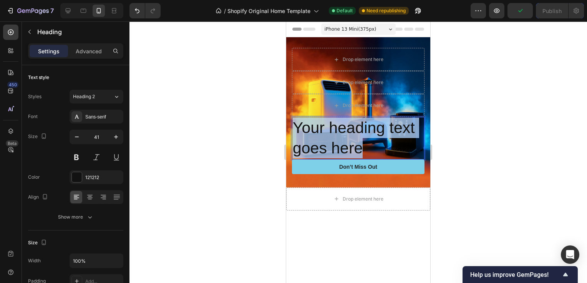
drag, startPoint x: 361, startPoint y: 147, endPoint x: 355, endPoint y: 149, distance: 5.7
click at [360, 147] on p "Your heading text goes here" at bounding box center [358, 138] width 131 height 41
click at [355, 149] on p "Your heading text goes here" at bounding box center [358, 138] width 131 height 41
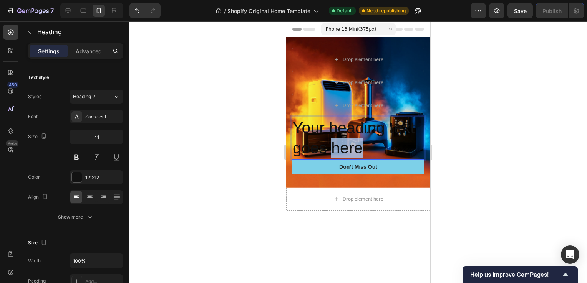
click at [355, 149] on p "Your heading text goes here" at bounding box center [358, 138] width 131 height 41
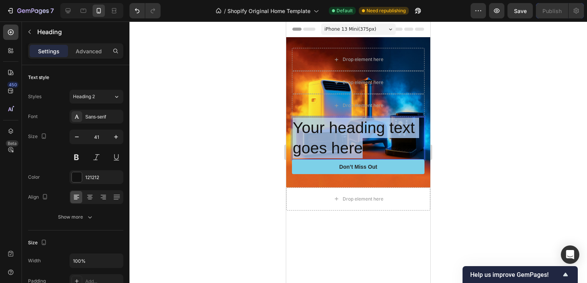
click at [355, 149] on p "Your heading text goes here" at bounding box center [358, 138] width 131 height 41
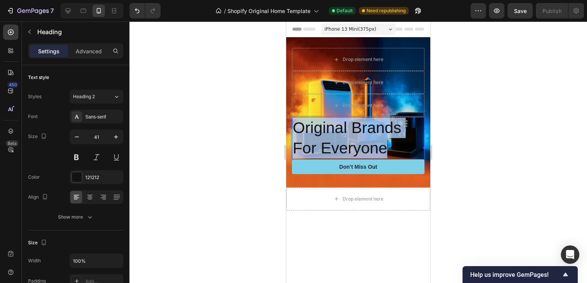
drag, startPoint x: 395, startPoint y: 149, endPoint x: 478, endPoint y: 204, distance: 99.5
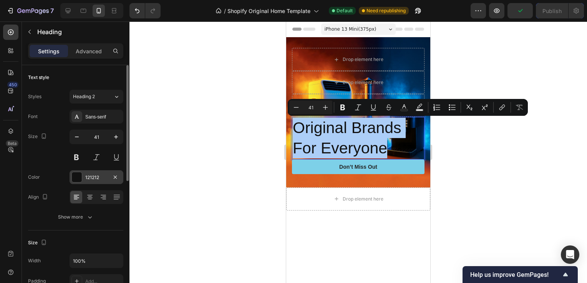
click at [78, 175] on div at bounding box center [77, 177] width 10 height 10
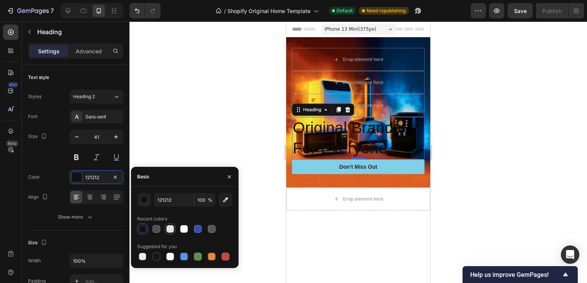
click at [172, 231] on div at bounding box center [170, 229] width 8 height 8
type input "E2E2E2"
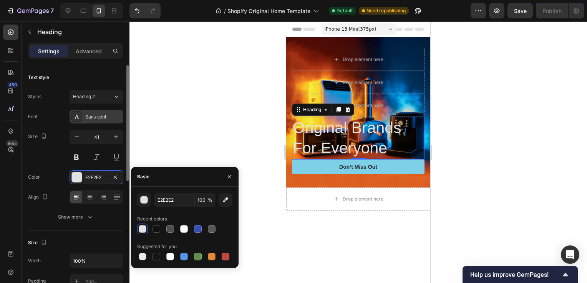
click at [104, 114] on div "Sans-serif" at bounding box center [103, 117] width 36 height 7
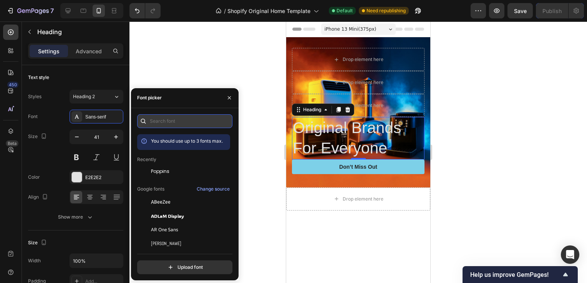
click at [164, 122] on input "text" at bounding box center [184, 121] width 95 height 14
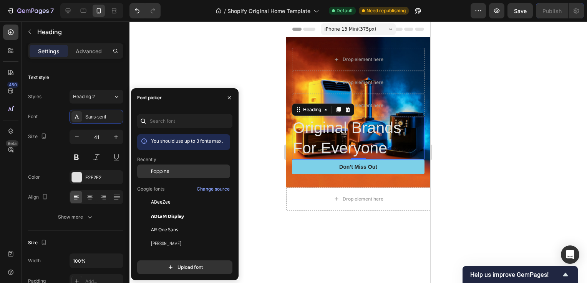
click at [177, 173] on div "Poppins" at bounding box center [190, 171] width 78 height 7
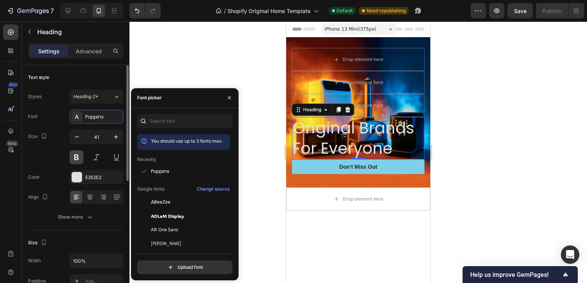
click at [81, 157] on button at bounding box center [76, 158] width 14 height 14
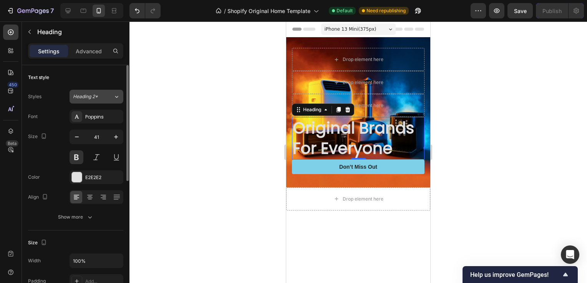
click at [115, 95] on icon at bounding box center [116, 97] width 7 height 8
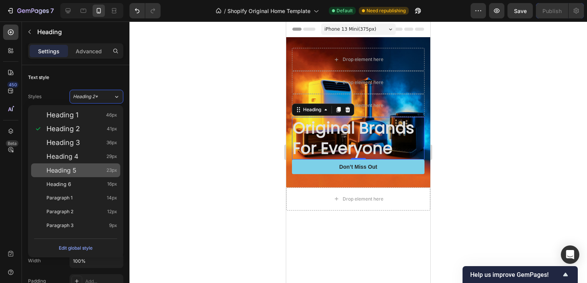
click at [86, 164] on div "Heading 5 23px" at bounding box center [75, 171] width 89 height 14
type input "23"
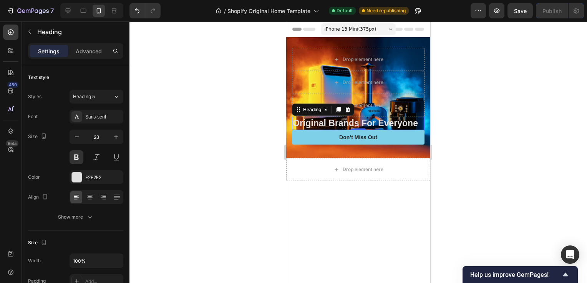
click at [484, 120] on div at bounding box center [357, 153] width 457 height 262
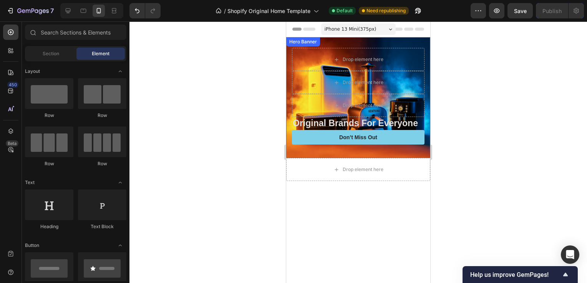
click at [333, 41] on div "Drop element here Drop element here Drop element here Original Brands For Every…" at bounding box center [358, 97] width 144 height 121
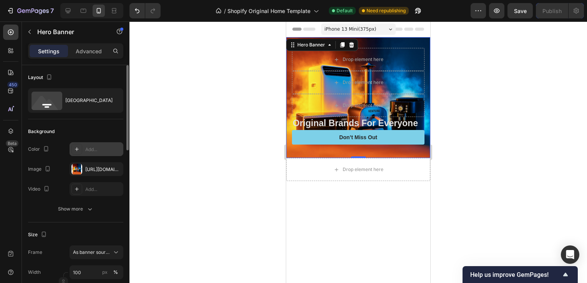
click at [96, 144] on div "Add..." at bounding box center [96, 149] width 54 height 14
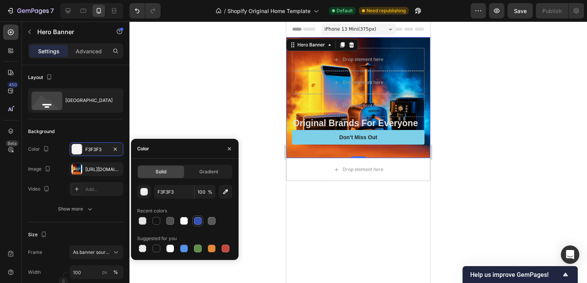
click at [195, 222] on div at bounding box center [198, 221] width 8 height 8
type input "334FB4"
click at [209, 108] on div at bounding box center [357, 153] width 457 height 262
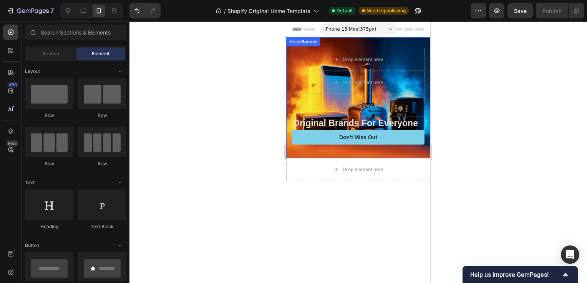
click at [317, 41] on div "Hero Banner" at bounding box center [303, 41] width 31 height 7
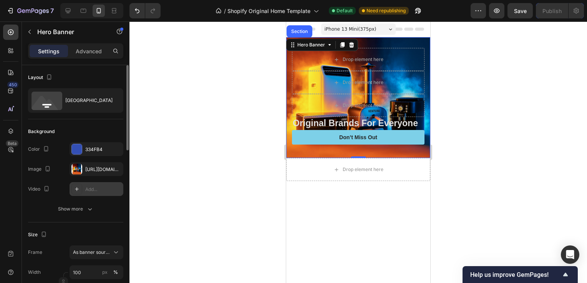
click at [91, 188] on div "Add..." at bounding box center [103, 189] width 36 height 7
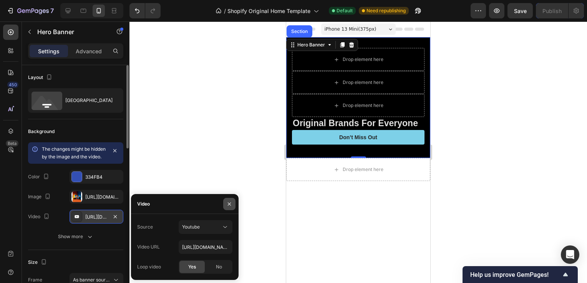
click at [227, 204] on icon "button" at bounding box center [229, 204] width 6 height 6
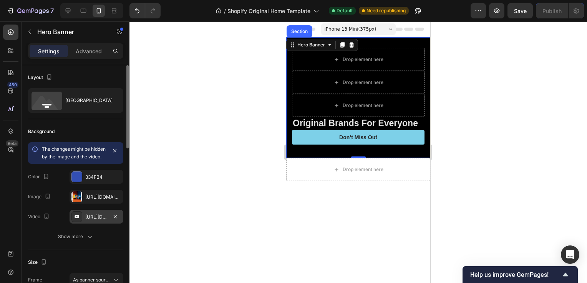
click at [219, 136] on div at bounding box center [357, 153] width 457 height 262
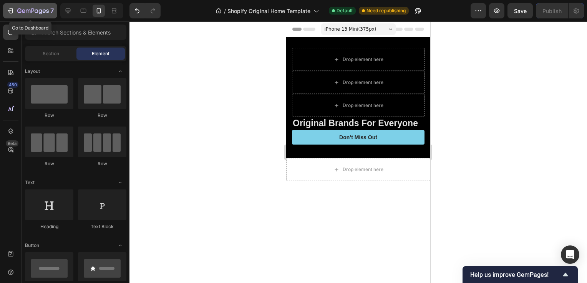
click at [35, 10] on icon "button" at bounding box center [36, 10] width 3 height 3
